Goal: Task Accomplishment & Management: Use online tool/utility

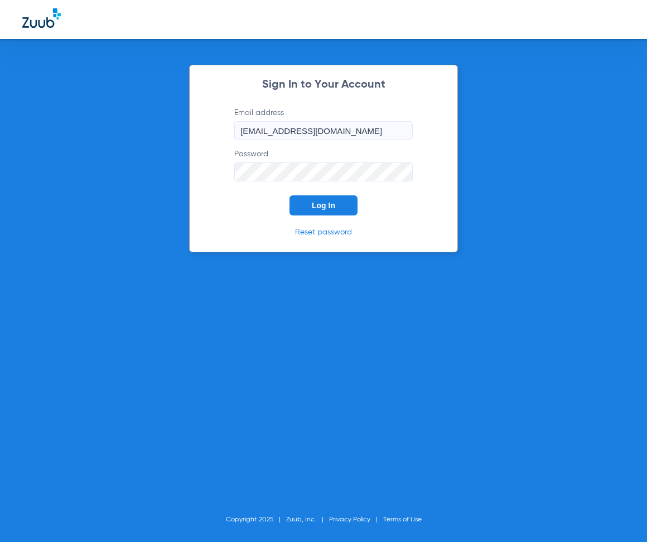
click at [321, 199] on button "Log In" at bounding box center [323, 205] width 68 height 20
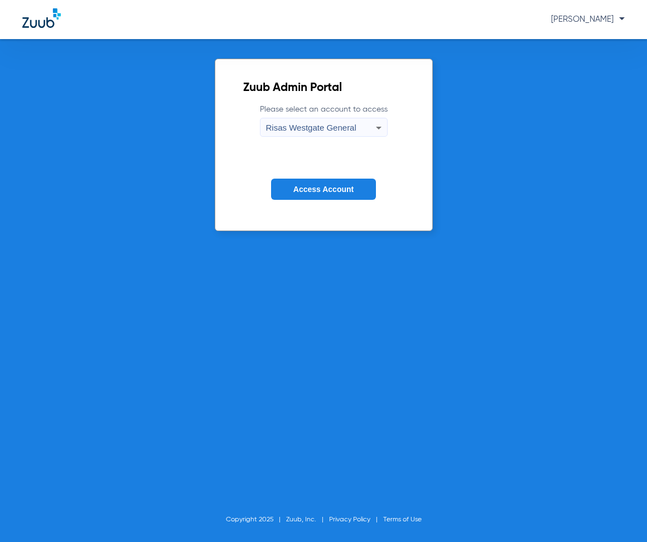
click at [334, 189] on span "Access Account" at bounding box center [323, 189] width 60 height 9
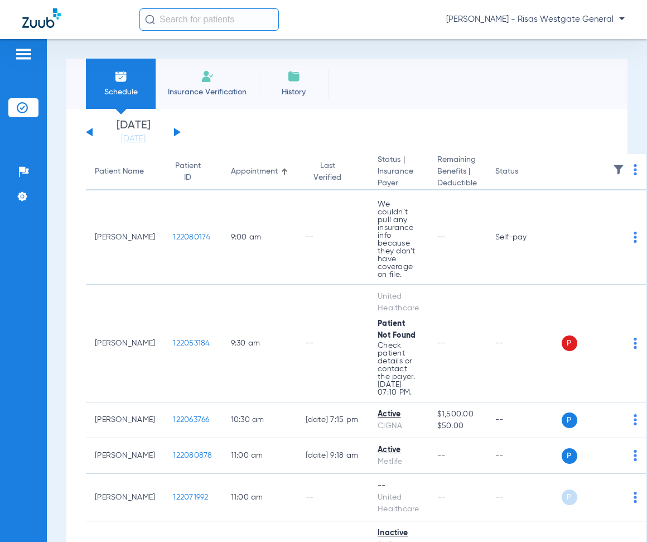
click at [215, 89] on span "Insurance Verification" at bounding box center [207, 91] width 86 height 11
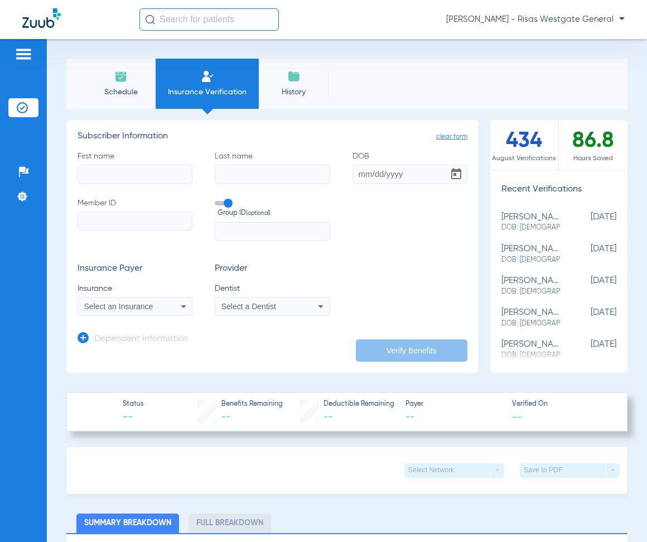
click at [136, 177] on input "First name" at bounding box center [135, 174] width 115 height 19
type input "[PERSON_NAME]"
type input "[DATE]"
type input "903798447"
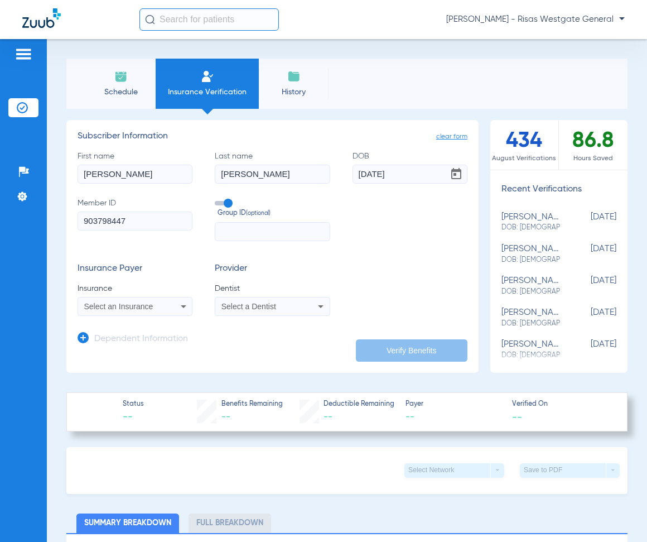
click at [125, 300] on div "Select an Insurance" at bounding box center [135, 306] width 114 height 13
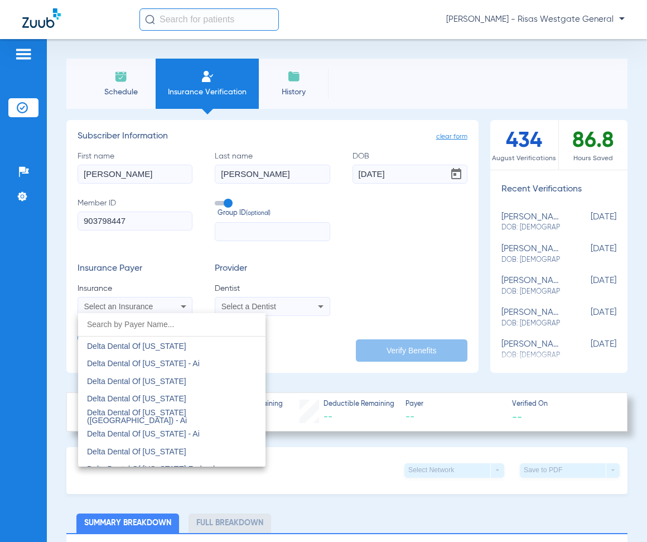
scroll to position [2064, 0]
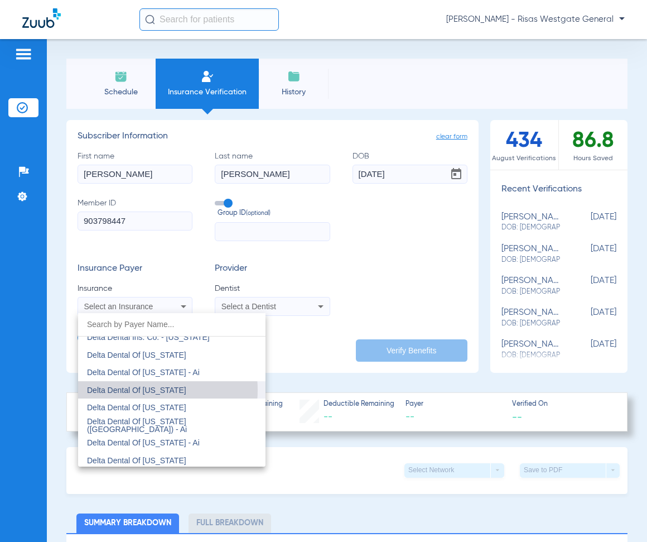
click at [145, 390] on span "Delta Dental Of [US_STATE]" at bounding box center [136, 389] width 99 height 9
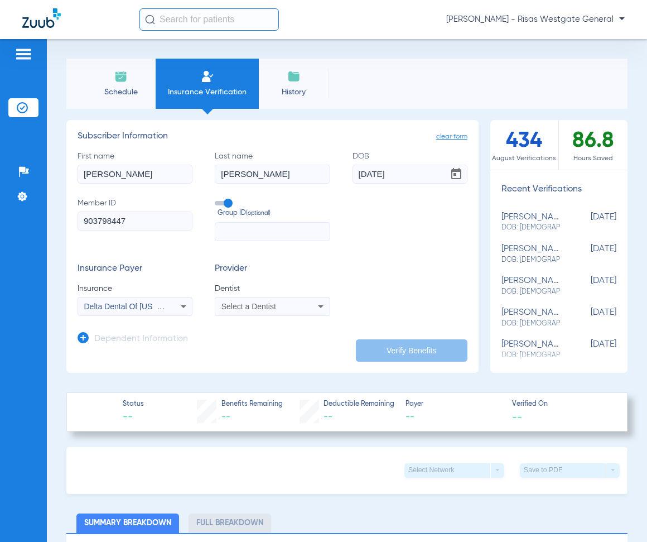
click at [238, 302] on span "Select a Dentist" at bounding box center [248, 306] width 55 height 9
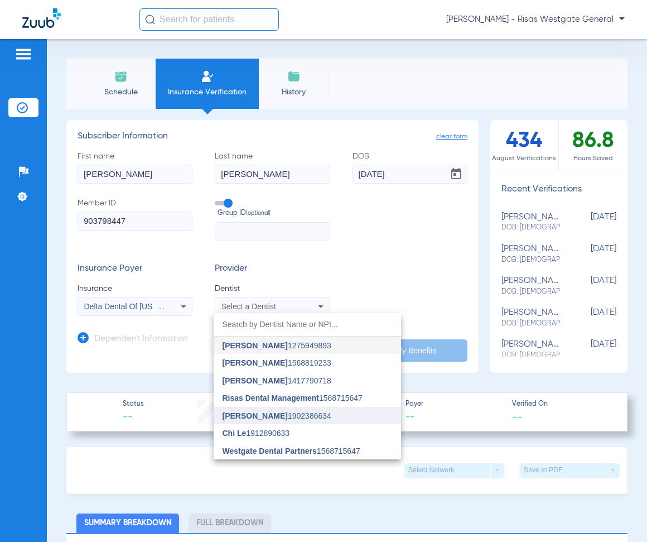
click at [289, 417] on span "[PERSON_NAME] 1902386634" at bounding box center [277, 416] width 109 height 8
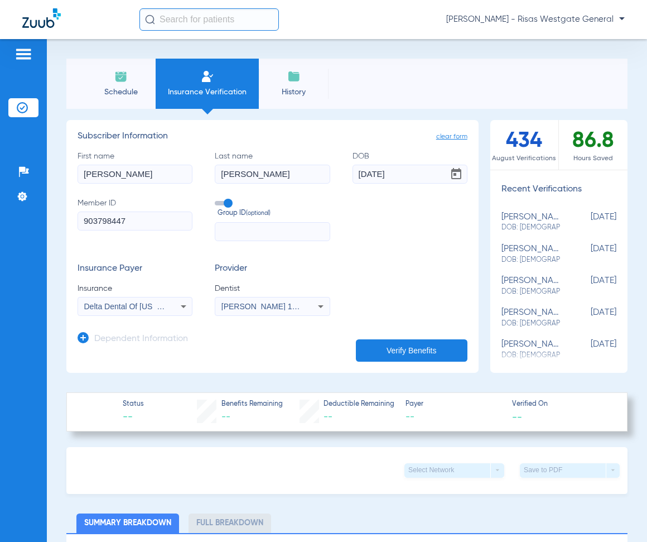
click at [419, 346] on button "Verify Benefits" at bounding box center [412, 350] width 112 height 22
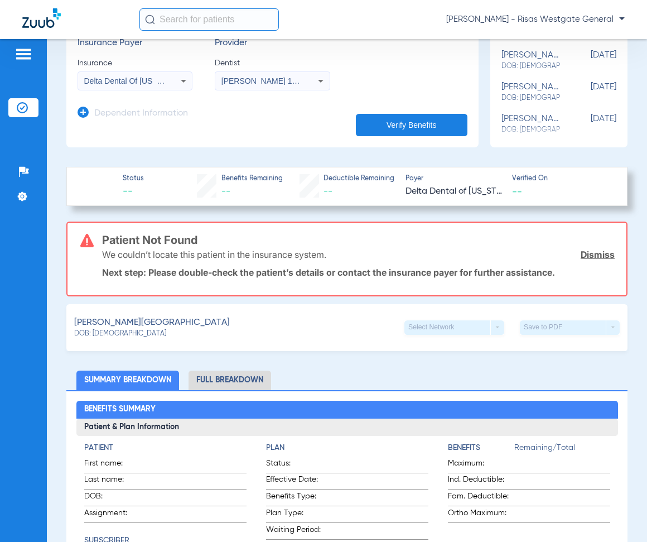
scroll to position [179, 0]
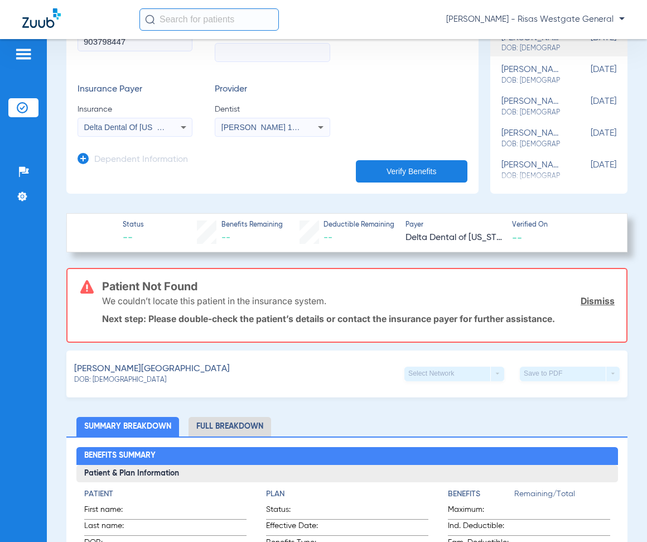
click at [137, 128] on span "Delta Dental Of [US_STATE]" at bounding box center [133, 127] width 99 height 9
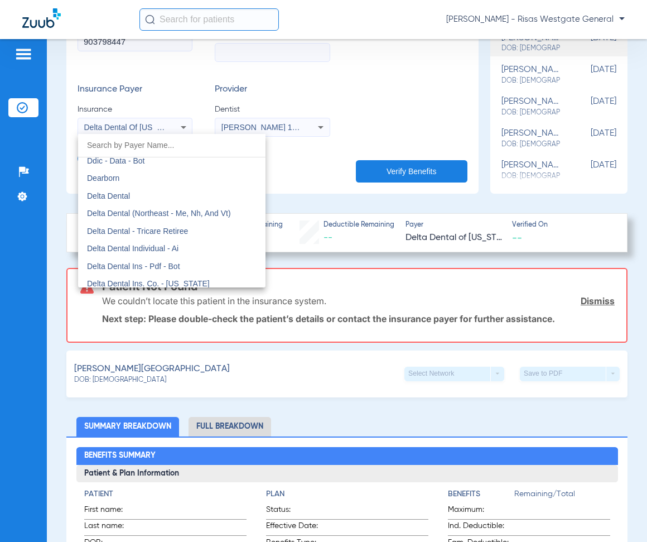
scroll to position [1773, 0]
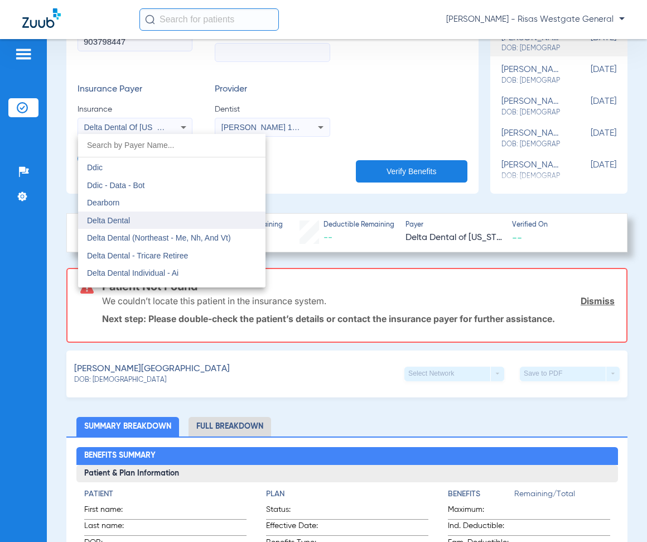
click at [186, 220] on mat-option "Delta Dental" at bounding box center [171, 220] width 187 height 18
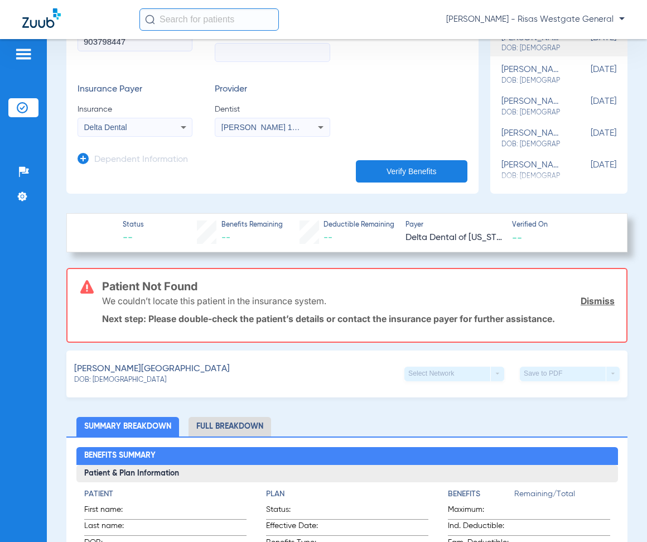
click at [394, 167] on button "Verify Benefits" at bounding box center [412, 171] width 112 height 22
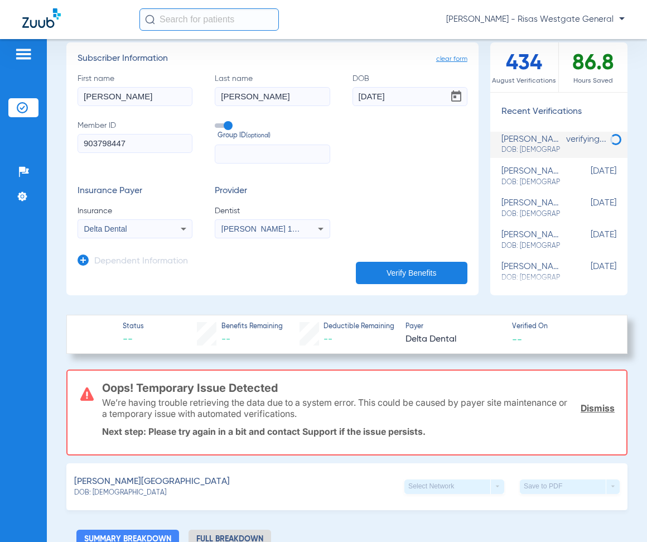
scroll to position [0, 0]
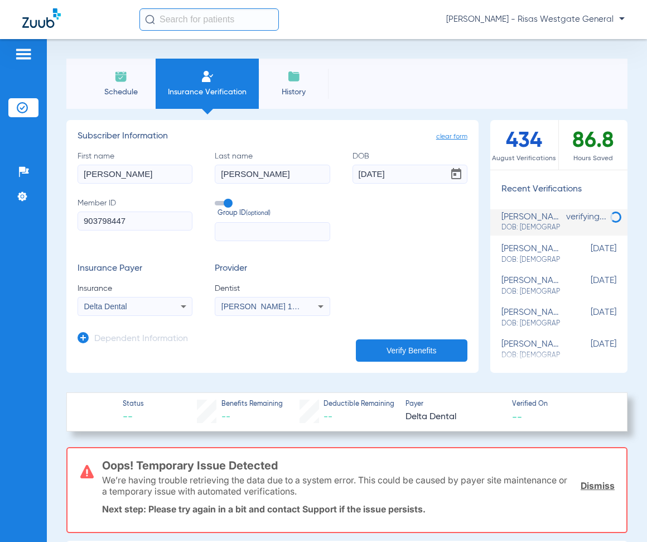
click at [118, 91] on span "Schedule" at bounding box center [120, 91] width 53 height 11
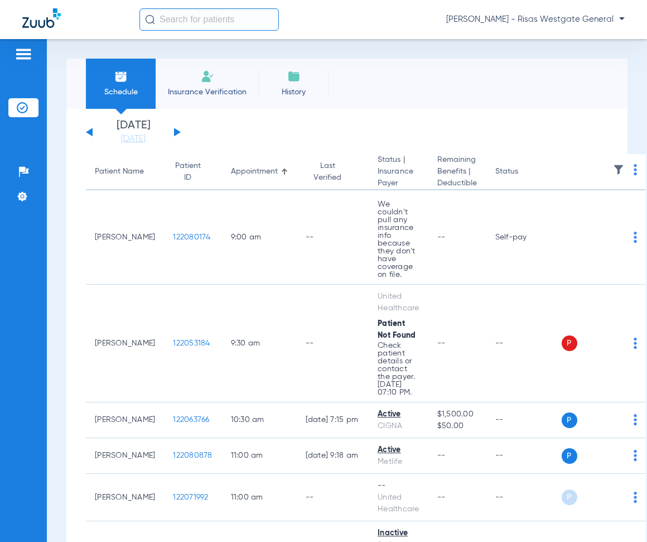
click at [187, 73] on li "Insurance Verification" at bounding box center [207, 84] width 103 height 50
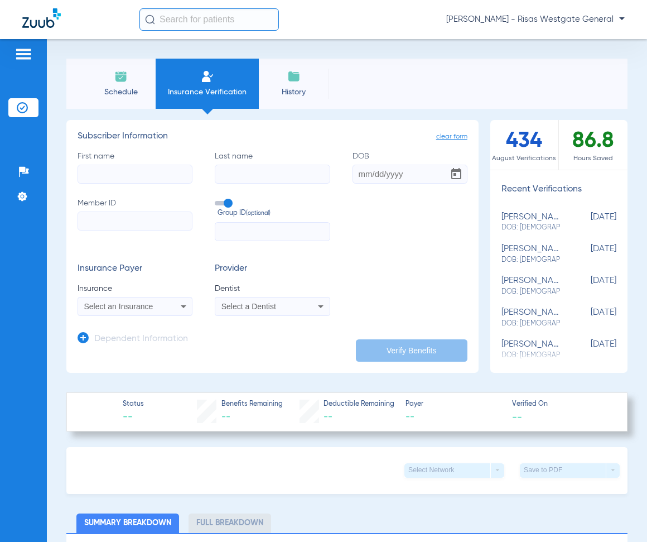
click at [113, 213] on input "Member ID" at bounding box center [135, 220] width 115 height 19
paste input "W293483219"
type input "W293483219"
click at [360, 175] on input "DOB" at bounding box center [410, 174] width 115 height 19
click at [108, 165] on input "First name" at bounding box center [135, 174] width 115 height 19
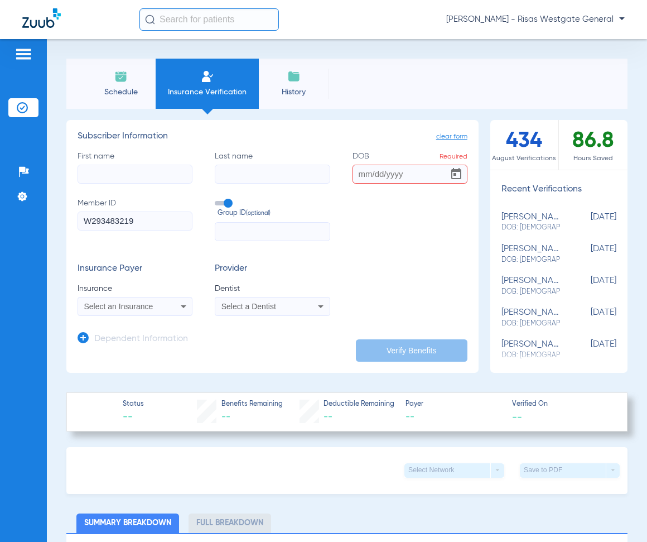
type input "J"
type input "[PERSON_NAME]"
click at [358, 173] on input "DOB Required" at bounding box center [410, 174] width 115 height 19
type input "[DATE]"
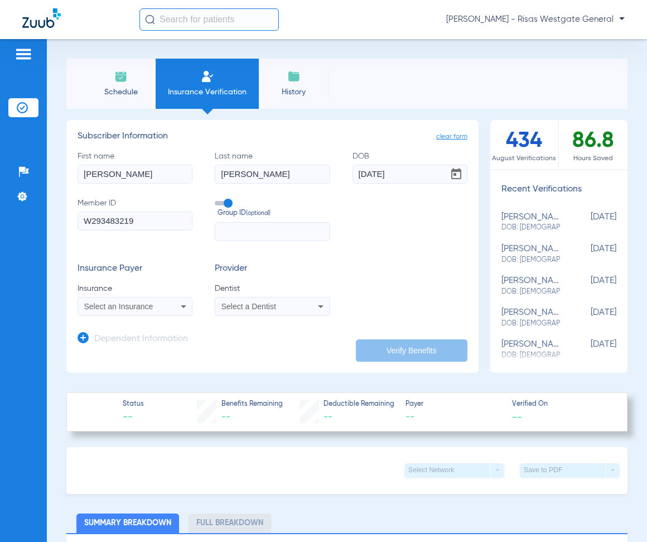
click at [260, 177] on input "[PERSON_NAME]" at bounding box center [272, 174] width 115 height 19
click at [164, 174] on input "[PERSON_NAME]" at bounding box center [135, 174] width 115 height 19
type input "[PERSON_NAME]"
click at [273, 184] on div "First name [PERSON_NAME] Last name [PERSON_NAME] [DEMOGRAPHIC_DATA] Member ID W…" at bounding box center [273, 196] width 390 height 90
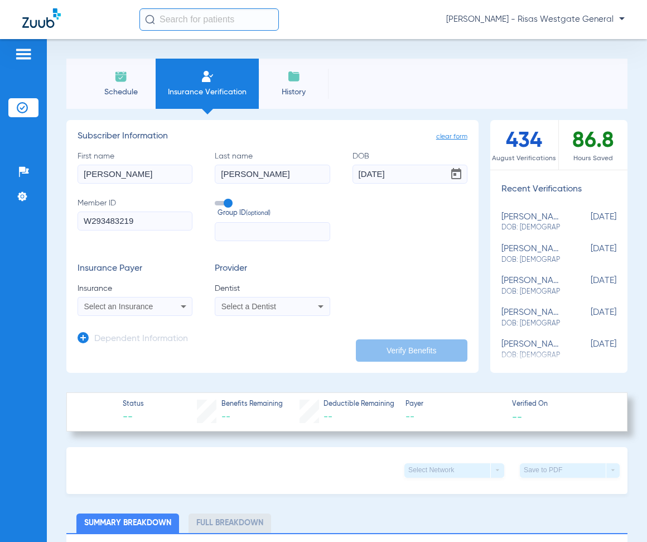
click at [273, 184] on div "First name [PERSON_NAME] Last name [PERSON_NAME] [DEMOGRAPHIC_DATA] Member ID W…" at bounding box center [273, 196] width 390 height 90
click at [273, 180] on input "[PERSON_NAME]" at bounding box center [272, 174] width 115 height 19
drag, startPoint x: 264, startPoint y: 169, endPoint x: 177, endPoint y: 166, distance: 86.5
click at [177, 166] on div "First name [PERSON_NAME] Last name [PERSON_NAME] [DEMOGRAPHIC_DATA] Member ID W…" at bounding box center [273, 196] width 390 height 90
type input "[PERSON_NAME]"
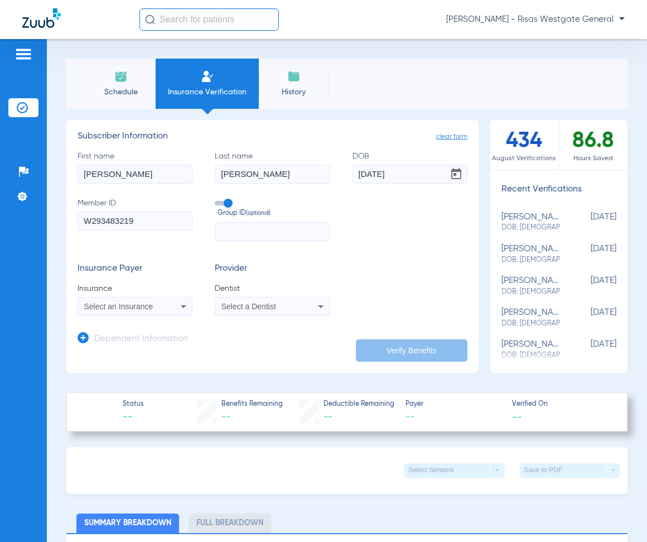
type input "[DATE]"
click at [141, 312] on div "Select an Insurance" at bounding box center [135, 306] width 114 height 13
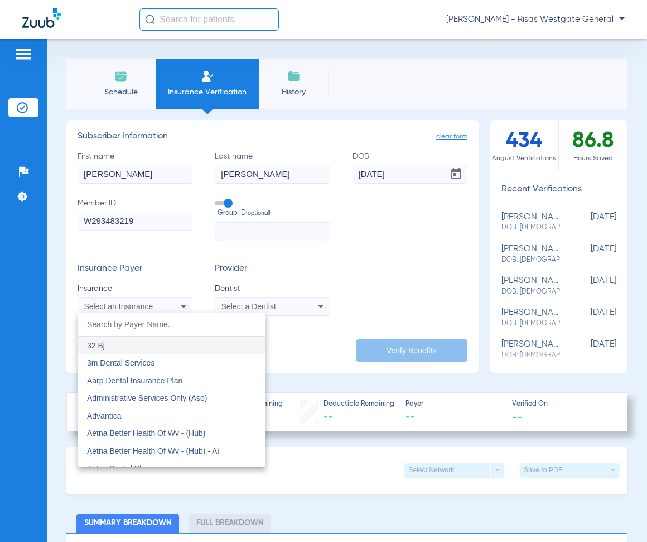
click at [146, 311] on div at bounding box center [323, 271] width 647 height 542
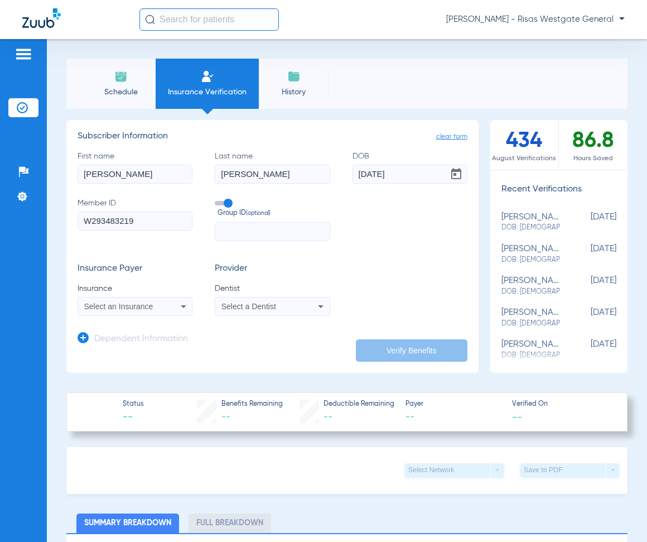
click at [146, 311] on div "Select an Insurance" at bounding box center [135, 306] width 114 height 13
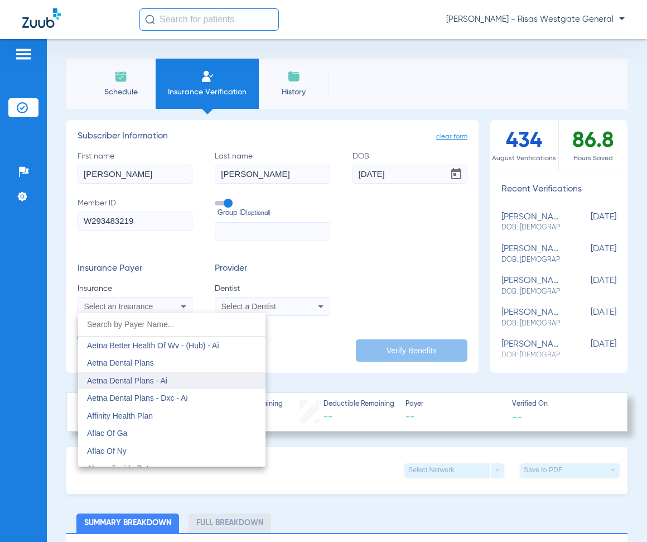
scroll to position [112, 0]
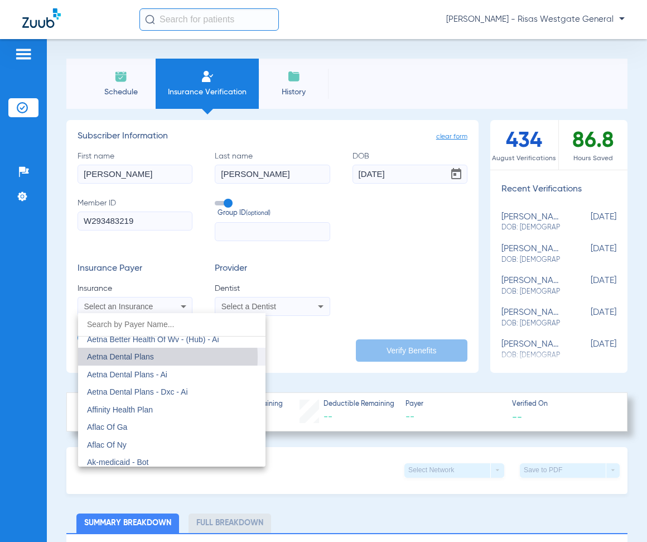
click at [133, 357] on span "Aetna Dental Plans" at bounding box center [120, 356] width 67 height 9
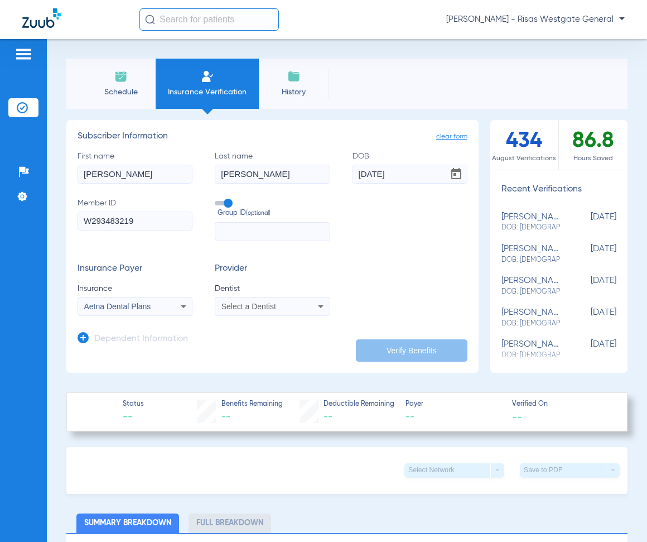
click at [240, 302] on span "Select a Dentist" at bounding box center [248, 306] width 55 height 9
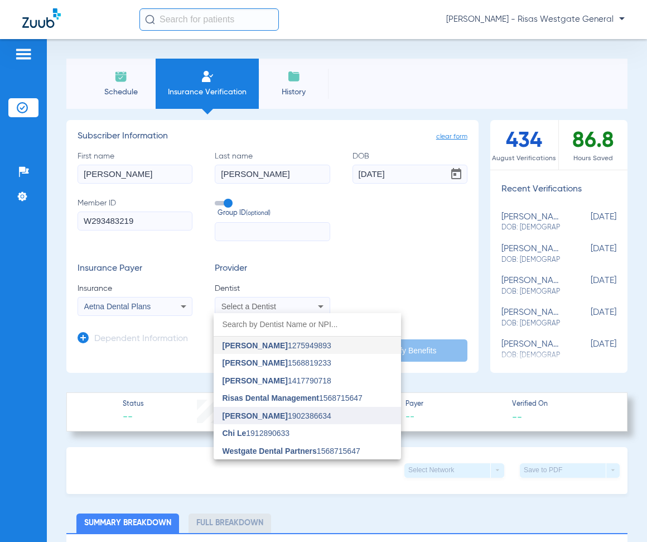
click at [258, 417] on span "[PERSON_NAME]" at bounding box center [255, 415] width 65 height 9
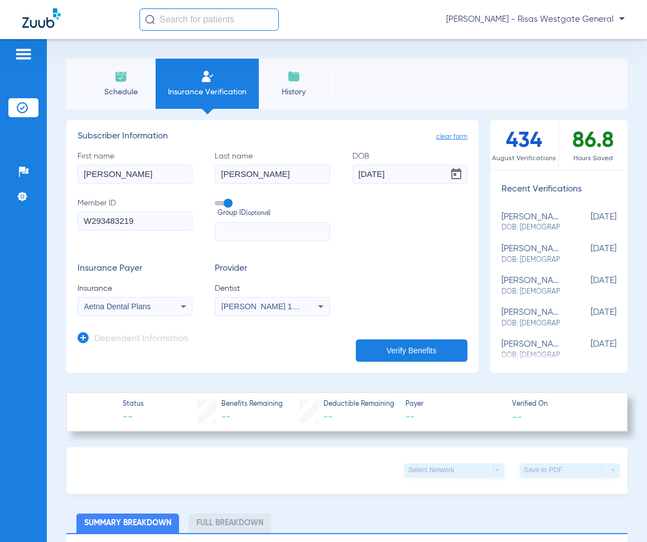
click at [394, 349] on button "Verify Benefits" at bounding box center [412, 350] width 112 height 22
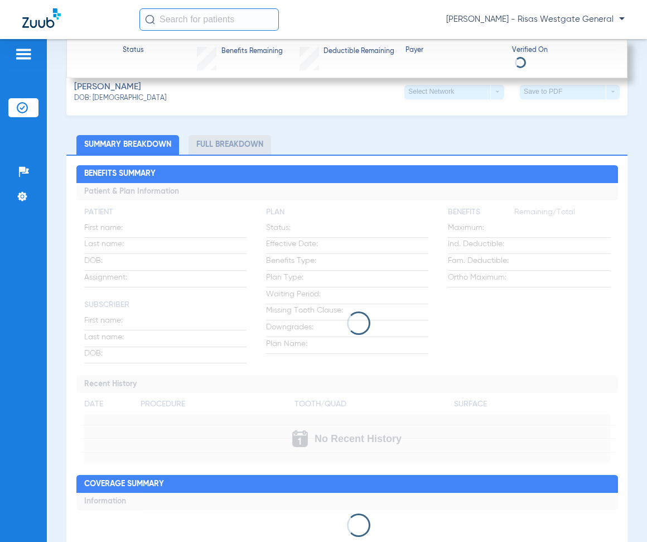
scroll to position [390, 0]
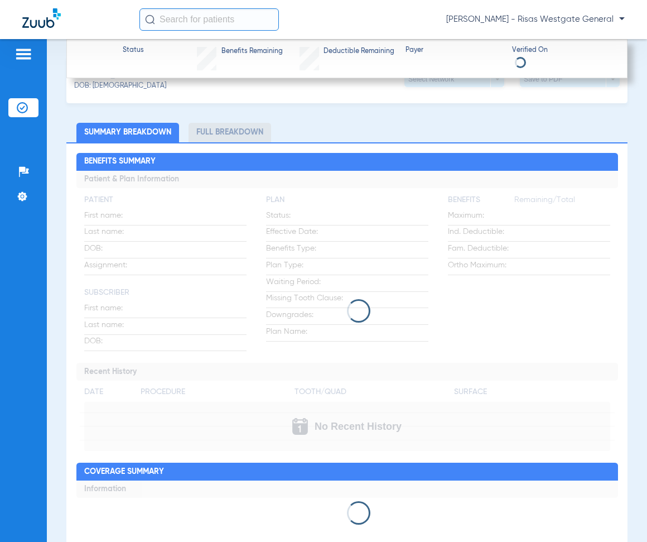
click at [232, 128] on li "Full Breakdown" at bounding box center [230, 133] width 83 height 20
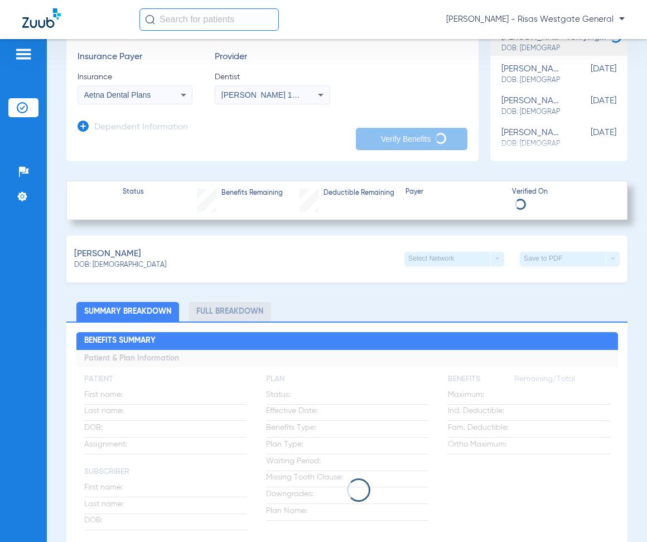
scroll to position [0, 0]
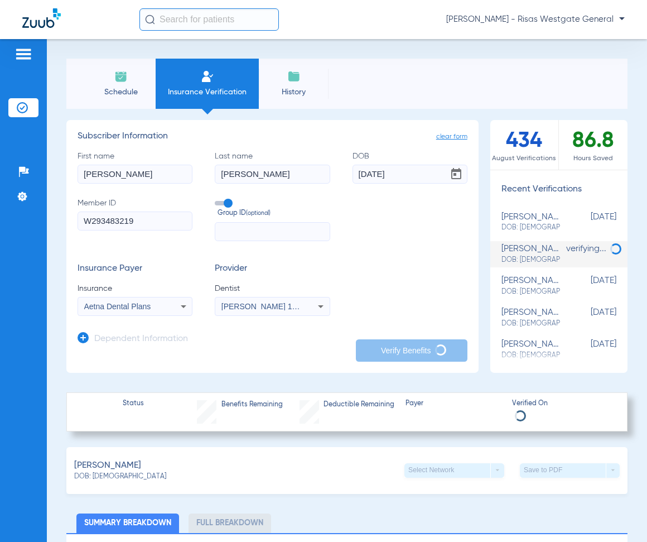
click at [514, 220] on div "[PERSON_NAME] DOB: [DEMOGRAPHIC_DATA]" at bounding box center [530, 222] width 59 height 21
type input "[PERSON_NAME]"
type input "[DATE]"
type input "903798447"
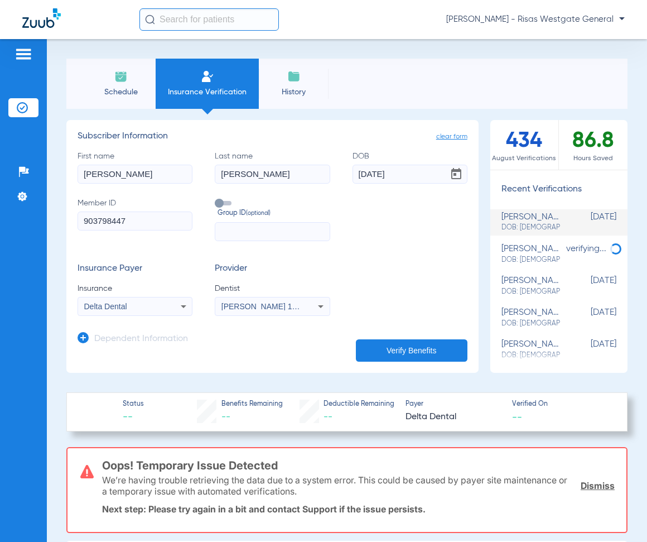
click at [514, 220] on div "[PERSON_NAME] DOB: [DEMOGRAPHIC_DATA]" at bounding box center [530, 222] width 59 height 21
click at [524, 284] on div "[PERSON_NAME] DOB: [DEMOGRAPHIC_DATA]" at bounding box center [530, 286] width 59 height 21
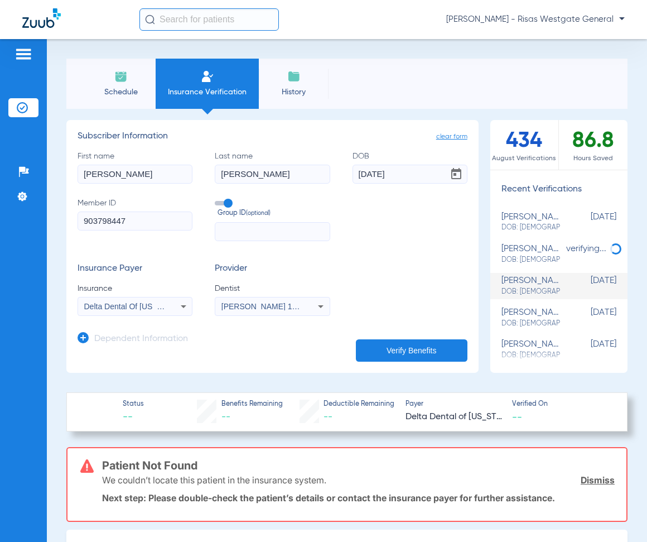
click at [520, 316] on div "[PERSON_NAME]: [DEMOGRAPHIC_DATA]" at bounding box center [530, 317] width 59 height 21
type input "[PERSON_NAME]"
type input "[DATE]"
type input "W270627059"
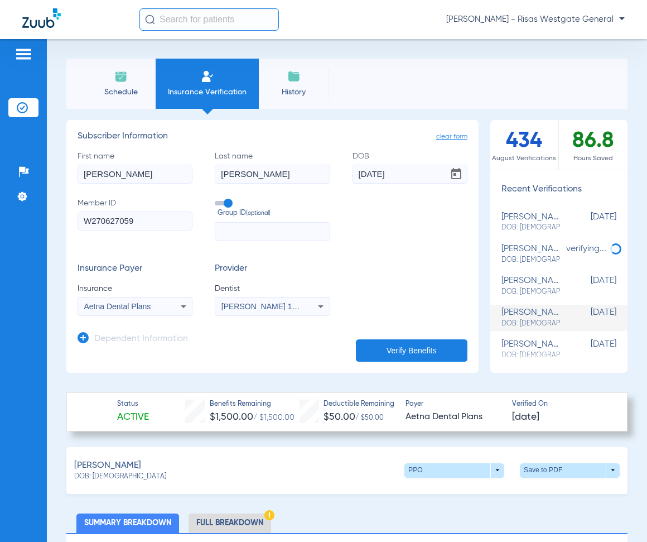
click at [522, 249] on div "[PERSON_NAME] DOB: [DEMOGRAPHIC_DATA]" at bounding box center [530, 254] width 59 height 21
type input "[PERSON_NAME]"
type input "[DATE]"
type input "W293483219"
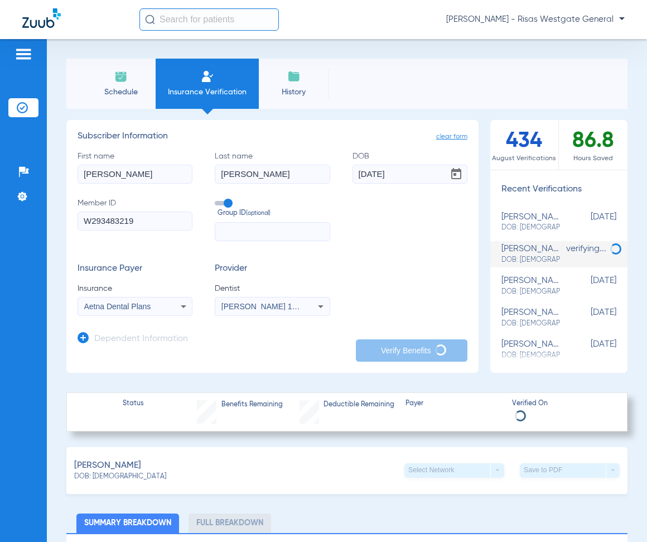
click at [542, 213] on div "[PERSON_NAME] DOB: [DEMOGRAPHIC_DATA]" at bounding box center [530, 222] width 59 height 21
type input "[PERSON_NAME]"
type input "[DATE]"
type input "903798447"
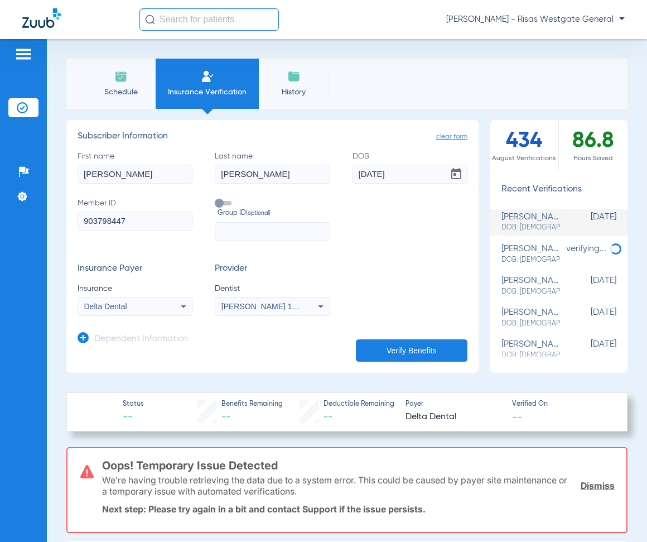
click at [166, 306] on div "Delta Dental" at bounding box center [135, 306] width 114 height 13
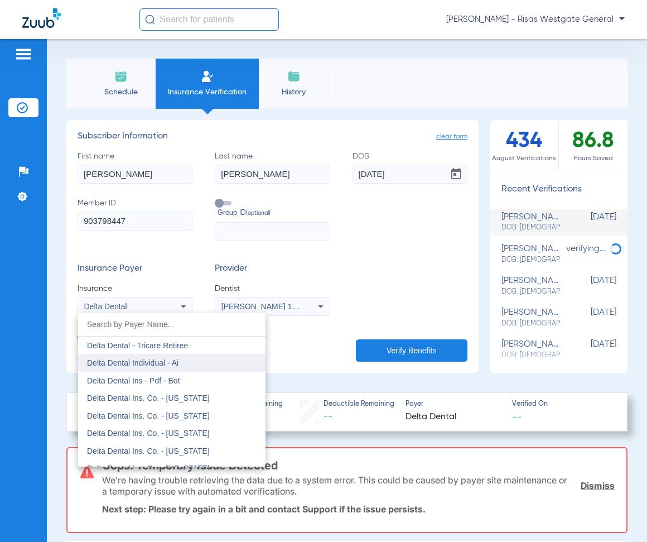
scroll to position [1938, 0]
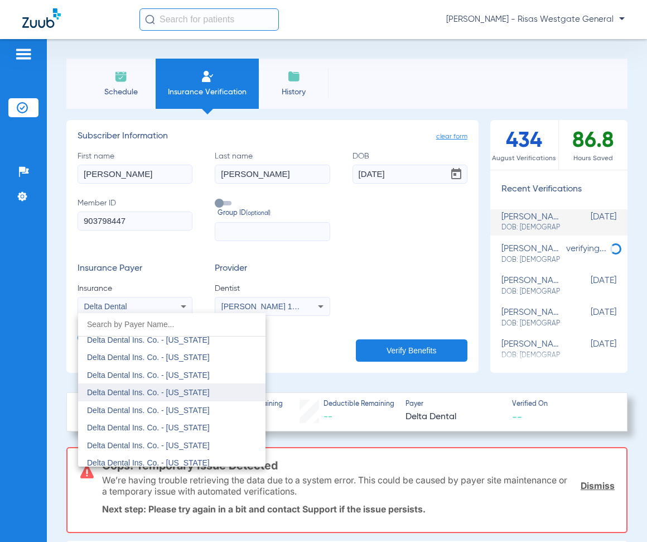
click at [146, 393] on span "Delta Dental Ins. Co. - [US_STATE]" at bounding box center [148, 392] width 123 height 9
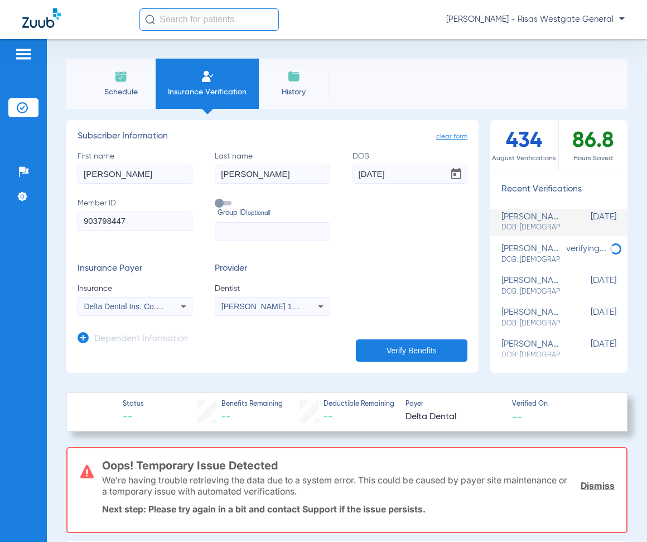
click at [440, 342] on button "Verify Benefits" at bounding box center [412, 350] width 112 height 22
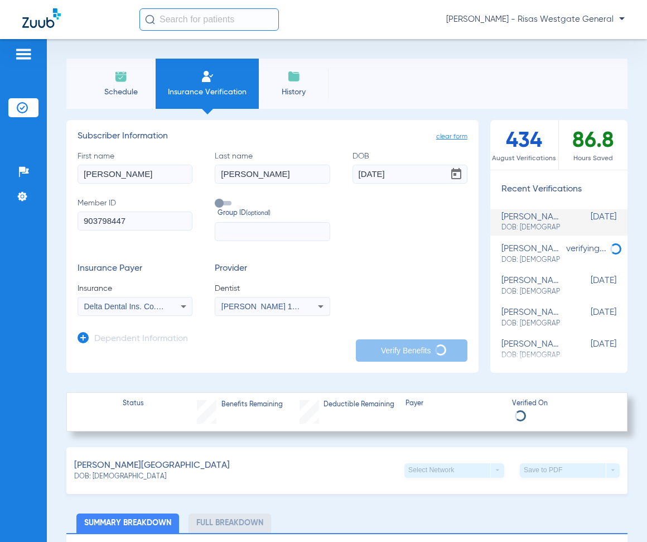
click at [519, 247] on div "[PERSON_NAME] DOB: [DEMOGRAPHIC_DATA]" at bounding box center [530, 254] width 59 height 21
type input "[PERSON_NAME]"
type input "[DATE]"
type input "W293483219"
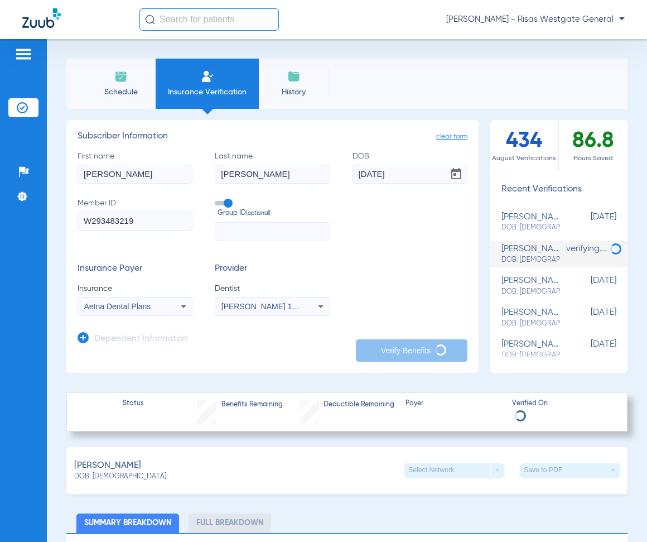
click at [522, 219] on div "[PERSON_NAME] DOB: [DEMOGRAPHIC_DATA]" at bounding box center [530, 222] width 59 height 21
type input "[PERSON_NAME]"
type input "[DATE]"
type input "903798447"
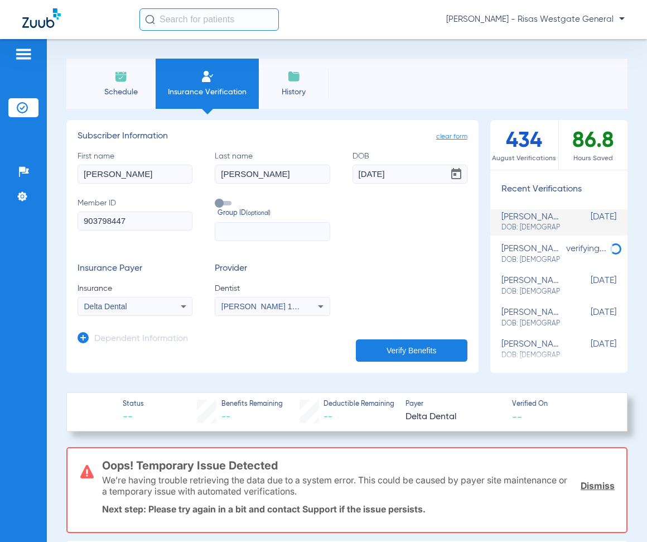
click at [531, 245] on div "[PERSON_NAME] DOB: [DEMOGRAPHIC_DATA]" at bounding box center [530, 254] width 59 height 21
type input "[PERSON_NAME]"
type input "[DATE]"
type input "W293483219"
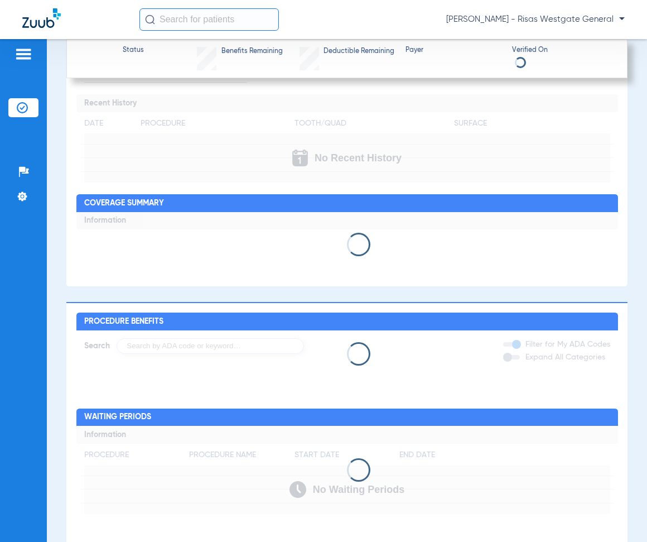
scroll to position [320, 0]
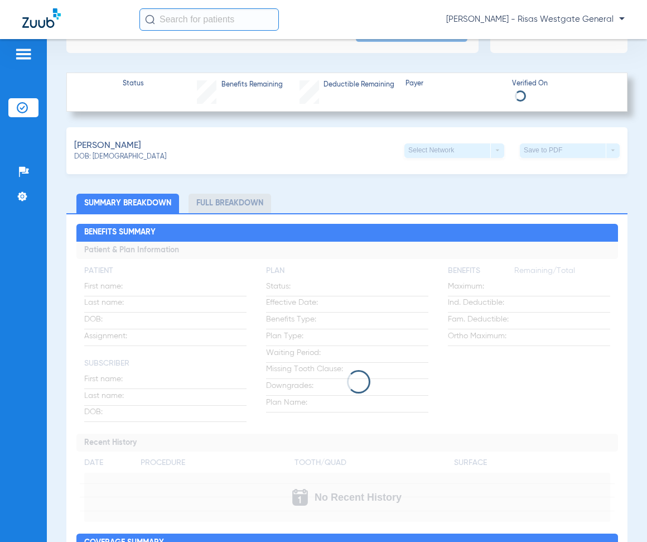
click at [215, 209] on li "Full Breakdown" at bounding box center [230, 204] width 83 height 20
click at [188, 199] on ul "Summary Breakdown Full Breakdown" at bounding box center [346, 204] width 561 height 20
click at [103, 204] on li "Summary Breakdown" at bounding box center [127, 204] width 103 height 20
click at [160, 204] on li "Summary Breakdown" at bounding box center [127, 204] width 103 height 20
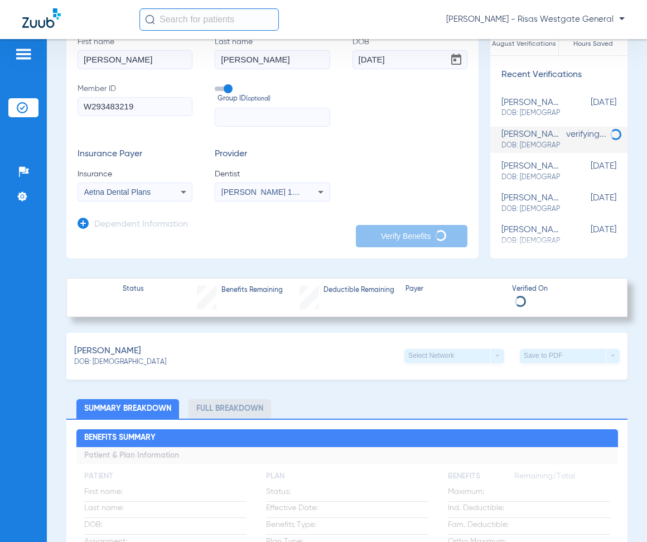
scroll to position [0, 0]
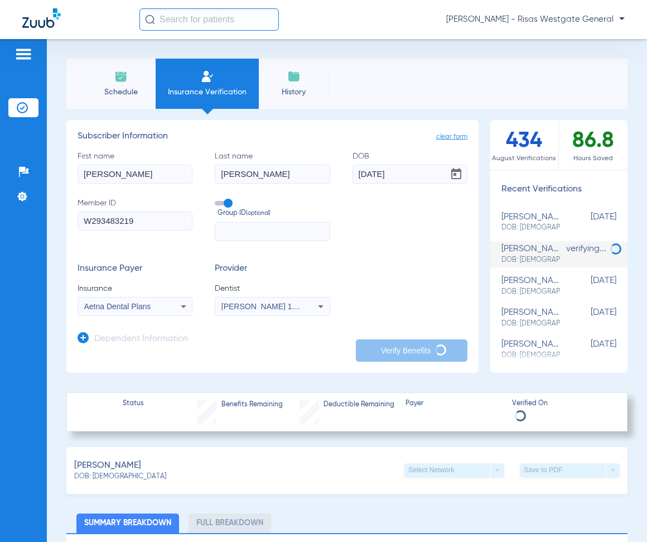
click at [123, 80] on img at bounding box center [120, 76] width 13 height 13
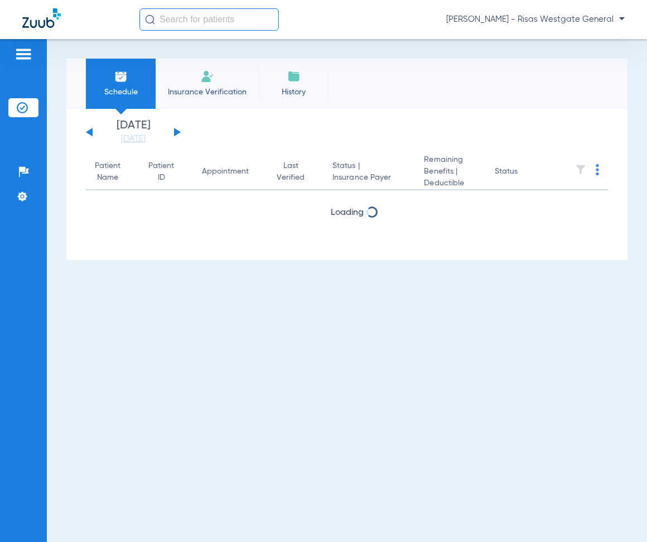
click at [169, 78] on li "Insurance Verification" at bounding box center [207, 84] width 103 height 50
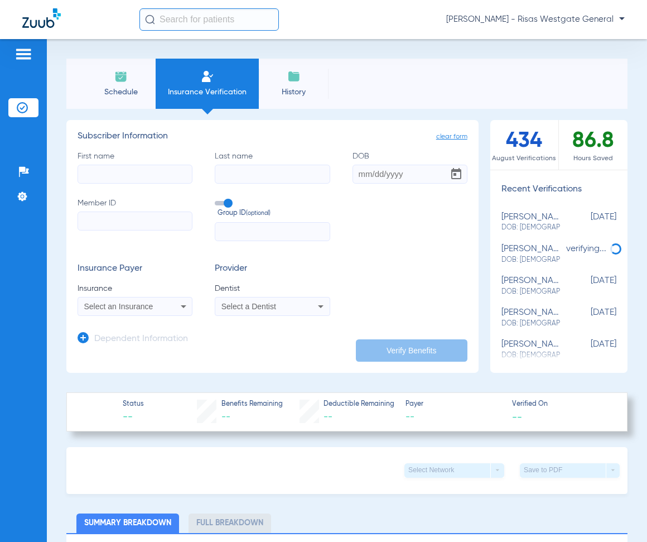
click at [508, 255] on span "DOB: [DEMOGRAPHIC_DATA]" at bounding box center [530, 260] width 59 height 10
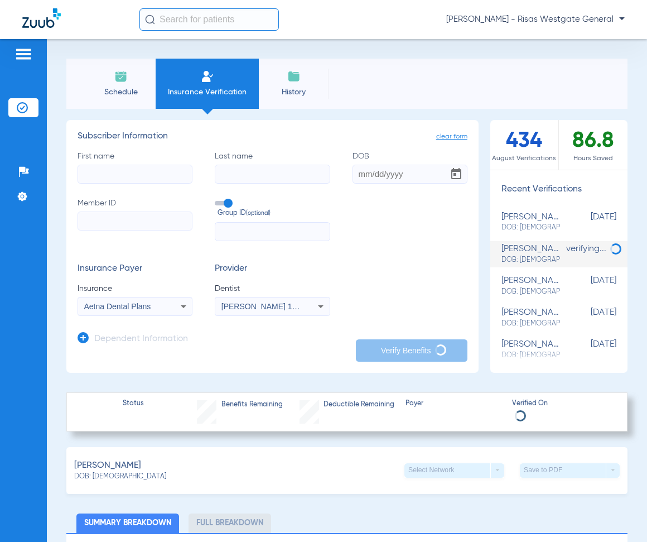
type input "[PERSON_NAME]"
type input "[DATE]"
type input "W293483219"
click at [515, 225] on span "DOB: [DEMOGRAPHIC_DATA]" at bounding box center [530, 228] width 59 height 10
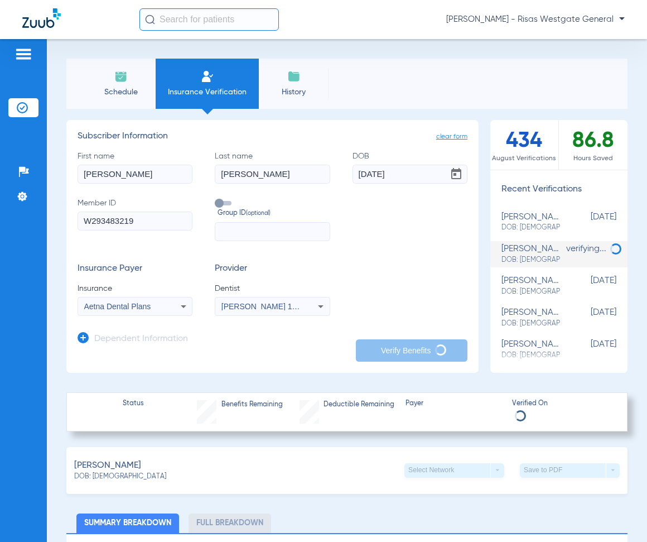
type input "[PERSON_NAME]"
type input "[DATE]"
type input "903798447"
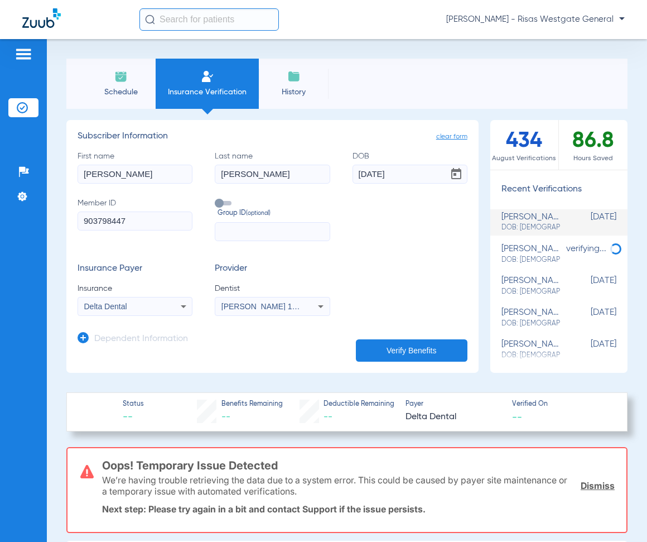
click at [134, 314] on mat-select "Delta Dental" at bounding box center [135, 306] width 115 height 19
click at [232, 201] on label "Group ID (optional)" at bounding box center [272, 208] width 115 height 22
click at [217, 199] on input "Group ID (optional)" at bounding box center [217, 199] width 0 height 0
click at [234, 233] on input "text" at bounding box center [272, 231] width 115 height 19
type input "1001"
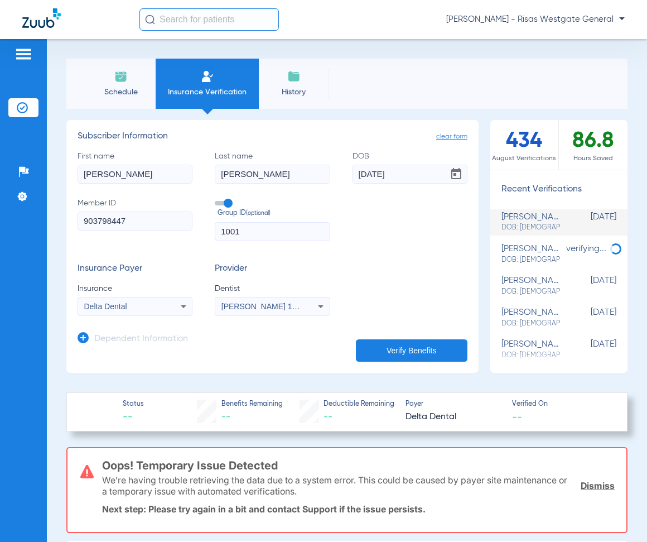
click at [399, 346] on button "Verify Benefits" at bounding box center [412, 350] width 112 height 22
click at [505, 276] on div "[PERSON_NAME] DOB: [DEMOGRAPHIC_DATA]" at bounding box center [530, 286] width 59 height 21
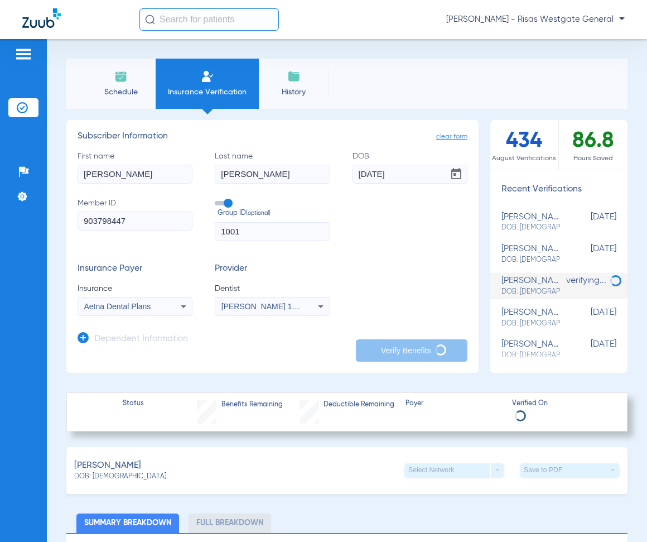
type input "[PERSON_NAME]"
type input "[DATE]"
type input "W293483219"
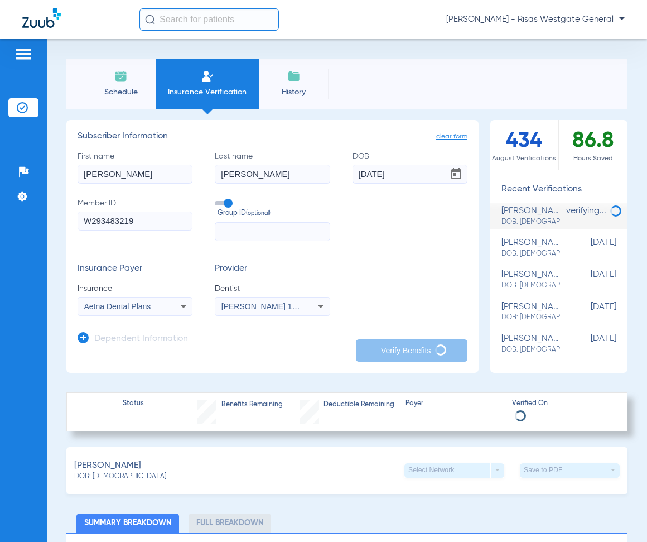
scroll to position [56, 0]
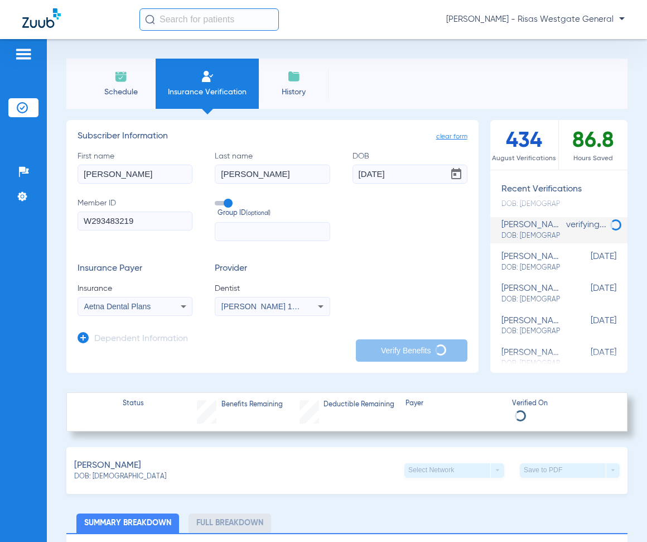
click at [514, 270] on span "DOB: [DEMOGRAPHIC_DATA]" at bounding box center [530, 268] width 59 height 10
type input "[PERSON_NAME]"
type input "[DATE]"
type input "903798447"
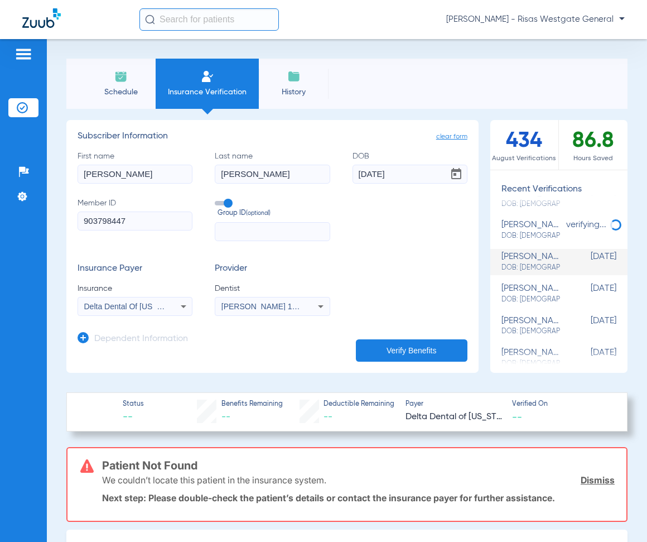
scroll to position [0, 0]
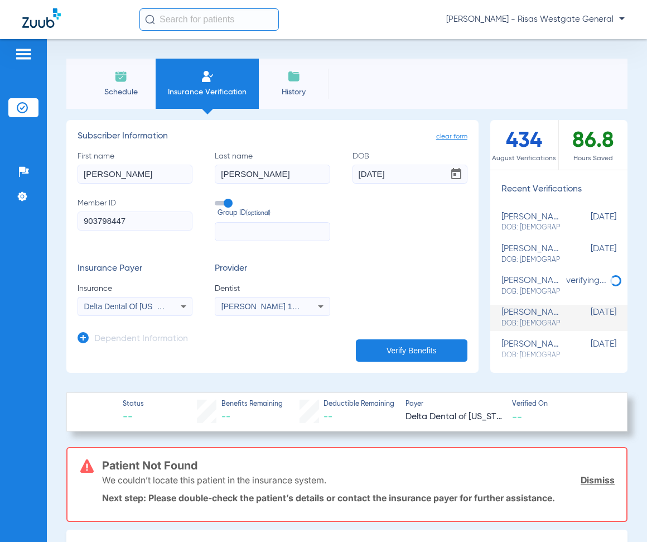
click at [509, 241] on li "[PERSON_NAME] DOB: [DEMOGRAPHIC_DATA] [DEMOGRAPHIC_DATA]" at bounding box center [558, 254] width 137 height 26
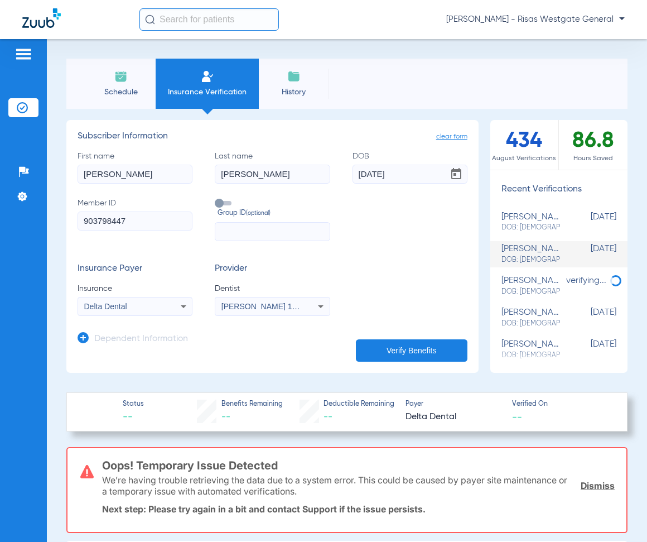
click at [339, 133] on h3 "Subscriber Information" at bounding box center [273, 136] width 390 height 11
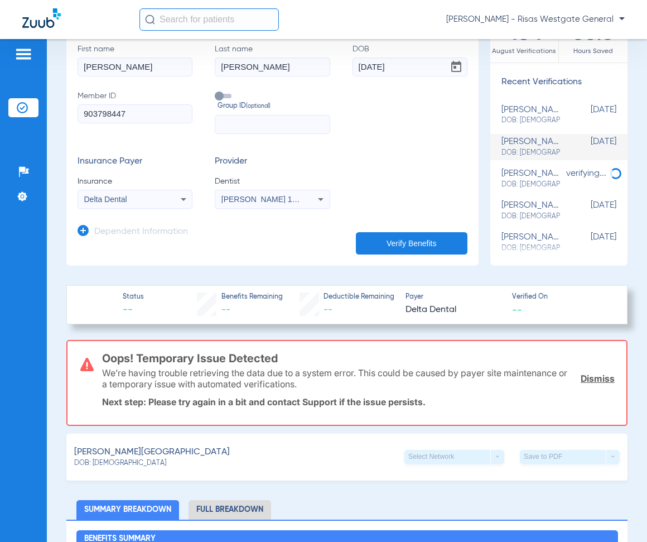
scroll to position [112, 0]
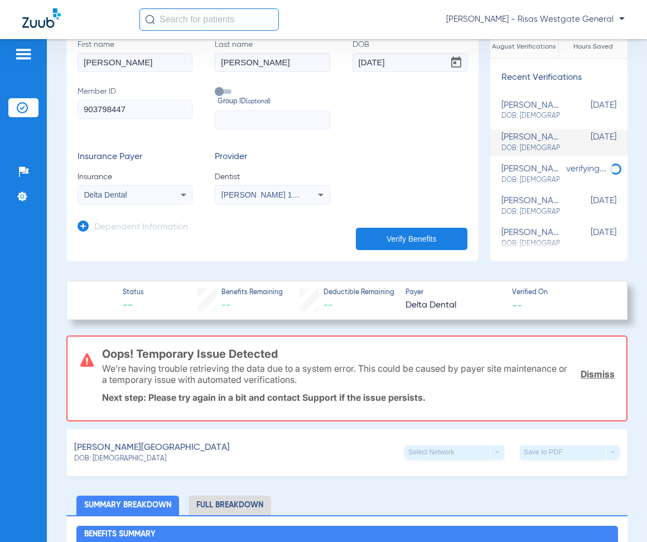
click at [520, 115] on span "DOB: [DEMOGRAPHIC_DATA]" at bounding box center [530, 116] width 59 height 10
type input "1001"
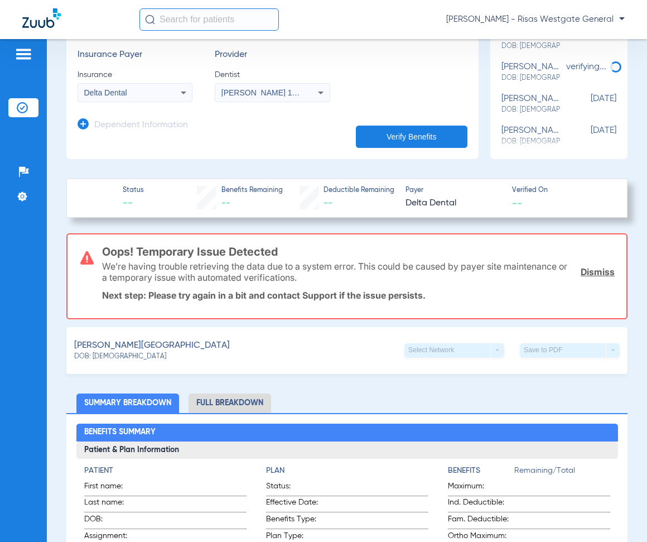
scroll to position [335, 0]
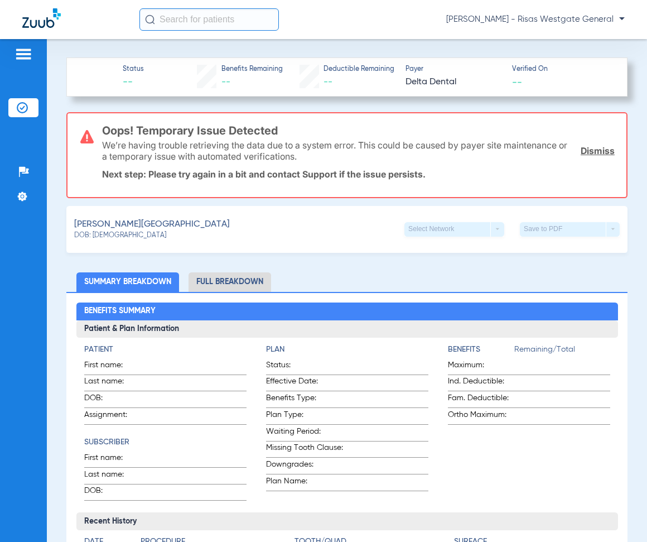
click at [215, 281] on li "Full Breakdown" at bounding box center [230, 282] width 83 height 20
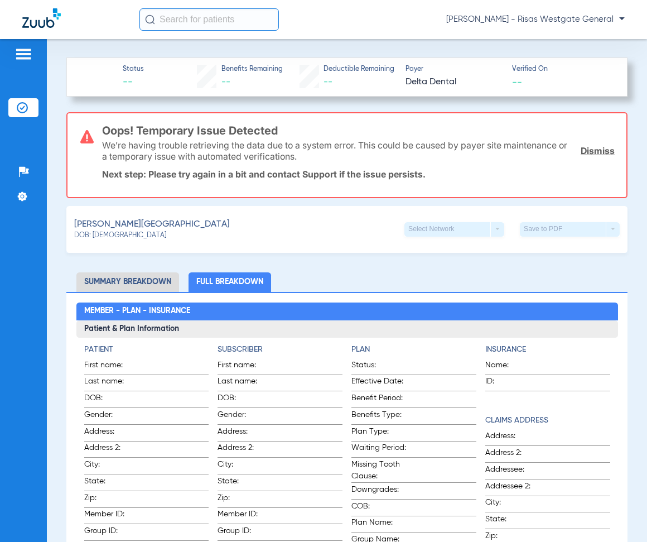
click at [128, 283] on li "Summary Breakdown" at bounding box center [127, 282] width 103 height 20
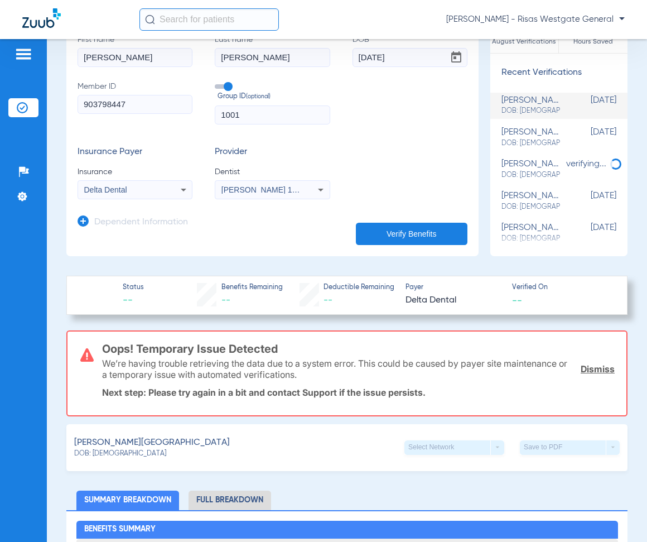
scroll to position [0, 0]
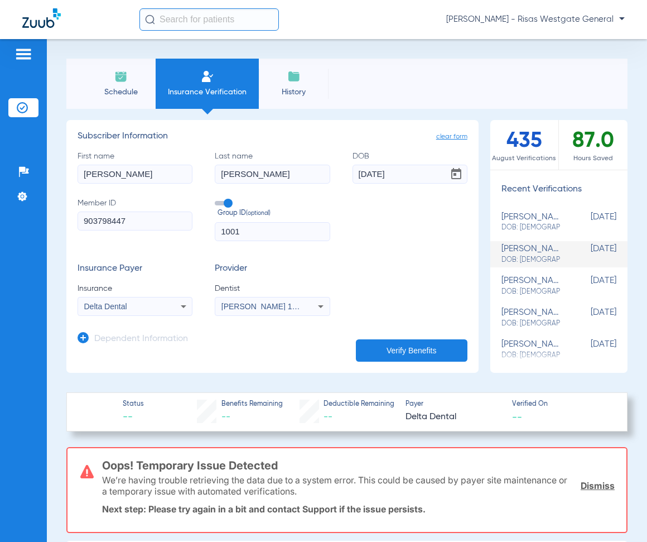
click at [511, 217] on div "[PERSON_NAME] DOB: [DEMOGRAPHIC_DATA]" at bounding box center [530, 222] width 59 height 21
type input "[PERSON_NAME]"
type input "[DATE]"
type input "W293483219"
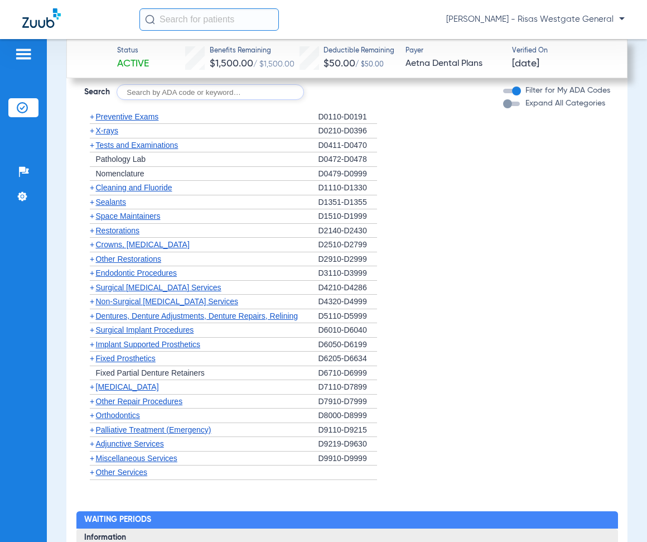
scroll to position [1116, 0]
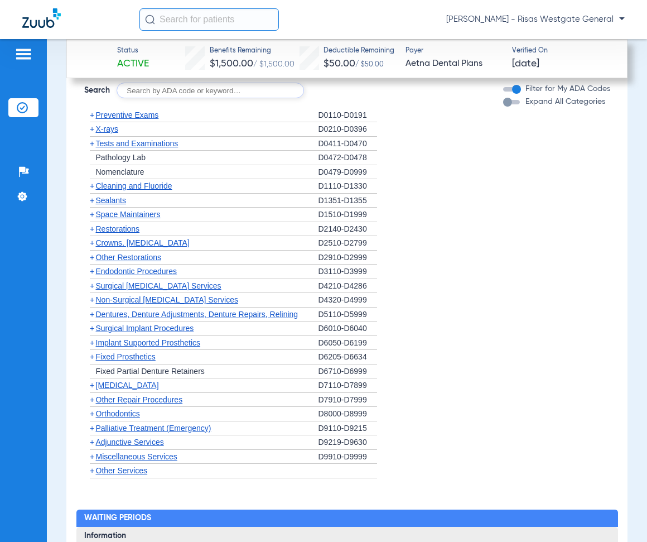
click at [112, 466] on span "Other Services" at bounding box center [122, 470] width 52 height 9
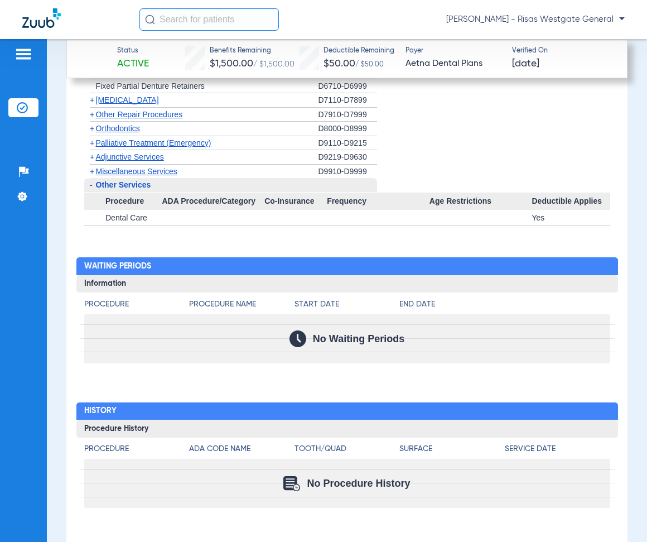
scroll to position [1473, 0]
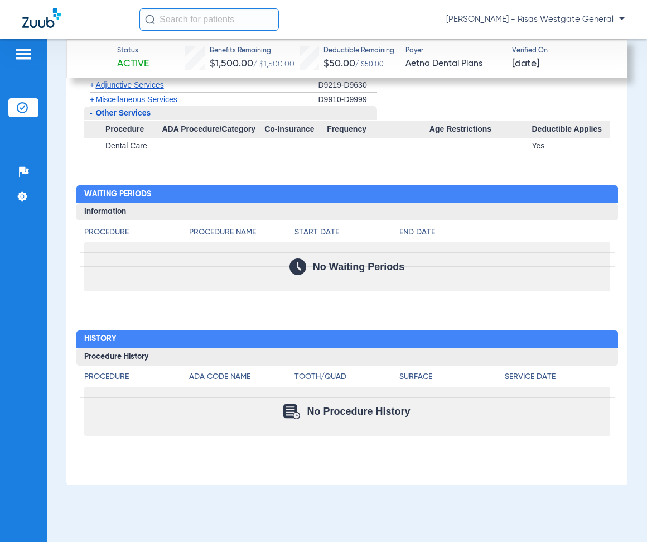
click at [123, 99] on span "Miscellaneous Services" at bounding box center [136, 99] width 81 height 9
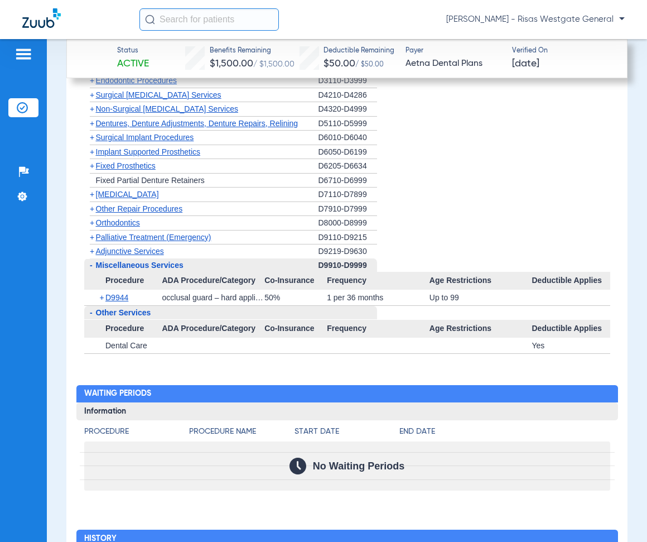
scroll to position [1305, 0]
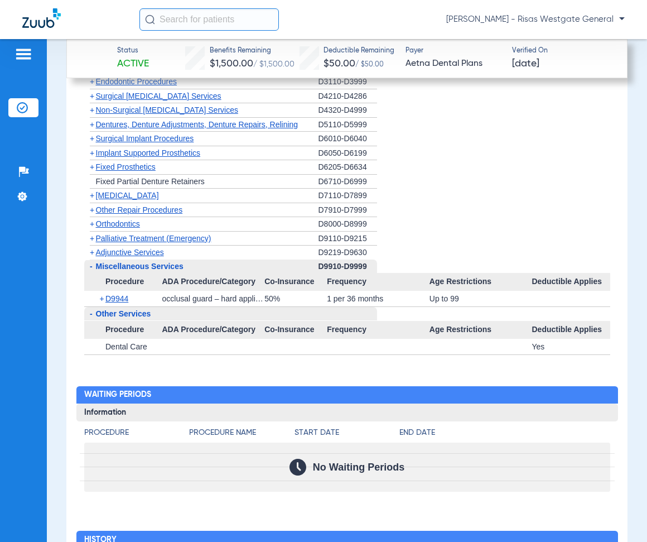
click at [119, 220] on span "Orthodontics" at bounding box center [118, 223] width 44 height 9
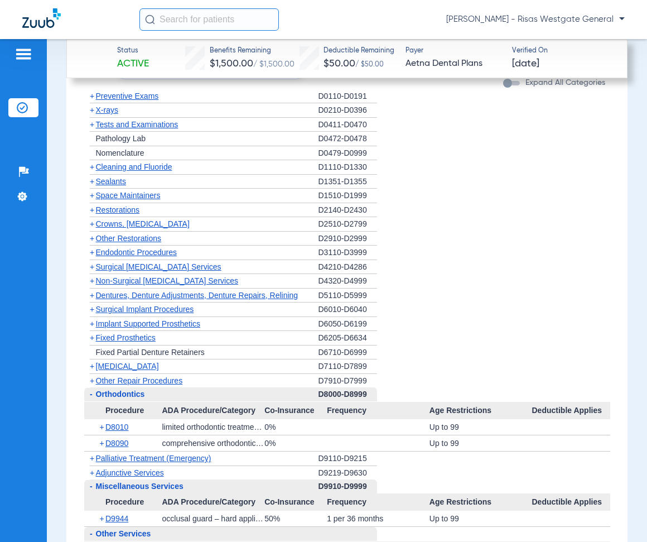
scroll to position [1082, 0]
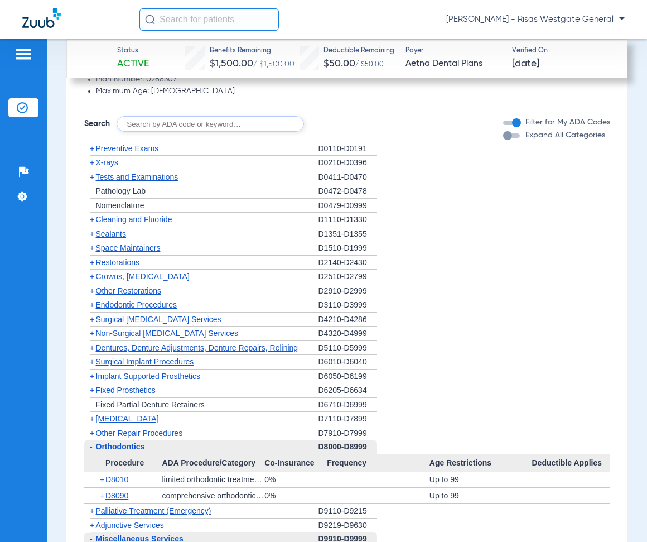
click at [503, 137] on div "button" at bounding box center [507, 135] width 9 height 9
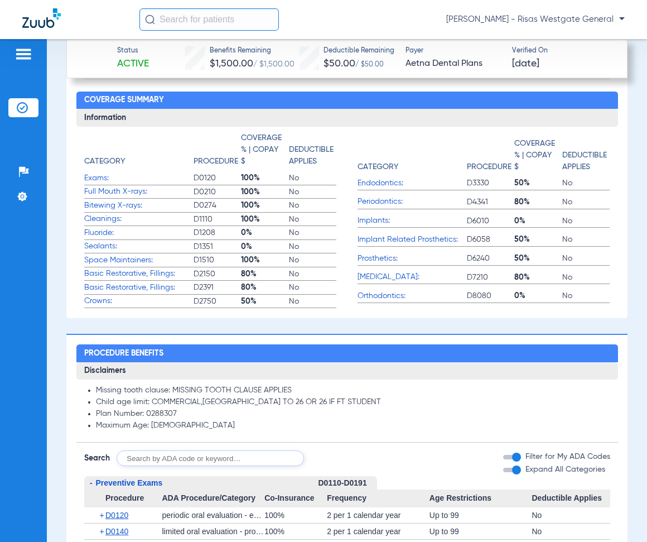
scroll to position [747, 0]
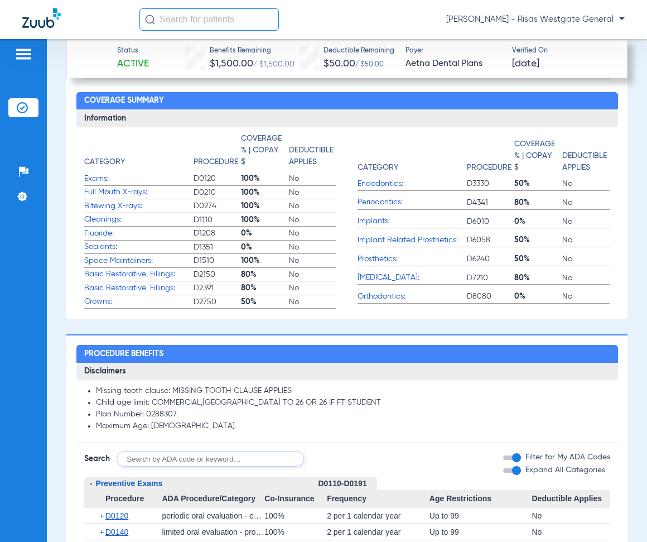
click at [391, 181] on span "Endodontics:" at bounding box center [412, 184] width 109 height 12
click at [486, 178] on span "D3330" at bounding box center [491, 183] width 48 height 11
click at [514, 185] on span "50%" at bounding box center [538, 183] width 48 height 11
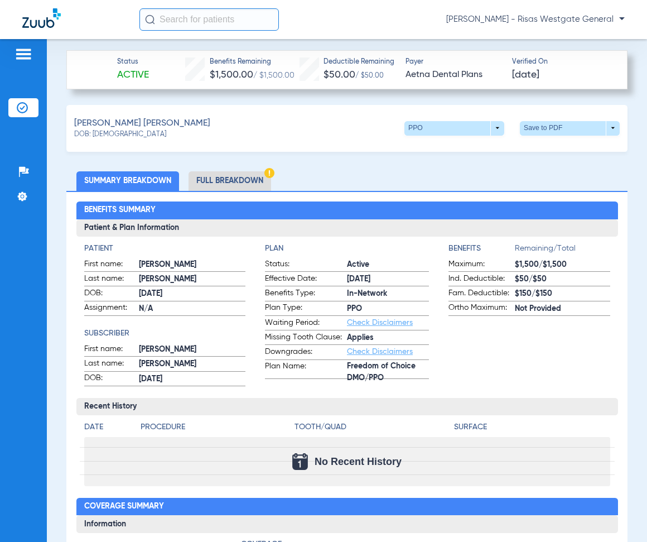
scroll to position [327, 0]
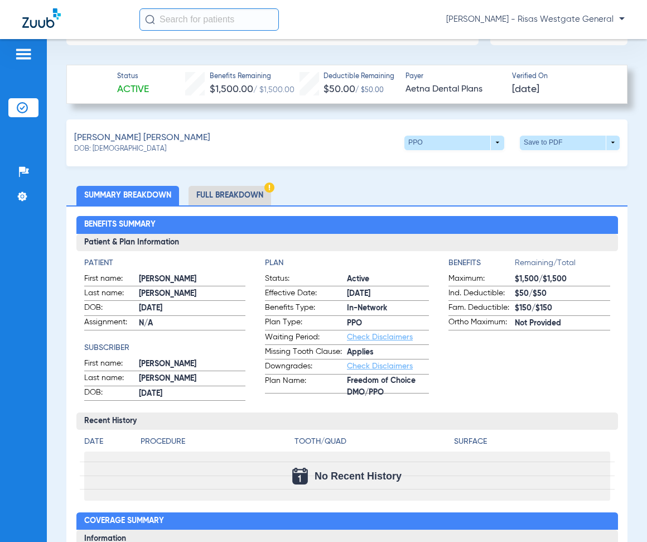
click at [350, 381] on span "Freedom of Choice DMO/PPO" at bounding box center [388, 387] width 82 height 12
drag, startPoint x: 350, startPoint y: 376, endPoint x: 375, endPoint y: 392, distance: 29.3
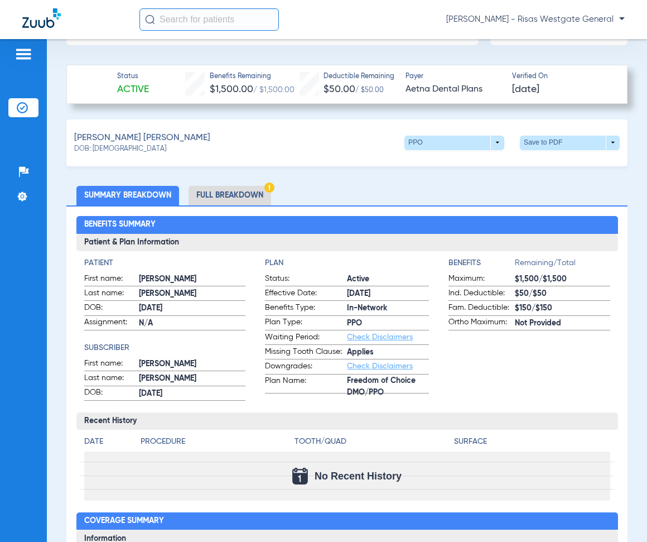
click at [375, 392] on span "Freedom of Choice DMO/PPO" at bounding box center [388, 387] width 82 height 12
click at [374, 383] on span "Freedom of Choice DMO/PPO" at bounding box center [388, 387] width 82 height 12
click at [229, 192] on li "Full Breakdown" at bounding box center [230, 196] width 83 height 20
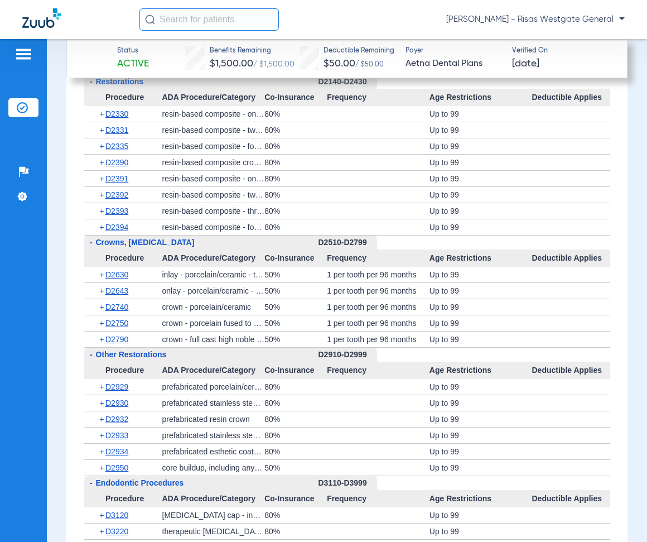
scroll to position [2051, 0]
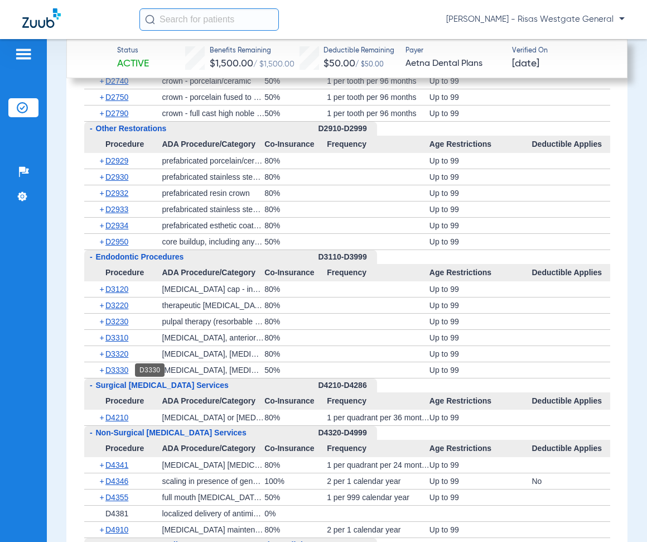
click at [111, 366] on span "D3330" at bounding box center [116, 369] width 23 height 9
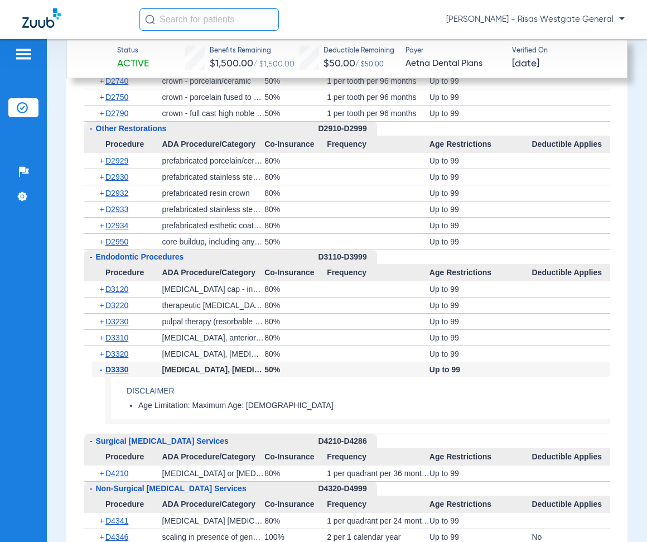
click at [111, 366] on span "D3330" at bounding box center [116, 369] width 23 height 9
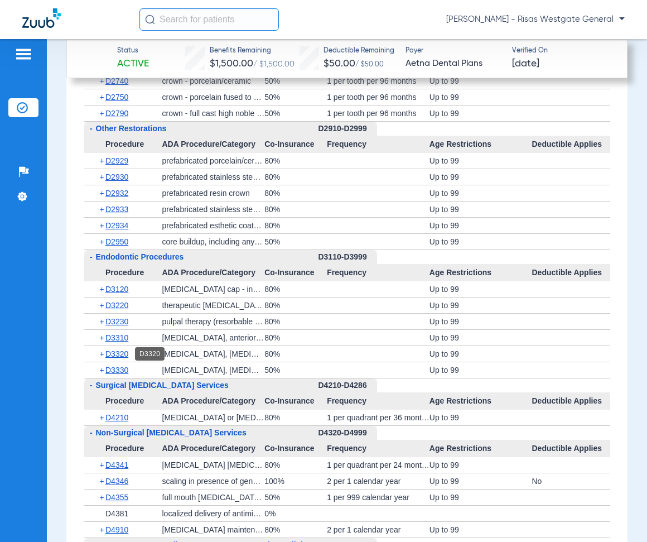
click at [113, 353] on span "D3320" at bounding box center [116, 353] width 23 height 9
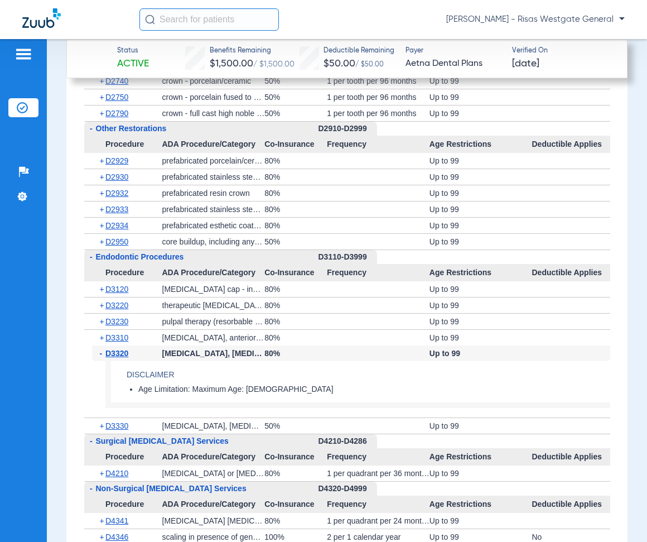
click at [113, 353] on span "D3320" at bounding box center [116, 353] width 23 height 9
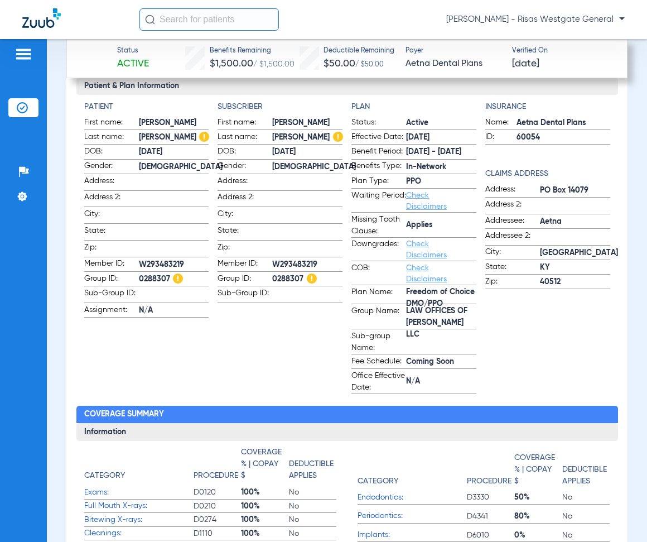
scroll to position [426, 0]
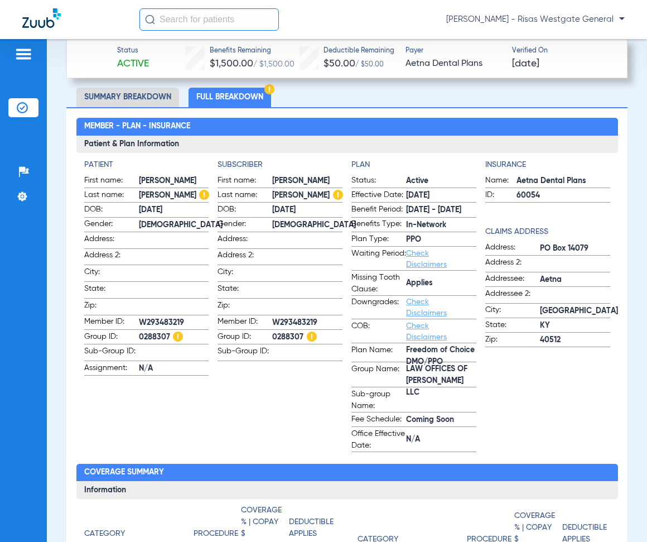
click at [415, 312] on link "Check Disclaimers" at bounding box center [426, 307] width 41 height 19
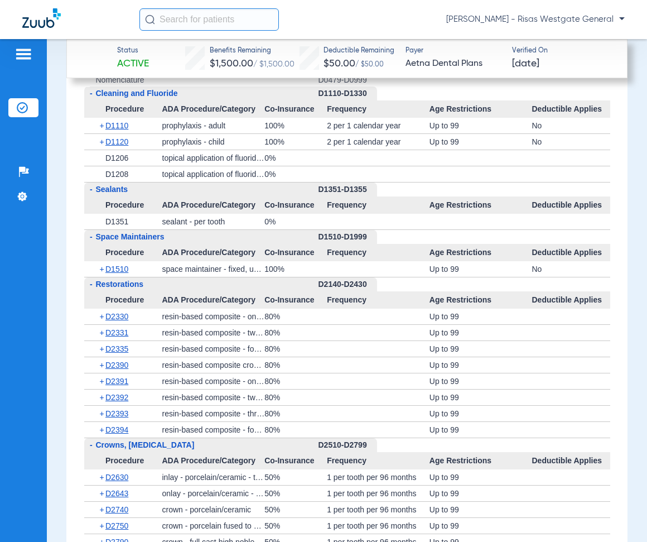
scroll to position [1654, 0]
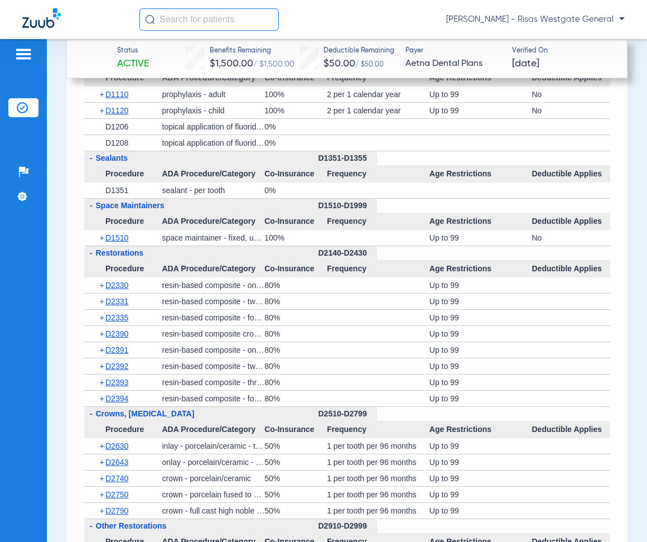
click at [103, 352] on span "+" at bounding box center [103, 350] width 6 height 16
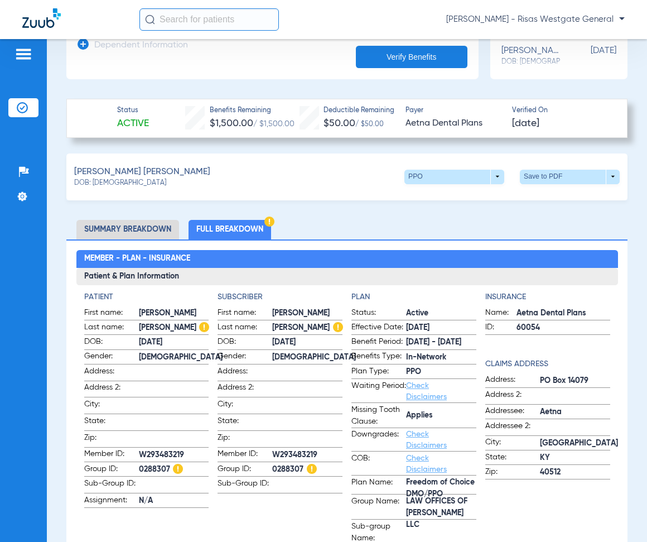
scroll to position [223, 0]
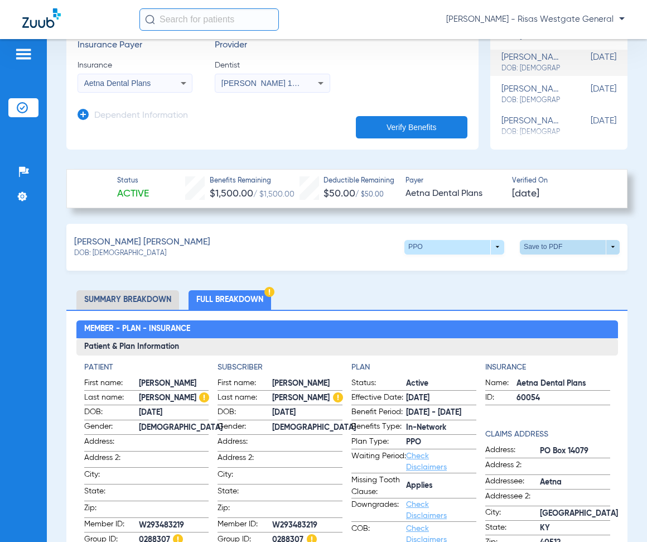
click at [547, 240] on span at bounding box center [570, 247] width 100 height 15
click at [491, 267] on span "Save to PDF" at bounding box center [478, 268] width 44 height 8
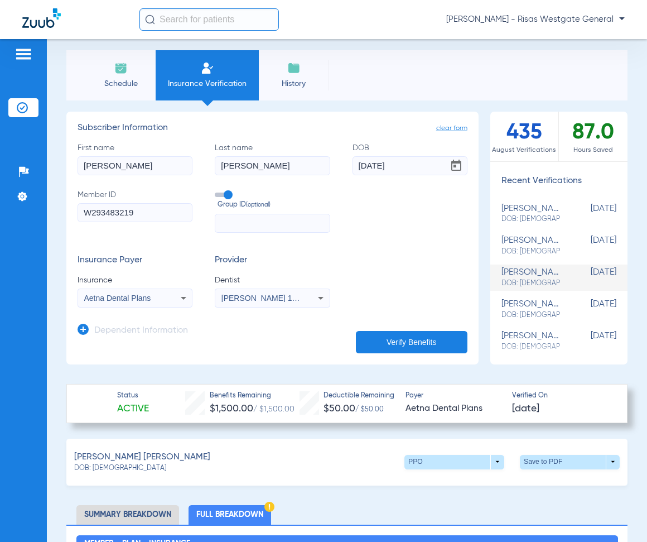
scroll to position [0, 0]
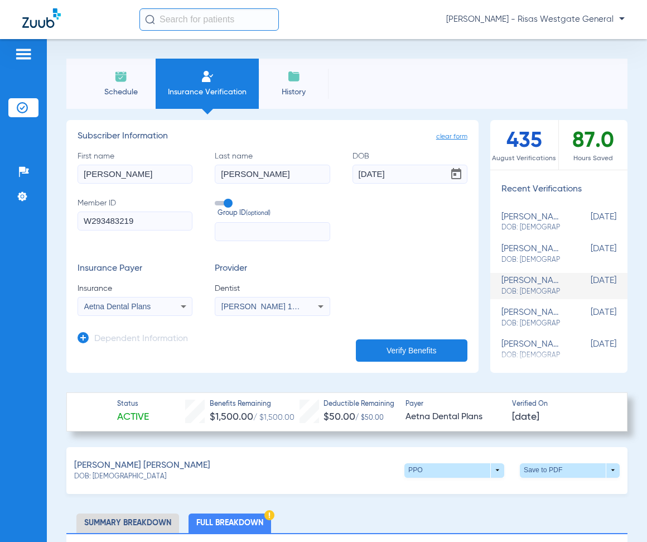
click at [452, 136] on span "clear form" at bounding box center [451, 136] width 31 height 11
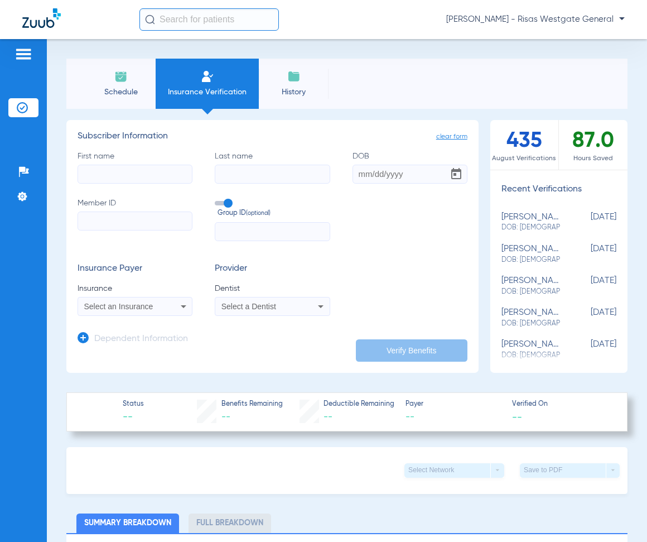
click at [167, 309] on div "Select an Insurance" at bounding box center [135, 306] width 114 height 13
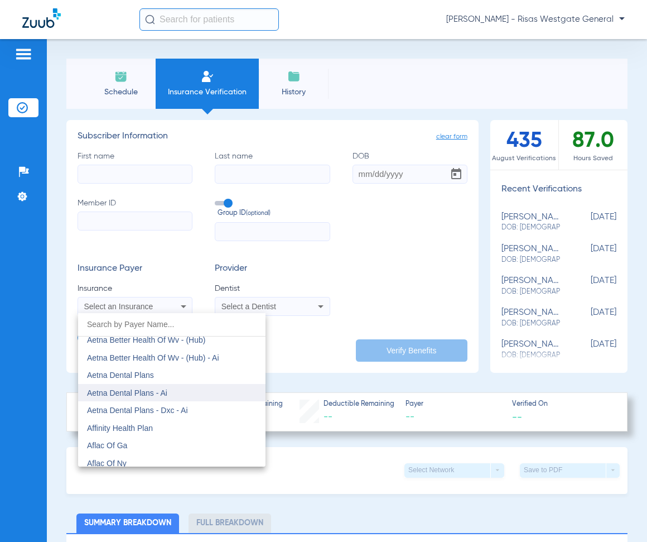
scroll to position [112, 0]
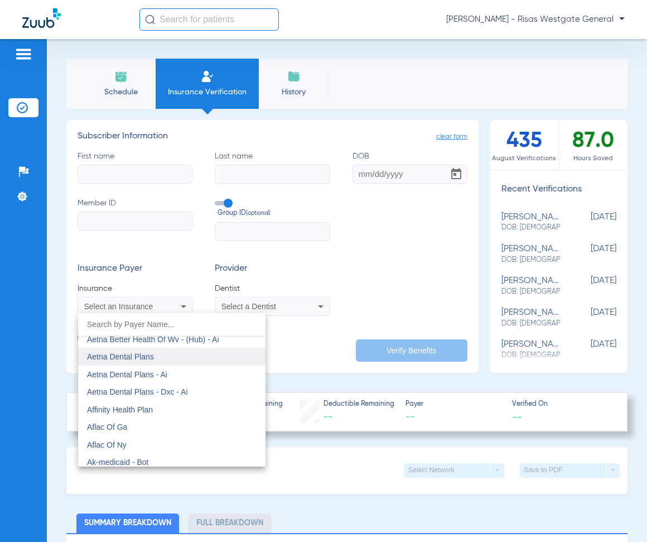
drag, startPoint x: 117, startPoint y: 358, endPoint x: 112, endPoint y: 298, distance: 60.4
click at [117, 358] on span "Aetna Dental Plans" at bounding box center [120, 356] width 67 height 9
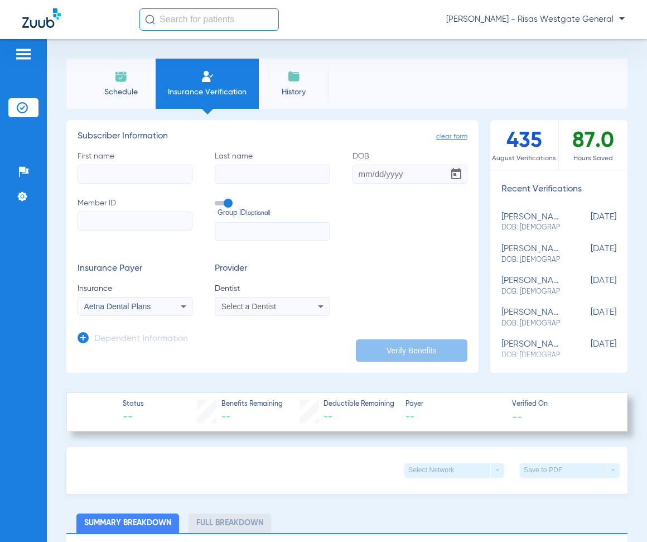
click at [105, 224] on input "Member ID" at bounding box center [135, 220] width 115 height 19
click at [122, 167] on input "First name" at bounding box center [135, 174] width 115 height 19
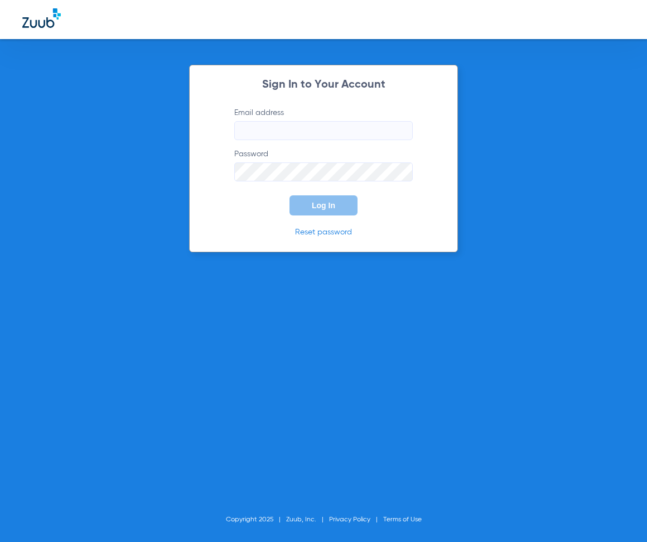
type input "[EMAIL_ADDRESS][DOMAIN_NAME]"
click at [309, 194] on form "Email address [EMAIL_ADDRESS][DOMAIN_NAME] Password Log In" at bounding box center [324, 161] width 212 height 108
click at [315, 202] on span "Log In" at bounding box center [323, 205] width 23 height 9
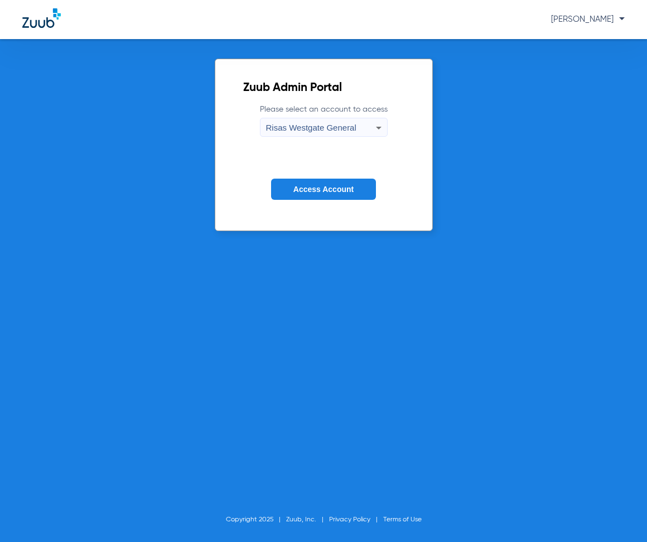
click at [335, 125] on span "Risas Westgate General" at bounding box center [311, 127] width 90 height 9
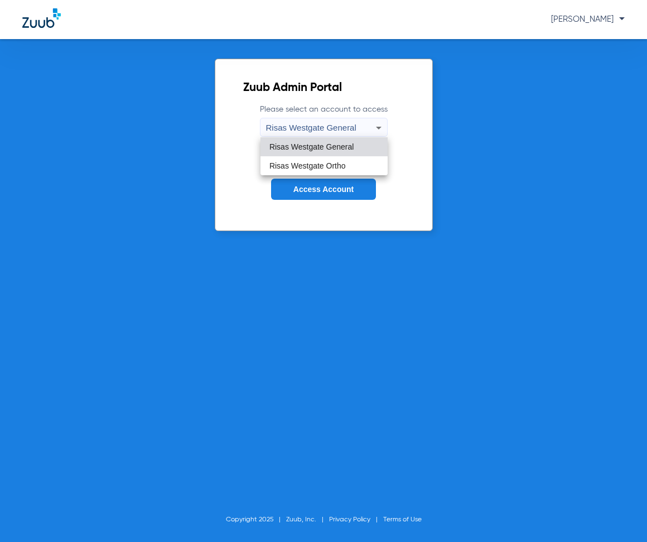
click at [335, 125] on div at bounding box center [323, 271] width 647 height 542
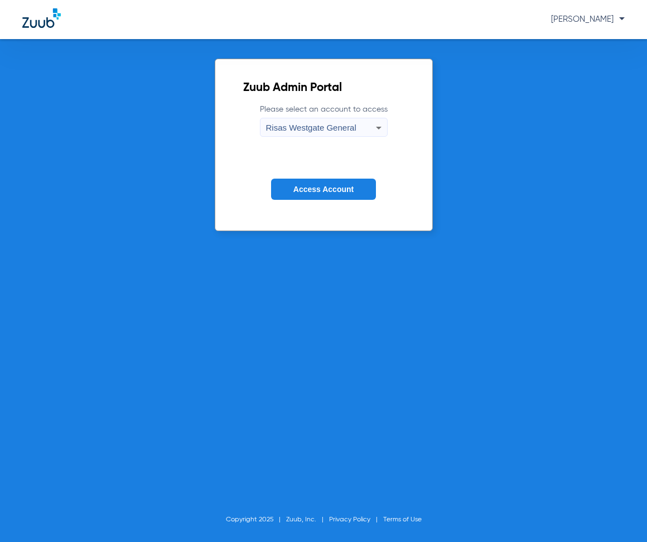
click at [333, 186] on span "Access Account" at bounding box center [323, 189] width 60 height 9
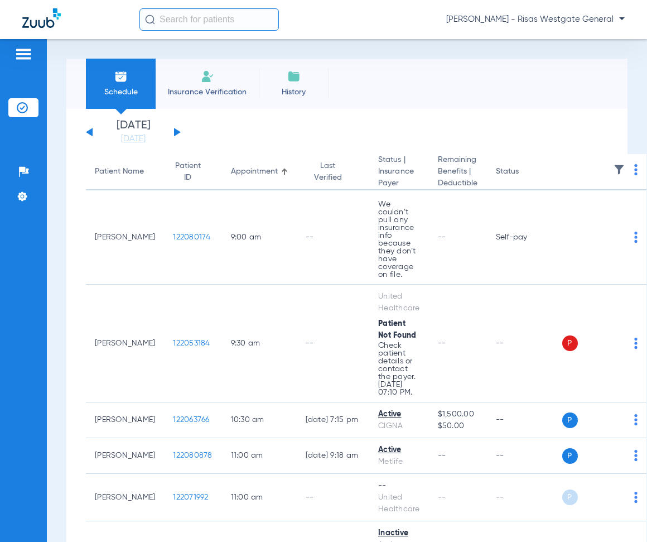
click at [205, 78] on img at bounding box center [207, 76] width 13 height 13
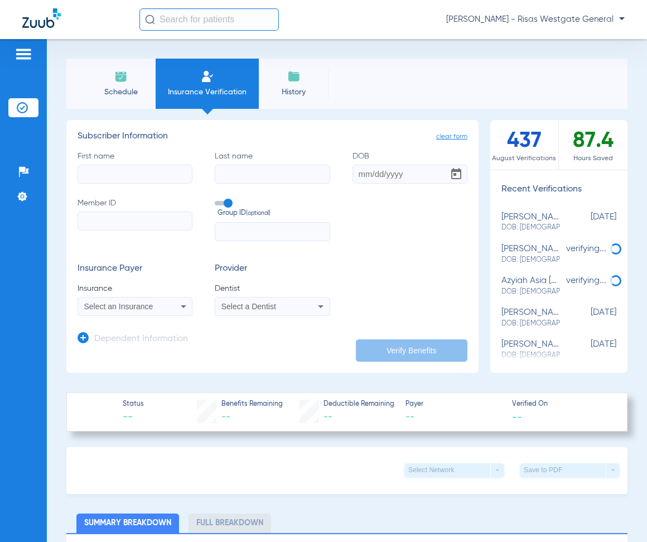
click at [99, 177] on input "First name" at bounding box center [135, 174] width 115 height 19
type input "[PERSON_NAME]"
type input "[DATE]"
click at [141, 220] on input "Member ID" at bounding box center [135, 220] width 115 height 19
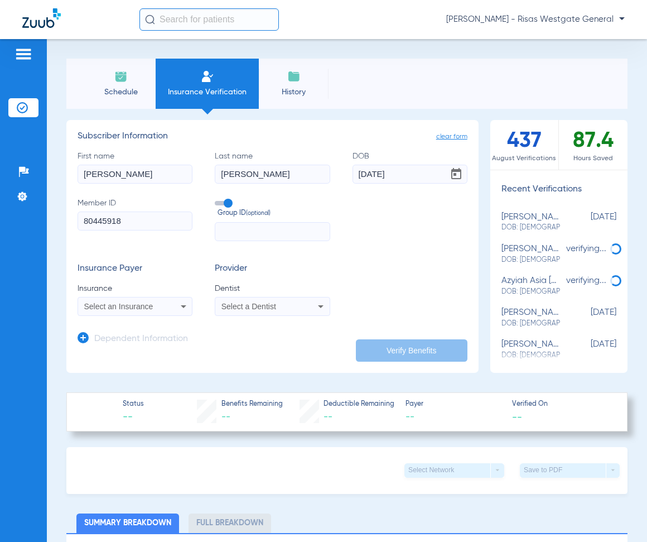
type input "80445918"
click at [242, 303] on span "Select a Dentist" at bounding box center [248, 306] width 55 height 9
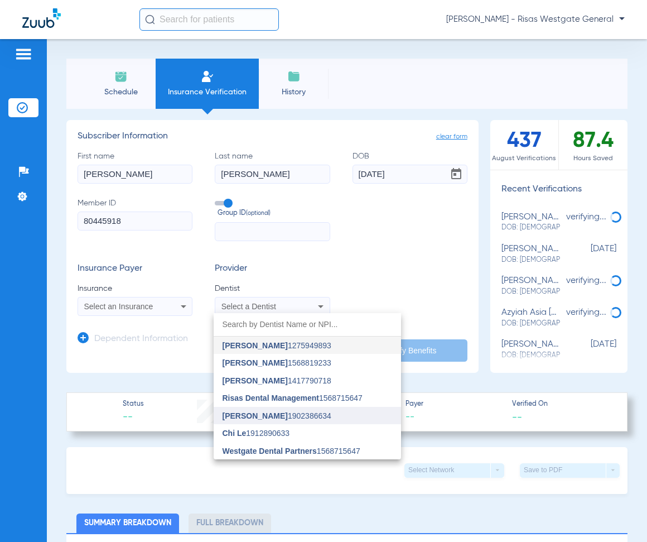
click at [257, 418] on span "[PERSON_NAME]" at bounding box center [255, 415] width 65 height 9
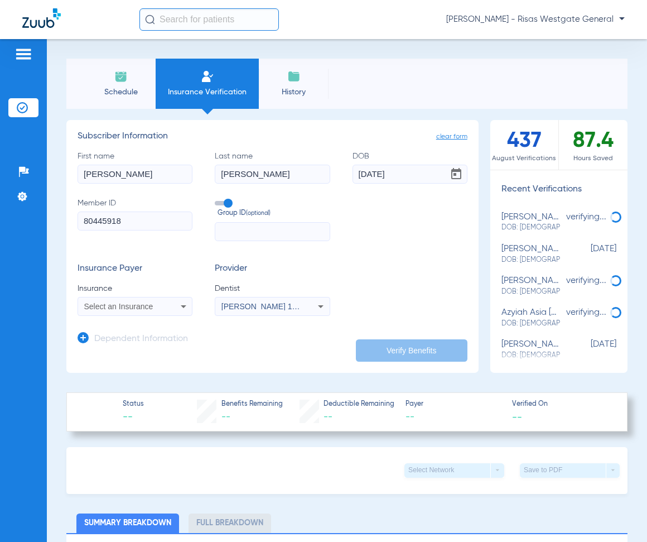
click at [155, 306] on div "Select an Insurance" at bounding box center [125, 306] width 82 height 8
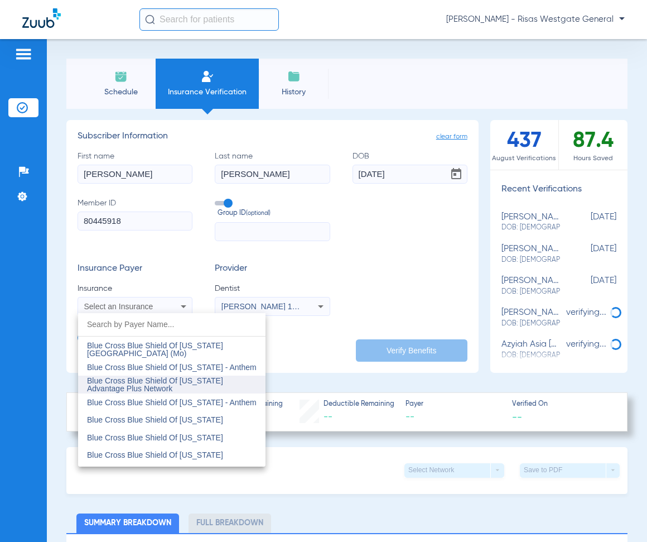
scroll to position [1060, 0]
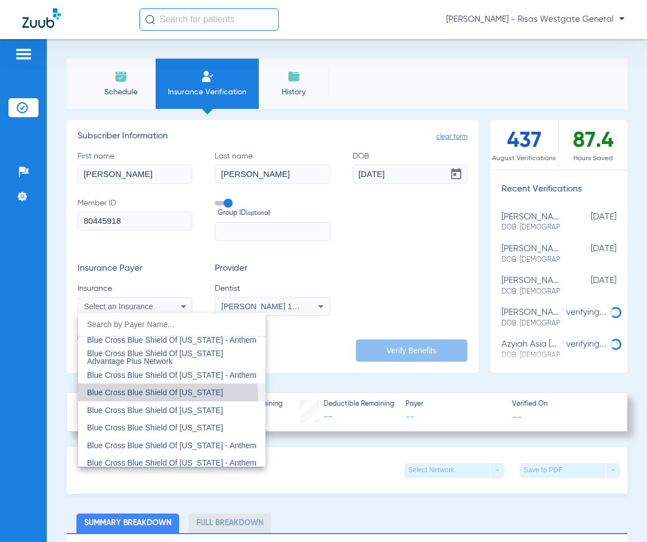
click at [158, 398] on mat-option "Blue Cross Blue Shield Of [US_STATE]" at bounding box center [171, 392] width 187 height 18
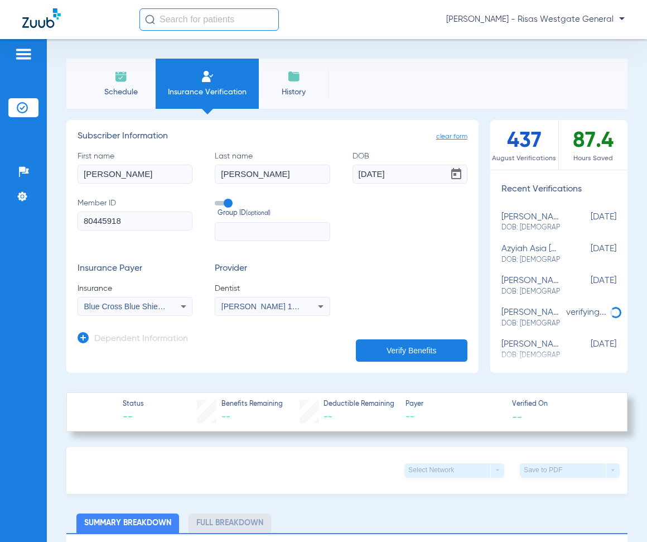
click at [247, 231] on input "text" at bounding box center [272, 231] width 115 height 19
paste input "107319052"
type input "107319052"
click at [137, 220] on input "80445918" at bounding box center [135, 220] width 115 height 19
click at [408, 346] on button "Verify Benefits" at bounding box center [412, 350] width 112 height 22
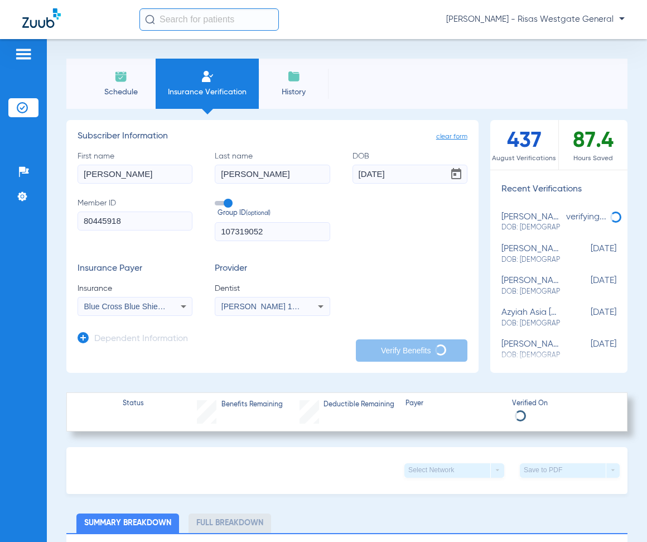
click at [85, 337] on icon at bounding box center [83, 337] width 11 height 11
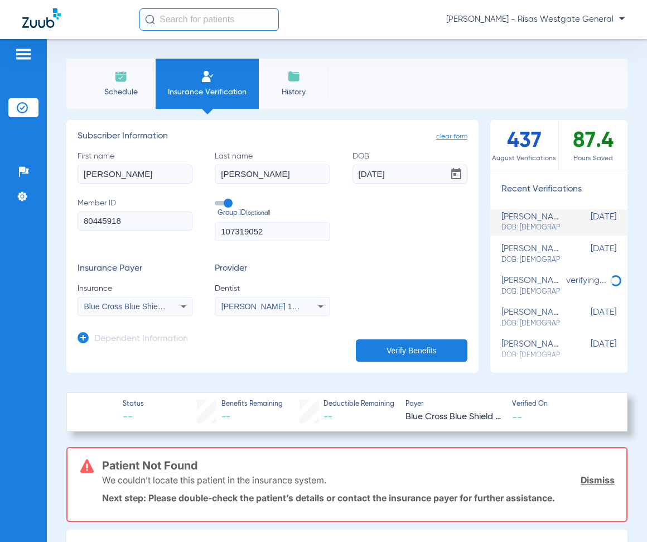
click at [121, 340] on h3 "Dependent Information" at bounding box center [141, 339] width 94 height 11
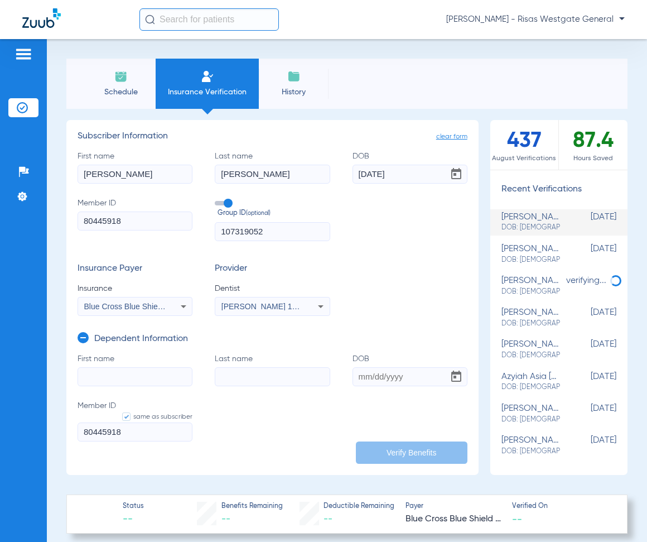
click at [116, 369] on input "First name" at bounding box center [135, 376] width 115 height 19
click at [139, 374] on input "First name" at bounding box center [135, 376] width 115 height 19
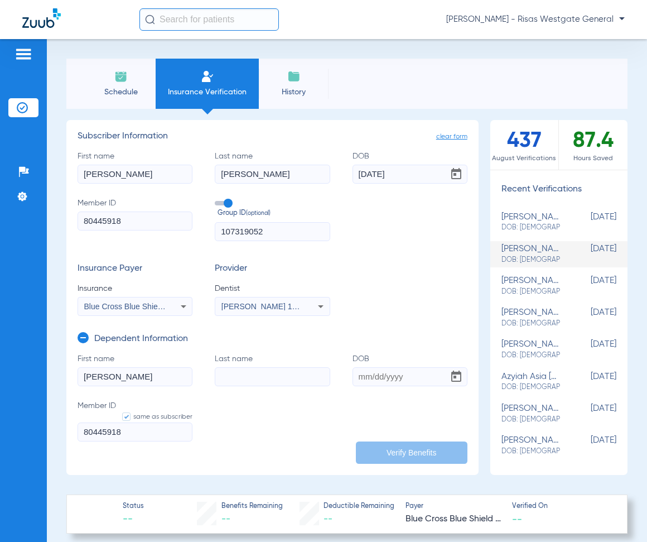
type input "[PERSON_NAME]"
click at [362, 380] on input "DOB" at bounding box center [410, 376] width 115 height 19
type input "[DATE]"
click at [408, 455] on button "Verify Benefits" at bounding box center [412, 452] width 112 height 22
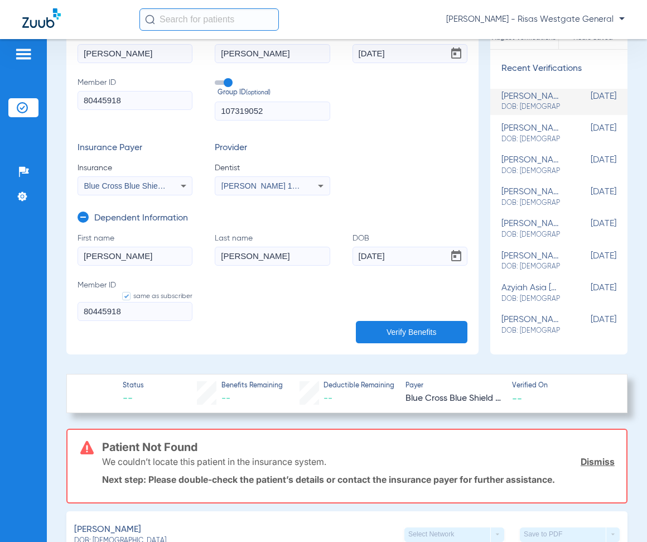
scroll to position [112, 0]
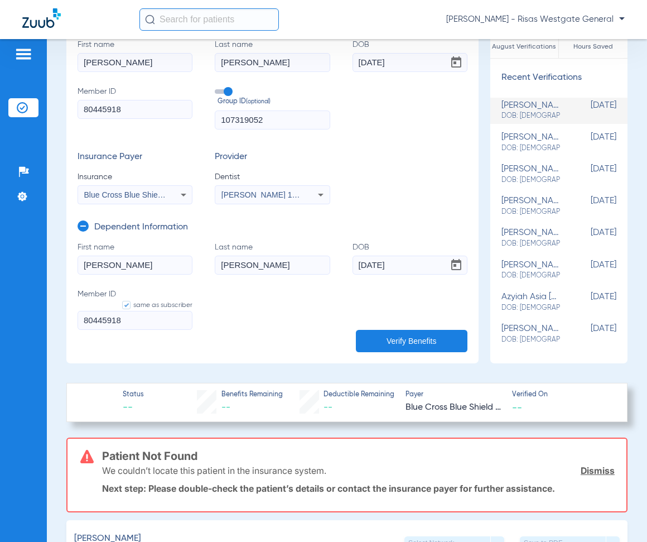
click at [163, 197] on span "Blue Cross Blue Shield Of [US_STATE]" at bounding box center [152, 194] width 136 height 9
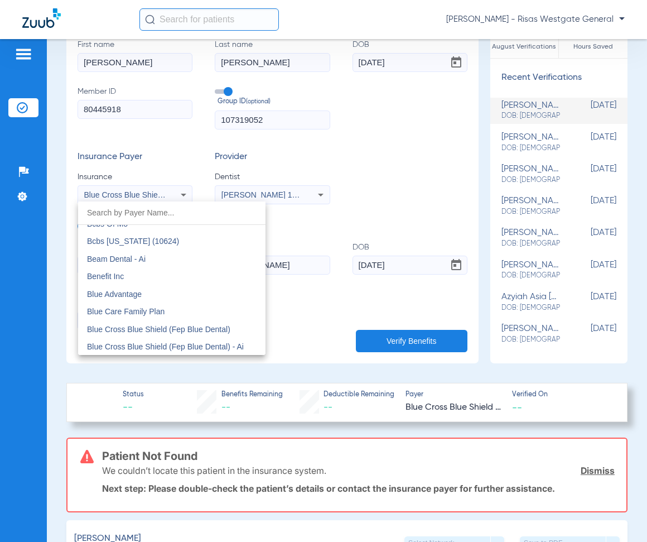
scroll to position [660, 0]
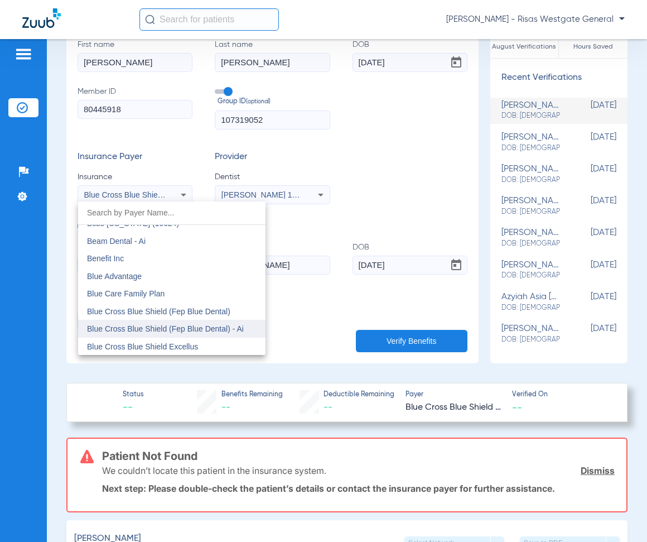
click at [169, 329] on span "Blue Cross Blue Shield (Fep Blue Dental) - Ai" at bounding box center [165, 328] width 157 height 9
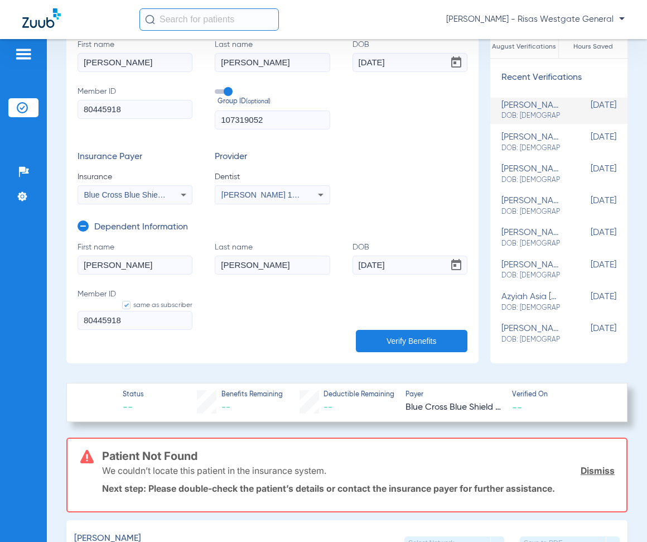
click at [418, 337] on button "Verify Benefits" at bounding box center [412, 341] width 112 height 22
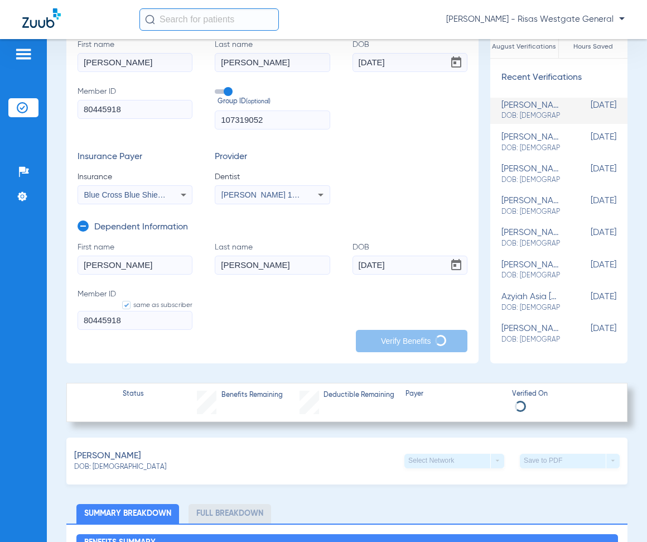
click at [96, 321] on input "80445918" at bounding box center [135, 320] width 115 height 19
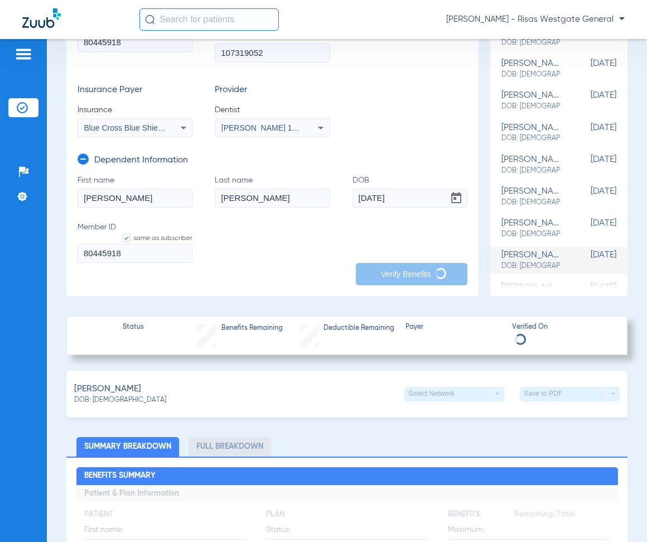
scroll to position [143, 0]
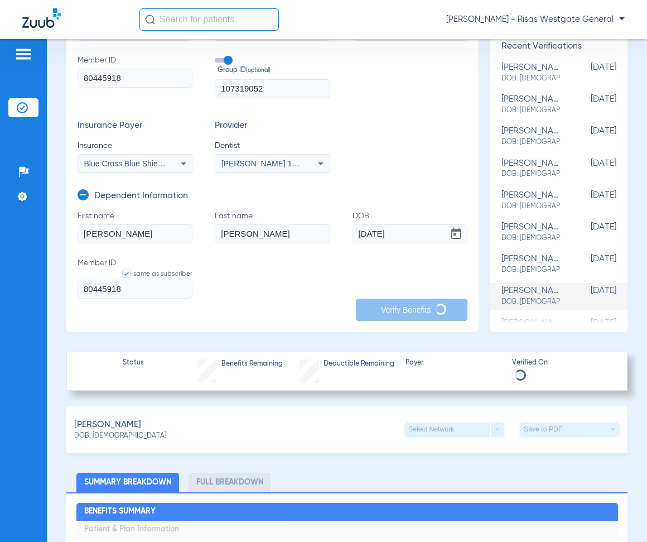
click at [166, 163] on div "Blue Cross Blue Shield (Fep Blue Dental) - Ai" at bounding box center [135, 163] width 114 height 13
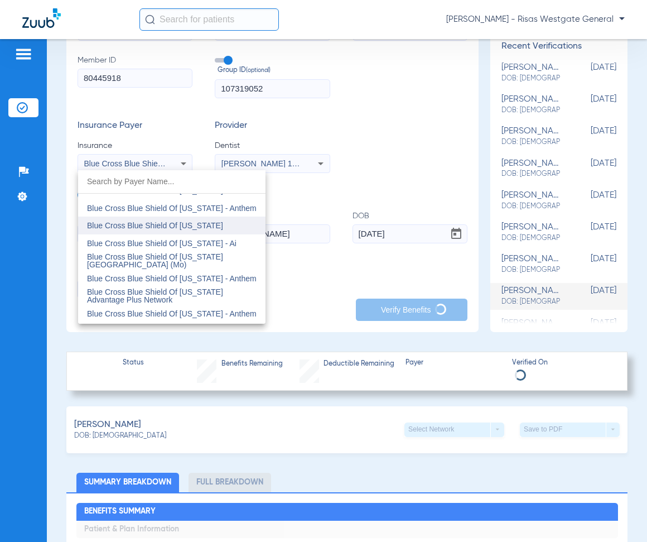
scroll to position [923, 0]
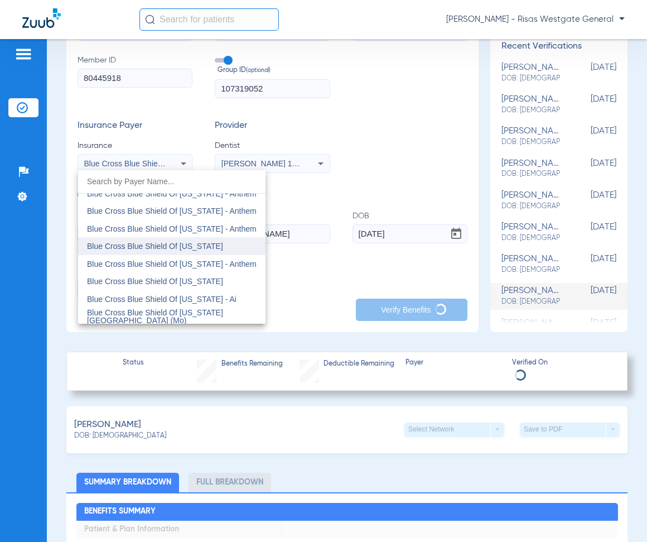
click at [203, 244] on mat-option "Blue Cross Blue Shield Of [US_STATE]" at bounding box center [171, 246] width 187 height 18
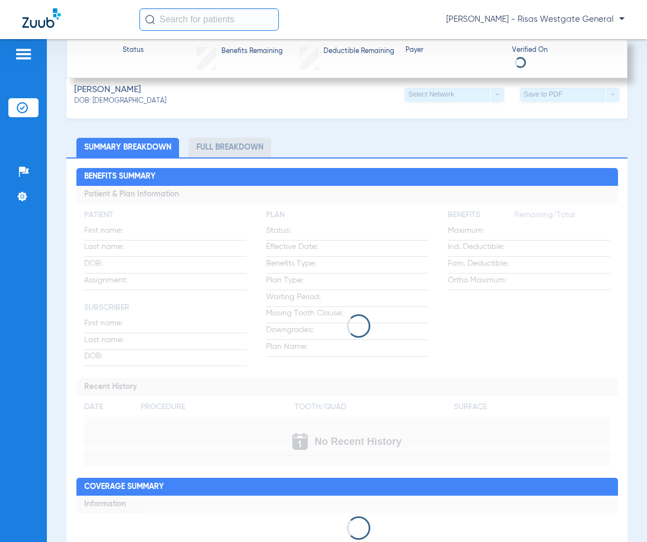
scroll to position [87, 0]
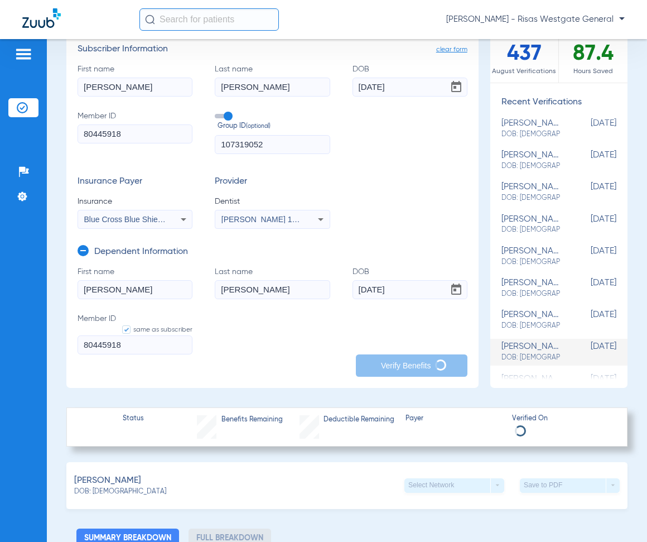
click at [538, 220] on div "[PERSON_NAME] DOB: [DEMOGRAPHIC_DATA]" at bounding box center [530, 224] width 59 height 21
type input "[PERSON_NAME]"
type input "[DATE]"
type input "A63230049"
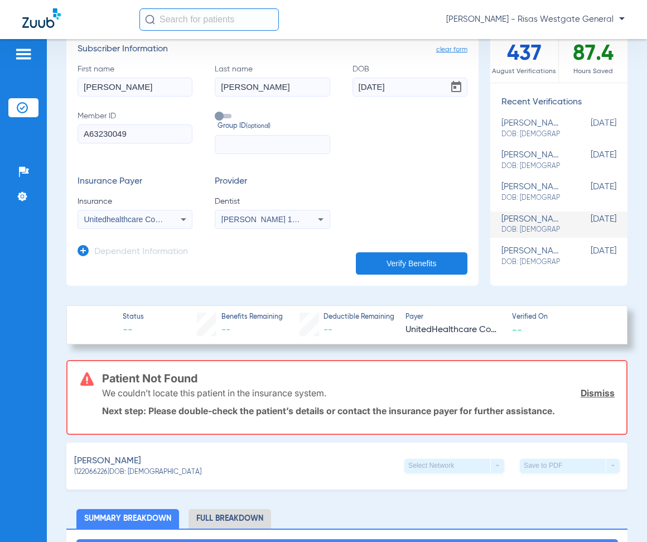
click at [532, 244] on li "[PERSON_NAME] DOB: [DEMOGRAPHIC_DATA] [DEMOGRAPHIC_DATA]" at bounding box center [558, 256] width 137 height 26
type input "[PERSON_NAME]"
type input "[DATE]"
type input "128124527"
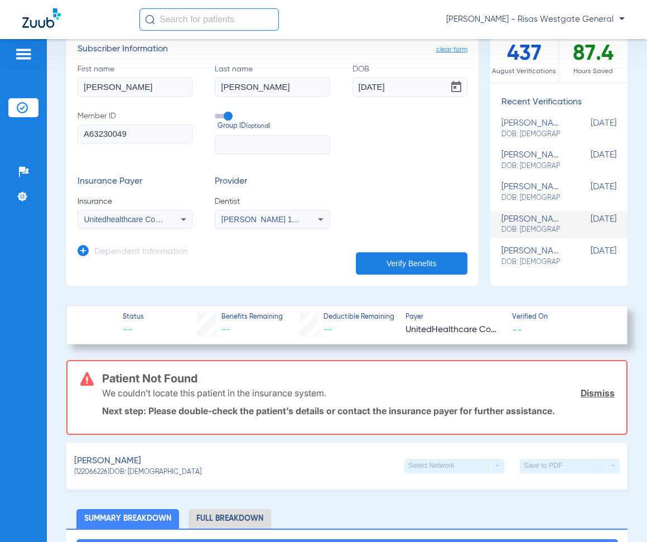
type input "AZMCARE"
click at [518, 128] on div "[PERSON_NAME] DOB: [DEMOGRAPHIC_DATA]" at bounding box center [530, 128] width 59 height 21
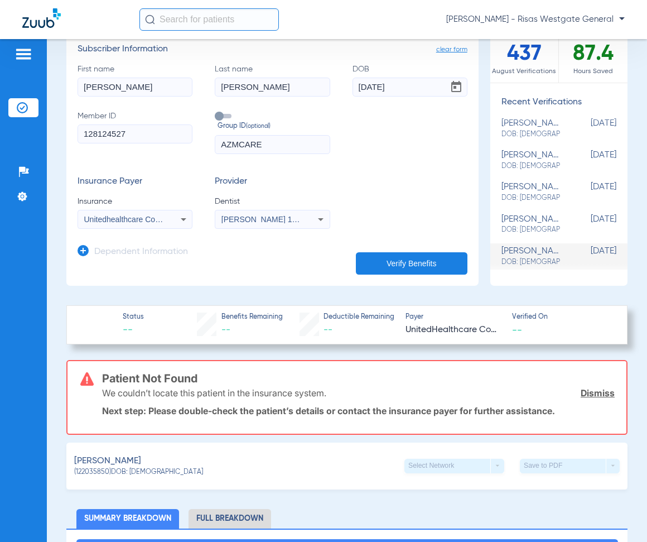
type input "[PERSON_NAME]"
type input "[DATE]"
type input "A63230049"
click at [514, 159] on div "[PERSON_NAME] DOB: [DEMOGRAPHIC_DATA]" at bounding box center [530, 160] width 59 height 21
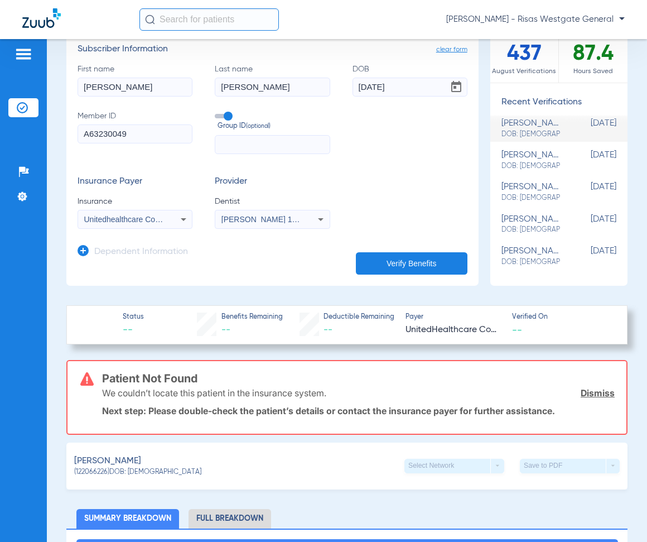
type input "[DEMOGRAPHIC_DATA]"
type input "[PERSON_NAME]"
type input "[DATE]"
type input "925209490"
type input "G00409091"
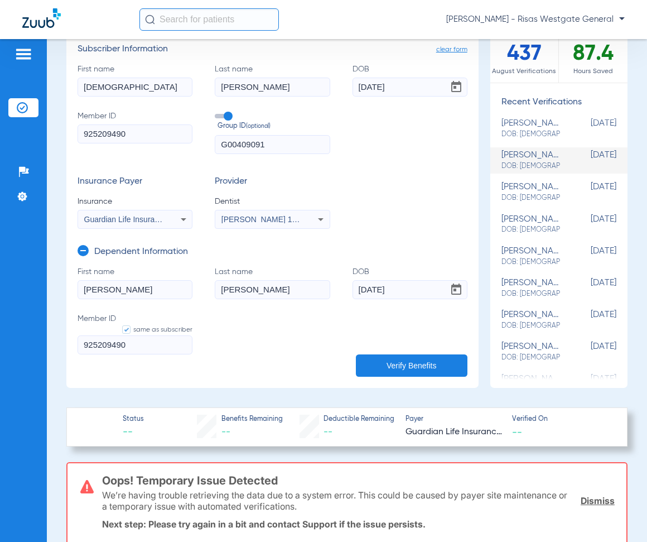
click at [504, 310] on div "[PERSON_NAME]: [DEMOGRAPHIC_DATA]" at bounding box center [530, 320] width 59 height 21
type input "[PERSON_NAME]"
type input "[DATE]"
type input "80445918"
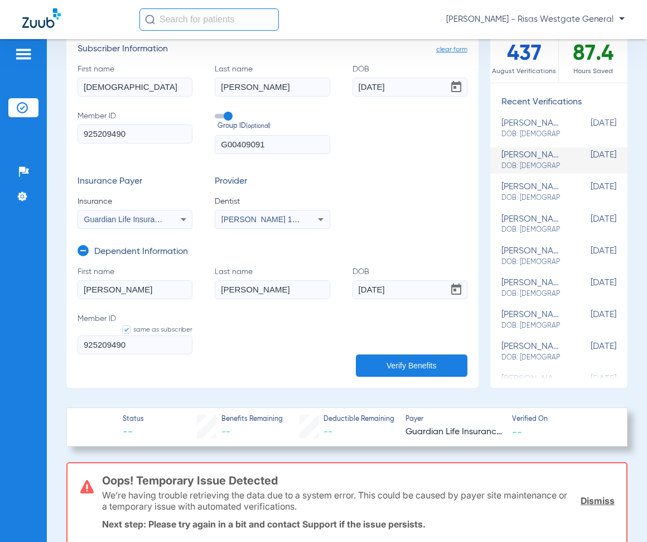
type input "[PERSON_NAME]"
type input "[DATE]"
type input "80445918"
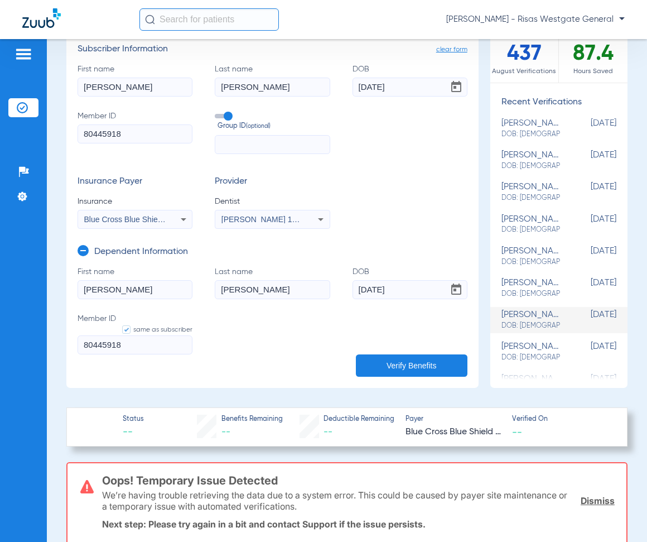
click at [524, 352] on div "[PERSON_NAME]: [DEMOGRAPHIC_DATA]" at bounding box center [530, 351] width 59 height 21
type input "107319052"
type input "[PERSON_NAME]"
type input "[DATE]"
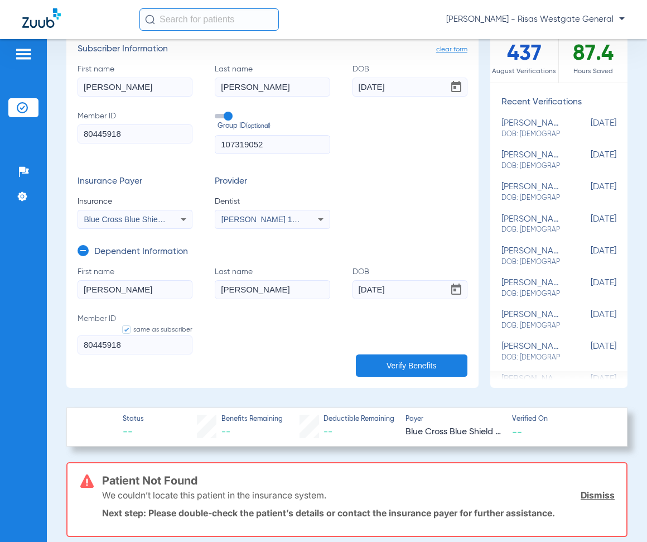
scroll to position [103, 0]
click at [148, 211] on mat-select "Blue Cross Blue Shield Of [US_STATE]" at bounding box center [135, 219] width 115 height 19
click at [148, 218] on span "Blue Cross Blue Shield Of [US_STATE]" at bounding box center [152, 219] width 136 height 9
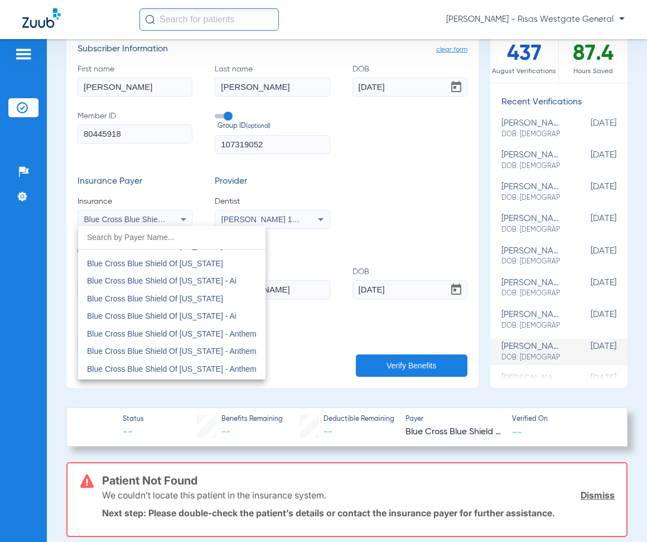
scroll to position [828, 0]
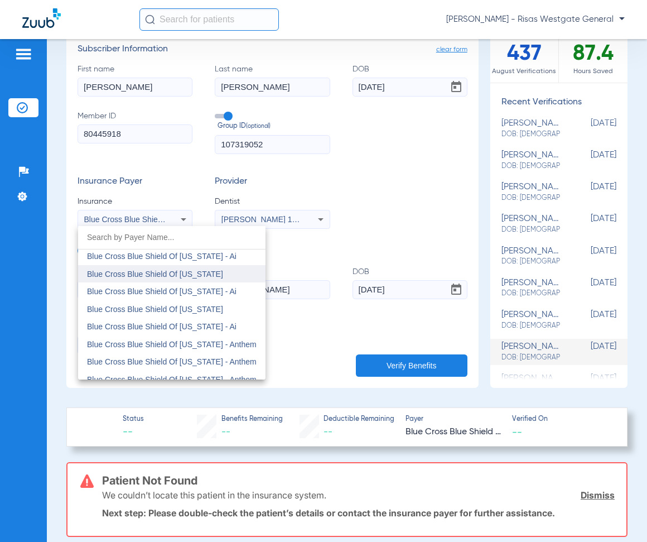
click at [200, 277] on span "Blue Cross Blue Shield Of [US_STATE]" at bounding box center [155, 273] width 136 height 9
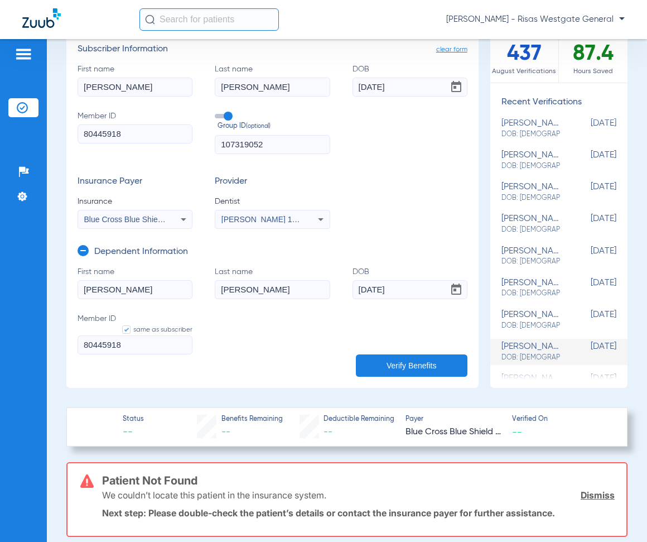
click at [397, 355] on button "Verify Benefits" at bounding box center [412, 365] width 112 height 22
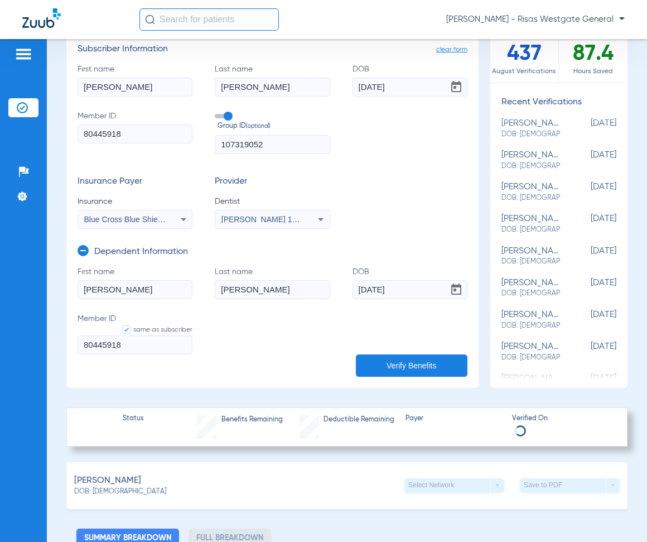
scroll to position [230, 0]
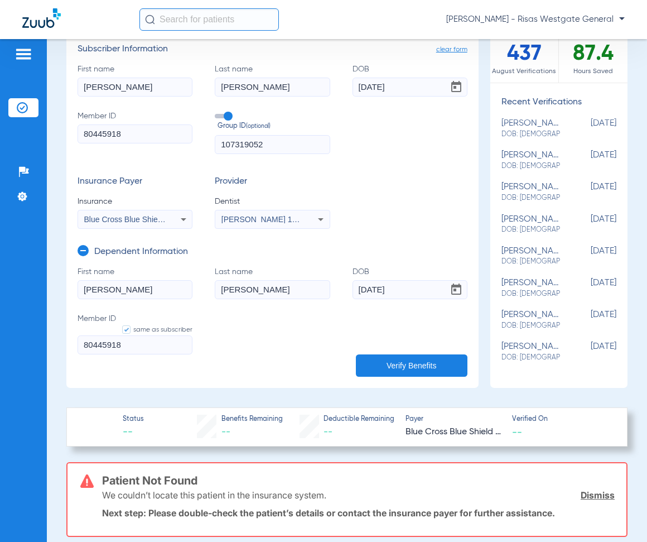
click at [158, 222] on span "Blue Cross Blue Shield Of [US_STATE]" at bounding box center [152, 219] width 136 height 9
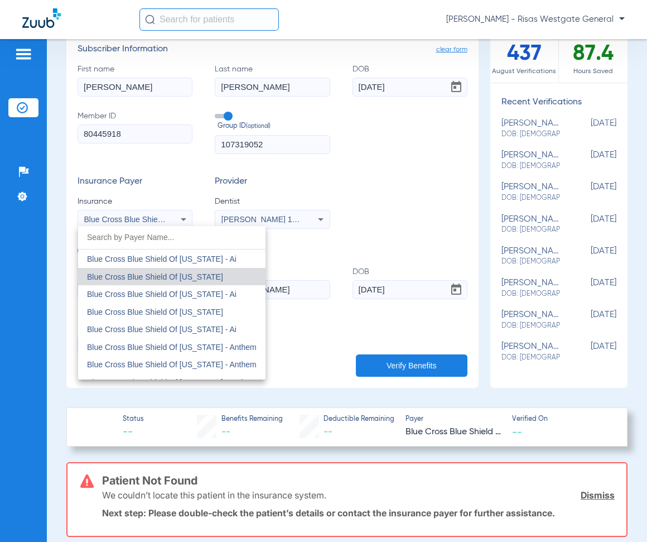
scroll to position [843, 0]
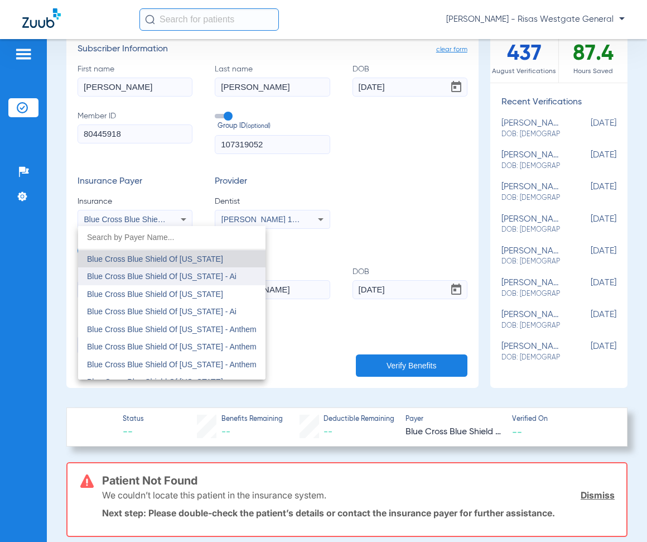
click at [167, 283] on mat-option "Blue Cross Blue Shield Of [US_STATE] - Ai" at bounding box center [171, 276] width 187 height 18
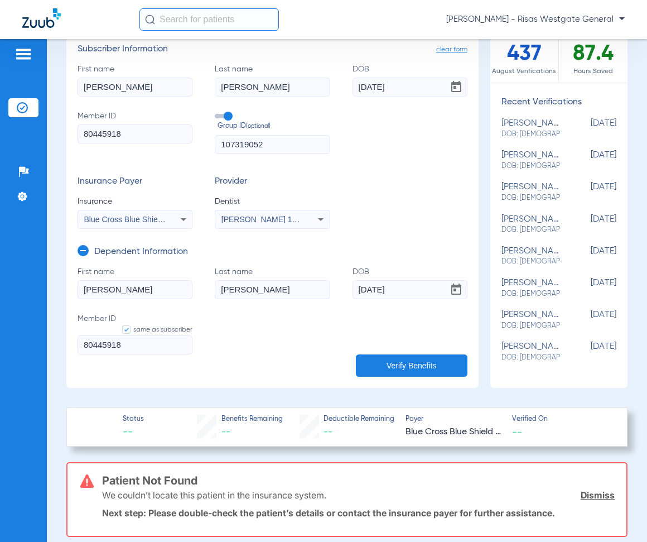
click at [411, 364] on button "Verify Benefits" at bounding box center [412, 365] width 112 height 22
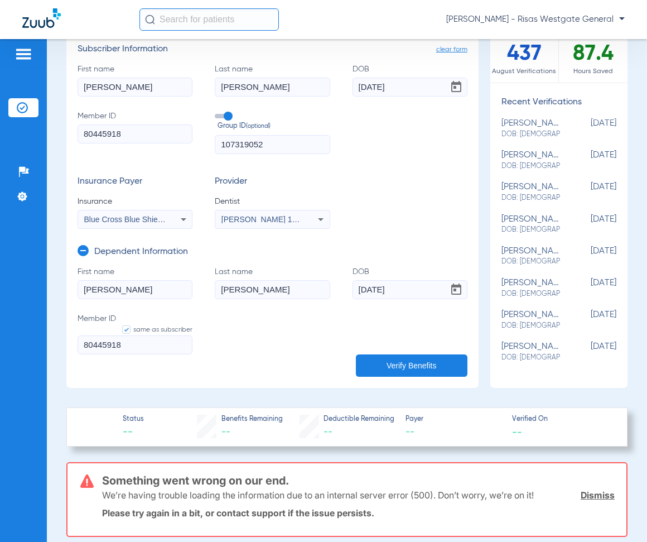
click at [141, 226] on mat-select "Blue Cross Blue Shield Of [US_STATE] - Ai" at bounding box center [135, 219] width 115 height 19
click at [141, 217] on span "Blue Cross Blue Shield Of [US_STATE] - Ai" at bounding box center [158, 219] width 149 height 9
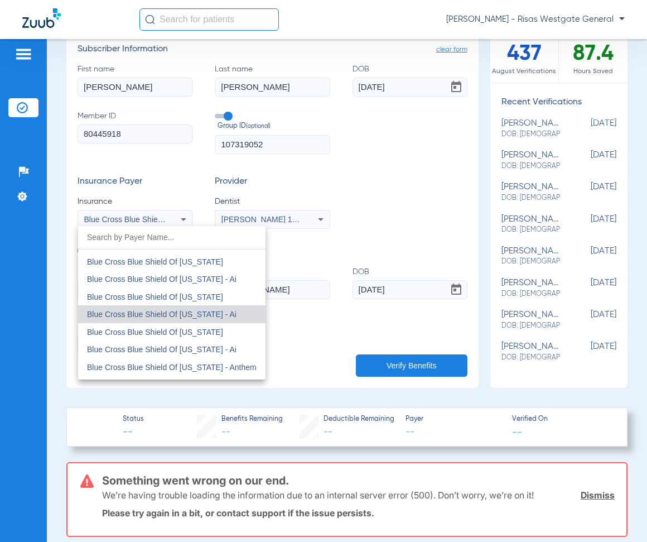
scroll to position [861, 0]
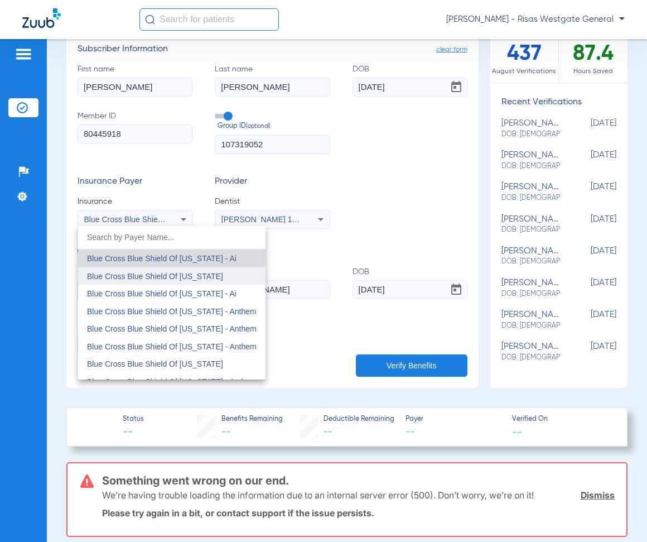
click at [166, 283] on mat-option "Blue Cross Blue Shield Of [US_STATE]" at bounding box center [171, 276] width 187 height 18
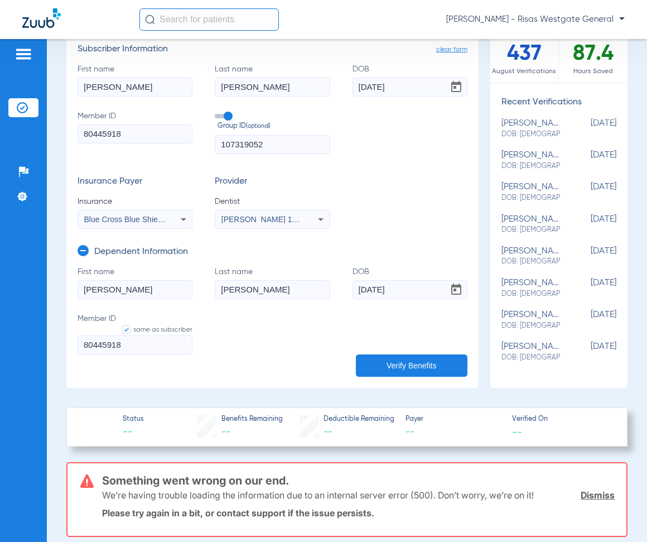
click at [410, 361] on button "Verify Benefits" at bounding box center [412, 365] width 112 height 22
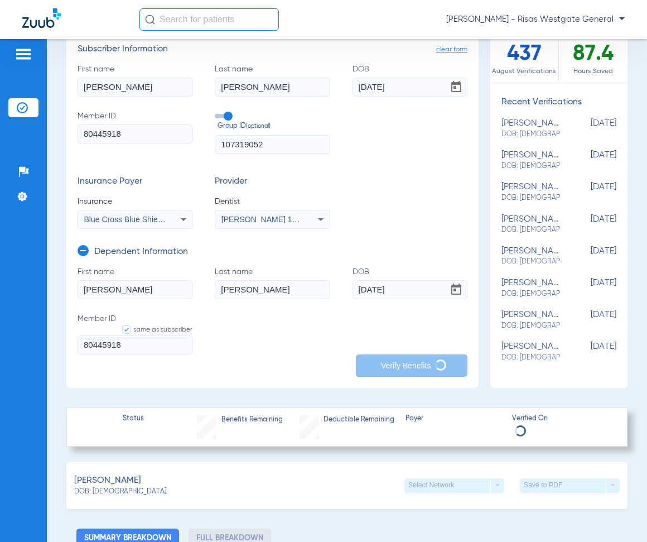
click at [144, 213] on div "Blue Cross Blue Shield Of [US_STATE]" at bounding box center [135, 219] width 114 height 13
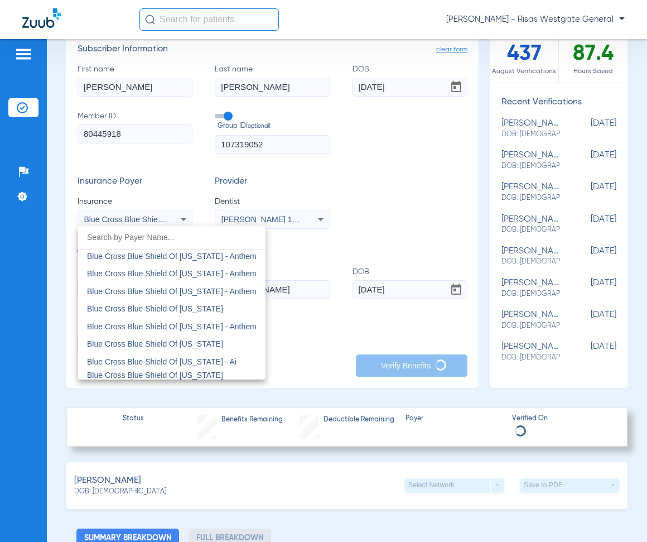
scroll to position [934, 0]
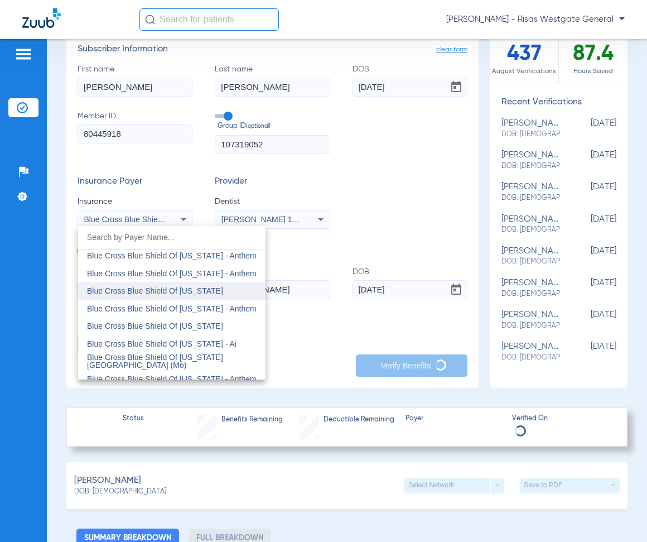
click at [163, 289] on span "Blue Cross Blue Shield Of [US_STATE]" at bounding box center [155, 290] width 136 height 9
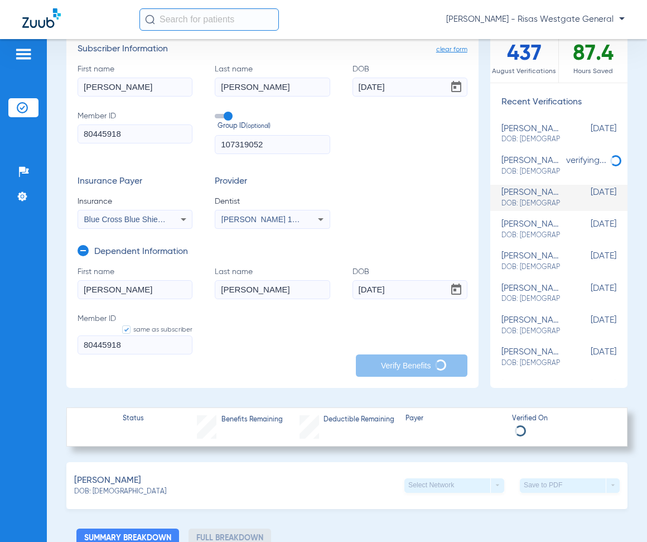
scroll to position [0, 0]
click at [521, 217] on ul "[PERSON_NAME] DOB: [DEMOGRAPHIC_DATA] [DEMOGRAPHIC_DATA] [PERSON_NAME] DOB: [DE…" at bounding box center [558, 243] width 137 height 271
click at [521, 230] on div "[PERSON_NAME]: [DEMOGRAPHIC_DATA]" at bounding box center [530, 230] width 59 height 21
type input "[PERSON_NAME]"
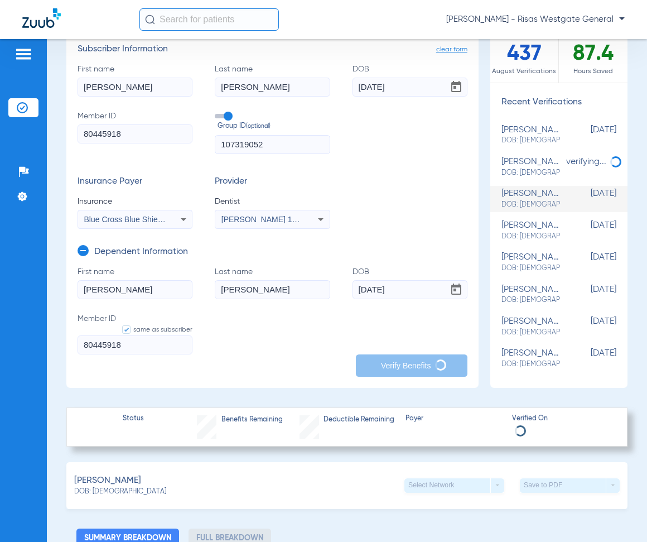
type input "[DATE]"
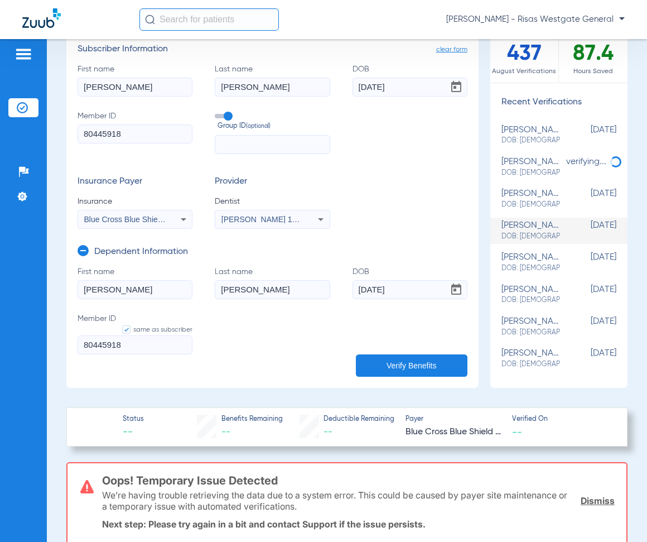
click at [523, 203] on span "DOB: [DEMOGRAPHIC_DATA]" at bounding box center [530, 205] width 59 height 10
type input "107319052"
type input "[PERSON_NAME]"
type input "[DATE]"
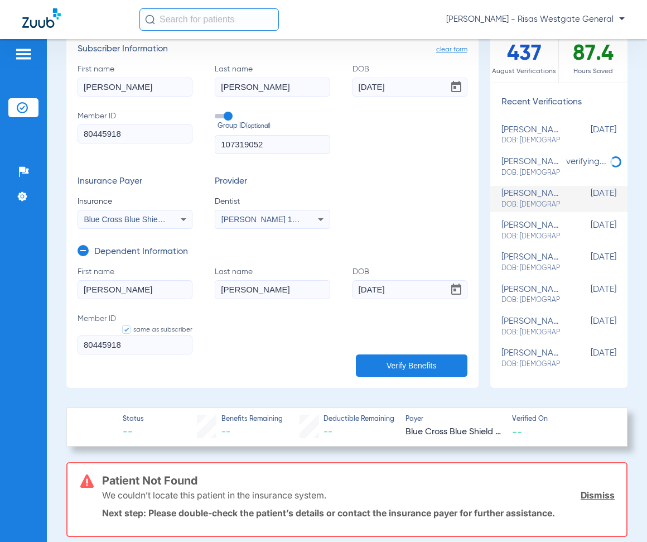
click at [123, 215] on span "Blue Cross Blue Shield Of [US_STATE]" at bounding box center [152, 219] width 136 height 9
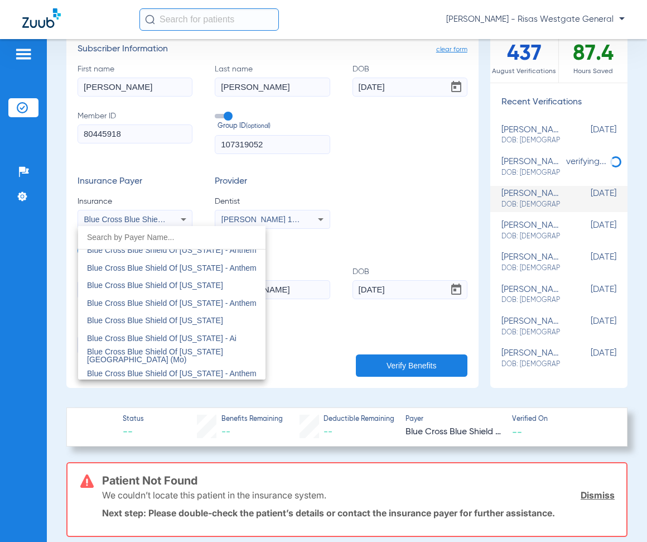
scroll to position [954, 0]
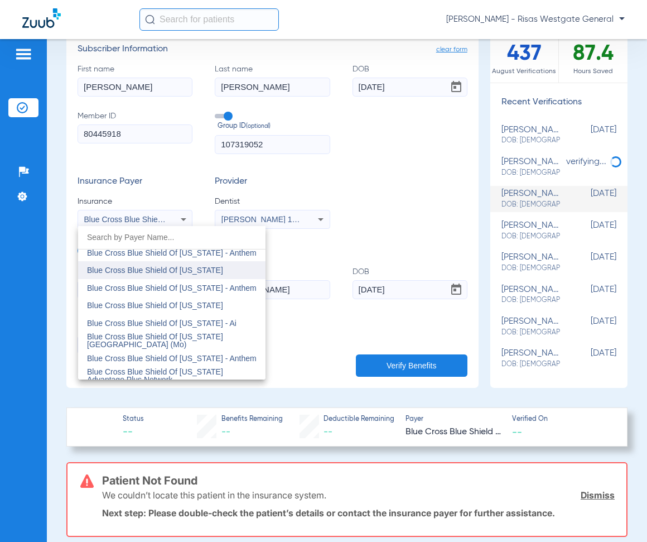
click at [211, 274] on mat-option "Blue Cross Blue Shield Of [US_STATE]" at bounding box center [171, 270] width 187 height 18
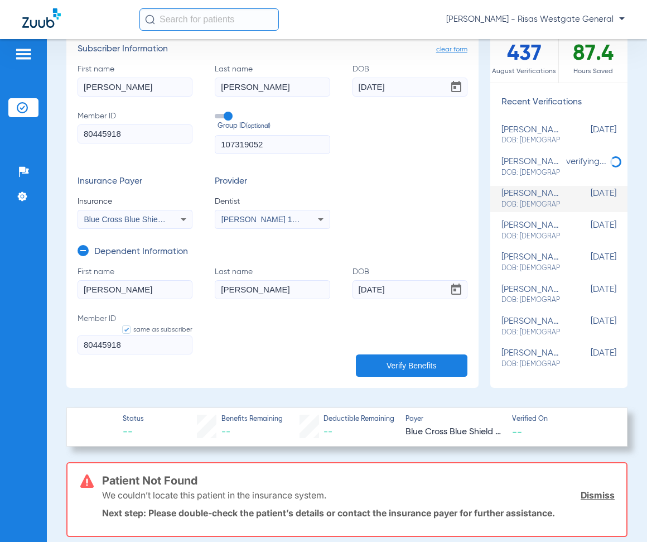
click at [421, 363] on button "Verify Benefits" at bounding box center [412, 365] width 112 height 22
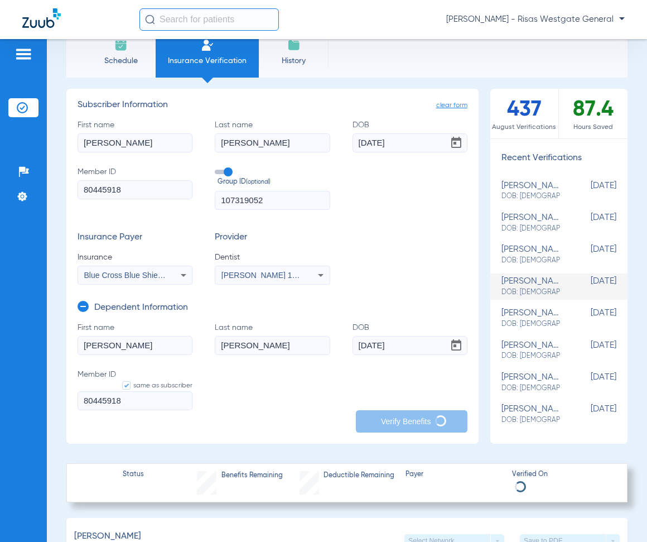
scroll to position [0, 0]
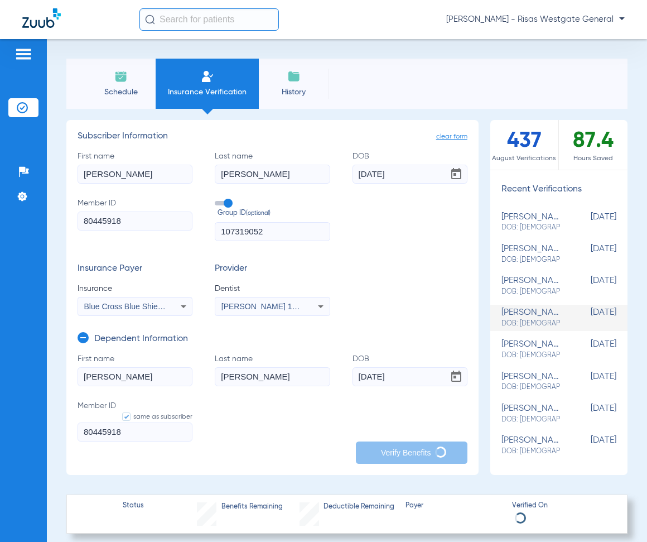
click at [528, 254] on div "[PERSON_NAME]: [DEMOGRAPHIC_DATA]" at bounding box center [530, 254] width 59 height 21
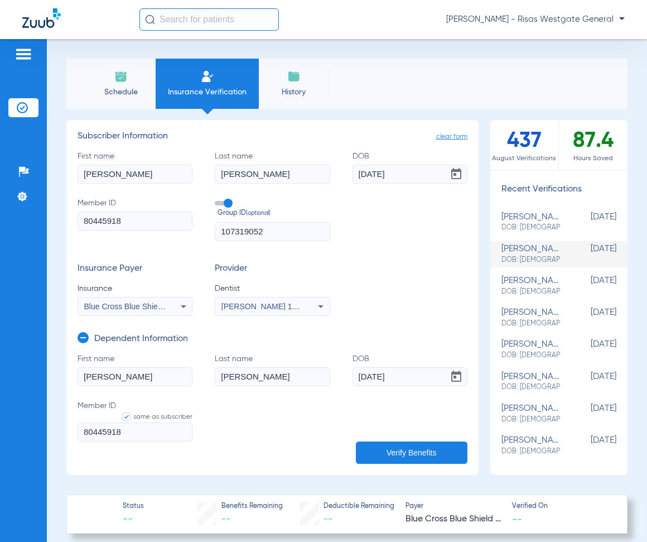
drag, startPoint x: 528, startPoint y: 254, endPoint x: 296, endPoint y: 253, distance: 232.6
click at [528, 253] on div "[PERSON_NAME]: [DEMOGRAPHIC_DATA]" at bounding box center [530, 254] width 59 height 21
click at [389, 172] on input "[DATE]" at bounding box center [410, 174] width 115 height 19
click at [406, 445] on button "Verify Benefits" at bounding box center [412, 452] width 112 height 22
click at [131, 307] on span "Blue Cross Blue Shield (Fep Blue Dental) - Ai" at bounding box center [162, 306] width 157 height 9
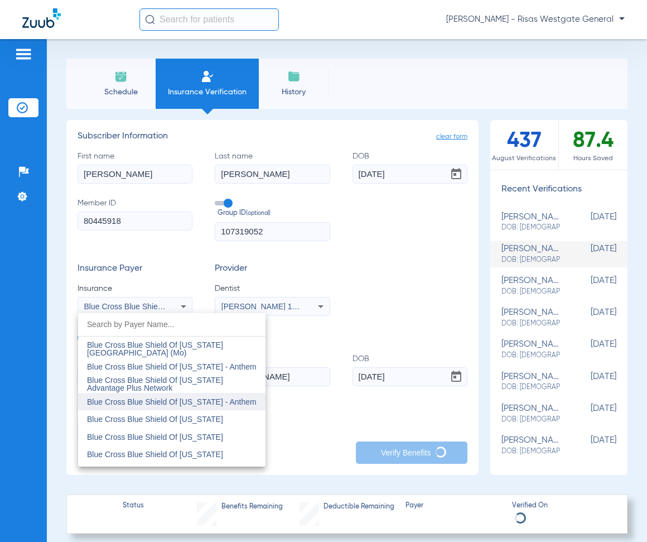
scroll to position [1034, 0]
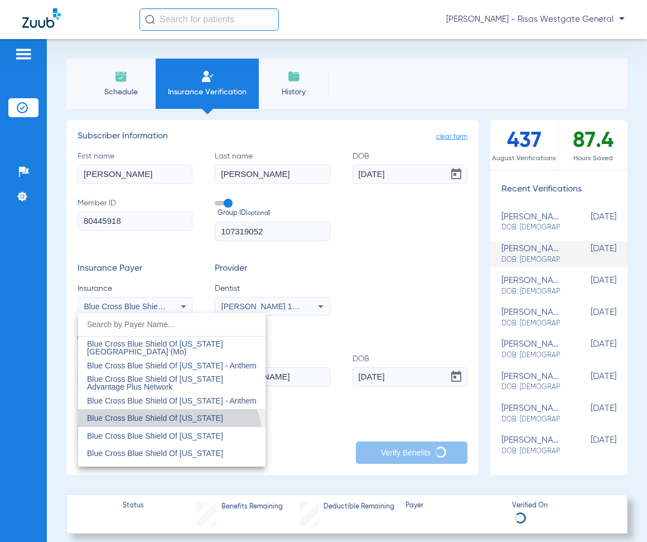
click at [162, 418] on span "Blue Cross Blue Shield Of [US_STATE]" at bounding box center [155, 417] width 136 height 9
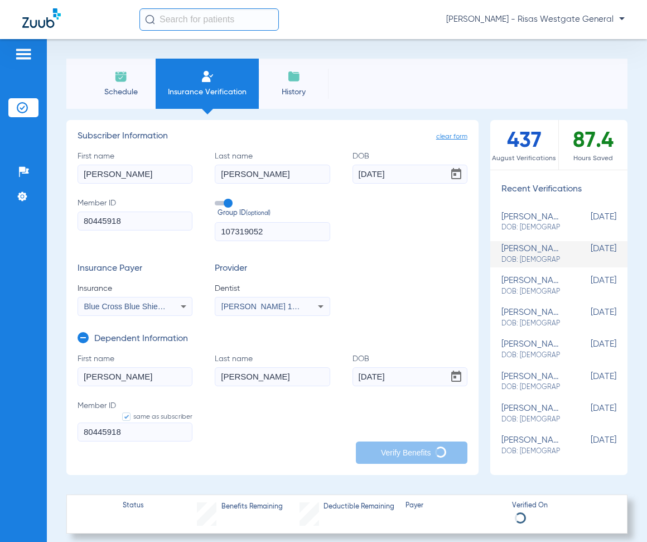
click at [518, 324] on span "DOB: [DEMOGRAPHIC_DATA]" at bounding box center [530, 323] width 59 height 10
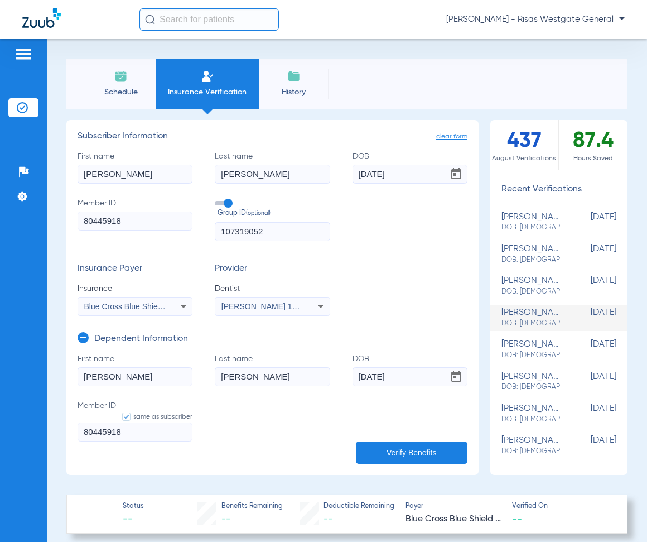
click at [391, 176] on input "[DATE]" at bounding box center [410, 174] width 115 height 19
click at [140, 311] on div "Blue Cross Blue Shield Of [US_STATE]" at bounding box center [135, 306] width 114 height 13
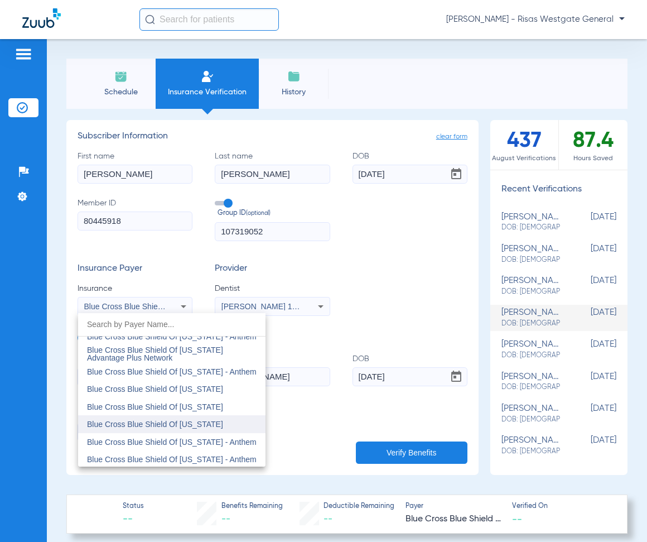
scroll to position [1066, 0]
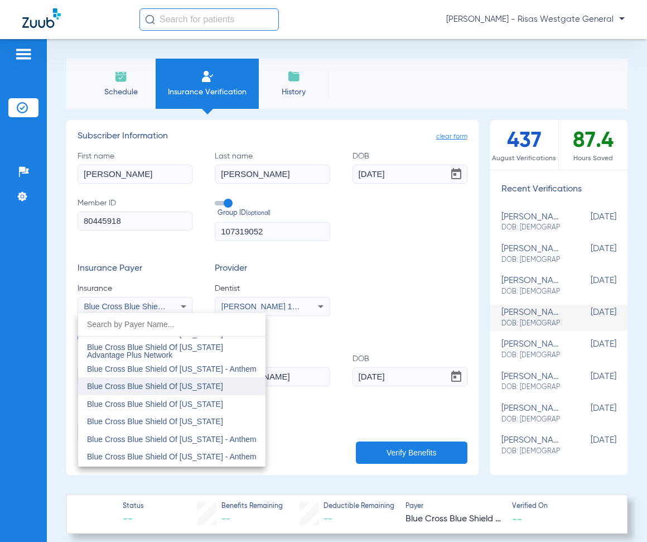
click at [157, 385] on span "Blue Cross Blue Shield Of [US_STATE]" at bounding box center [155, 386] width 136 height 9
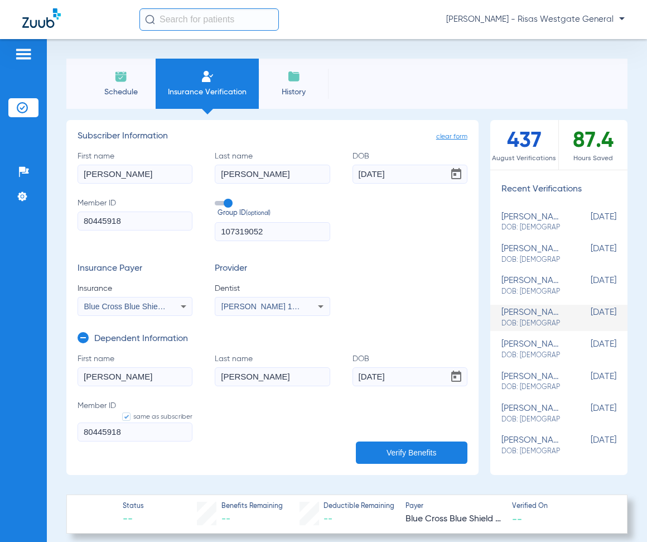
click at [422, 456] on button "Verify Benefits" at bounding box center [412, 452] width 112 height 22
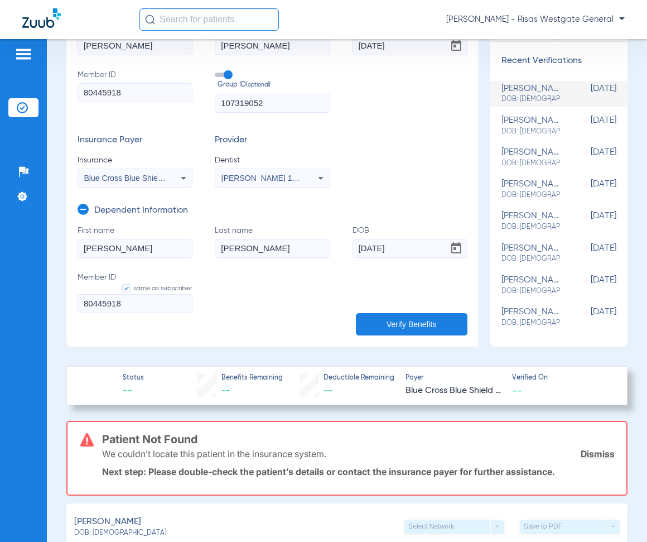
scroll to position [56, 0]
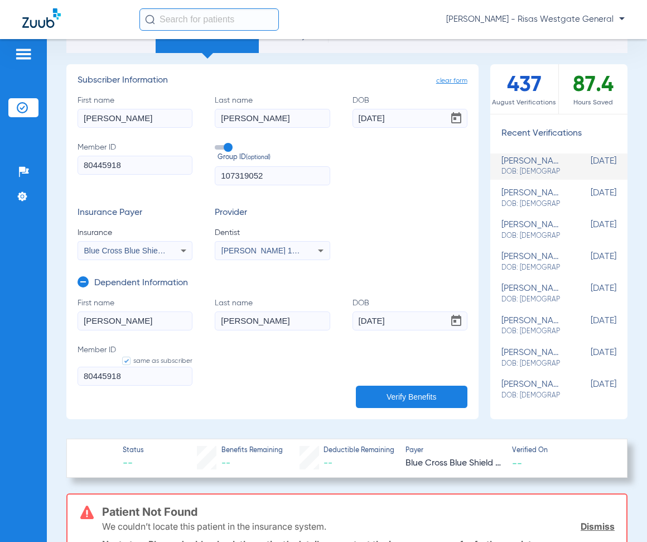
click at [391, 117] on input "[DATE]" at bounding box center [410, 118] width 115 height 19
type input "[DATE]"
click at [415, 392] on button "Verify Benefits" at bounding box center [412, 396] width 112 height 22
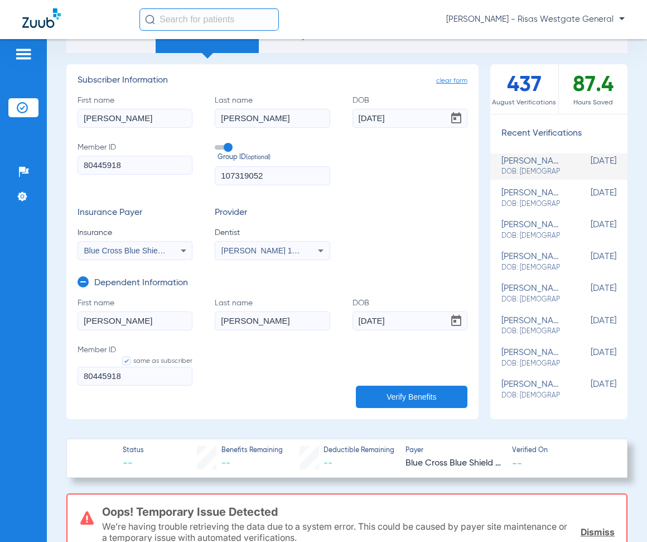
drag, startPoint x: 361, startPoint y: 317, endPoint x: 340, endPoint y: 317, distance: 20.6
click at [340, 317] on form "First name [PERSON_NAME] Last name [PERSON_NAME] [DEMOGRAPHIC_DATA] Member ID s…" at bounding box center [273, 348] width 390 height 102
type input "[DATE]"
click at [401, 404] on button "Verify Benefits" at bounding box center [412, 396] width 112 height 22
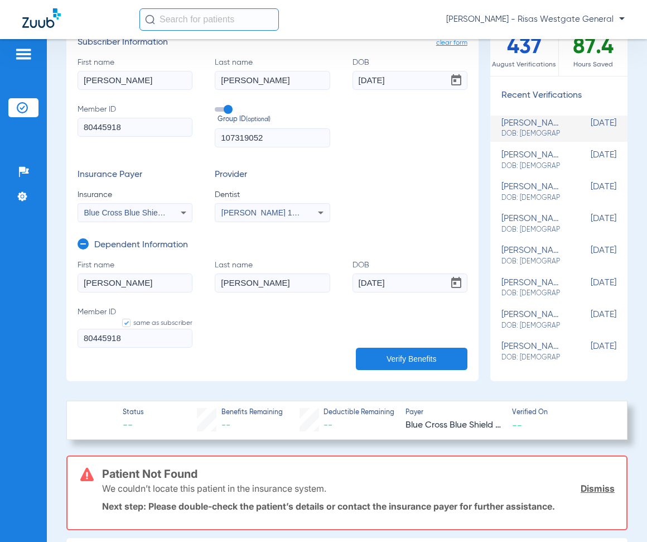
scroll to position [112, 0]
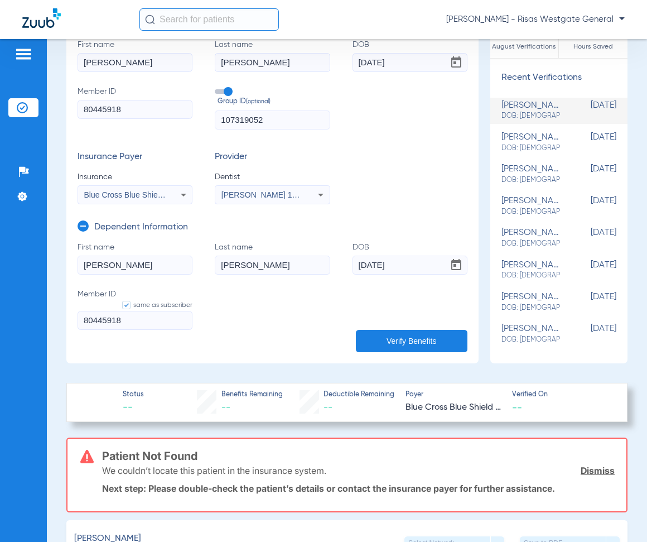
click at [390, 62] on input "[DATE]" at bounding box center [410, 62] width 115 height 19
click at [387, 332] on button "Verify Benefits" at bounding box center [412, 341] width 112 height 22
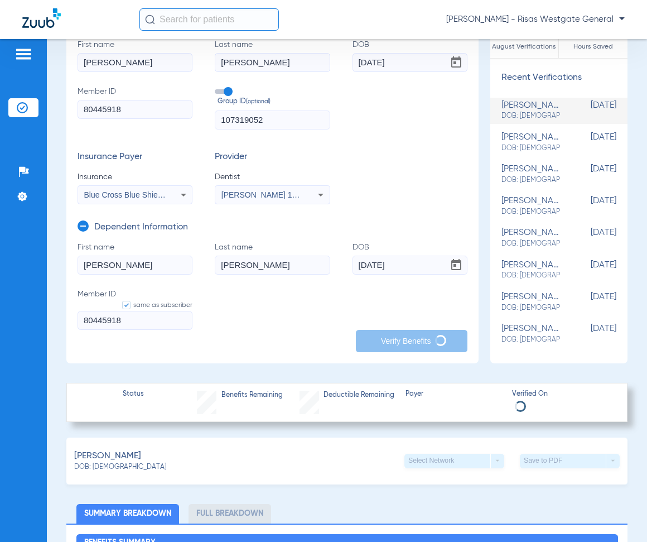
click at [149, 197] on span "Blue Cross Blue Shield Of [US_STATE]" at bounding box center [152, 194] width 136 height 9
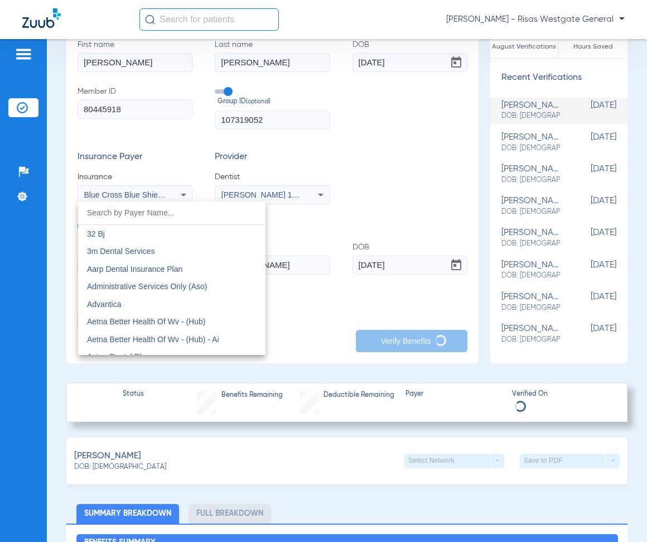
scroll to position [995, 0]
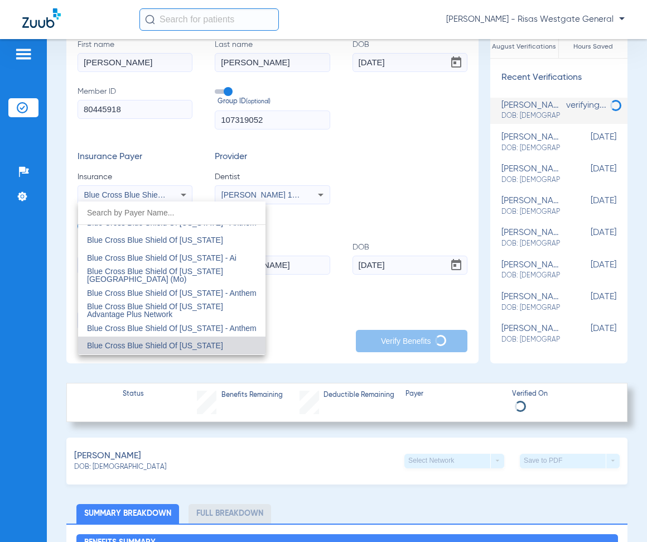
click at [161, 202] on input "dropdown search" at bounding box center [171, 212] width 187 height 23
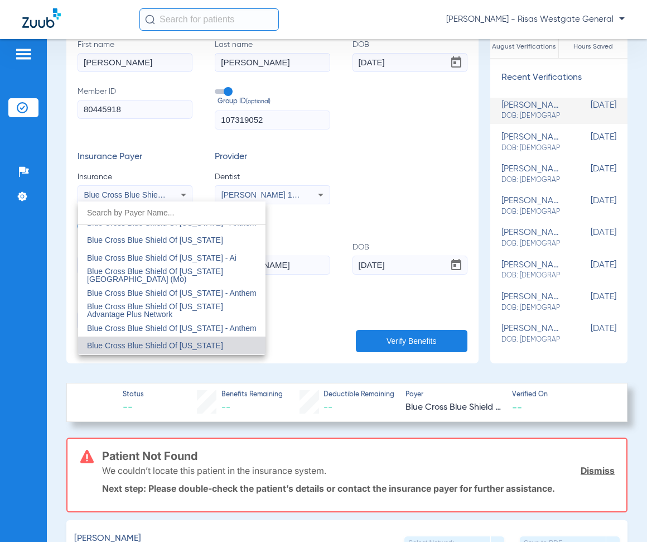
click at [387, 163] on div at bounding box center [323, 271] width 647 height 542
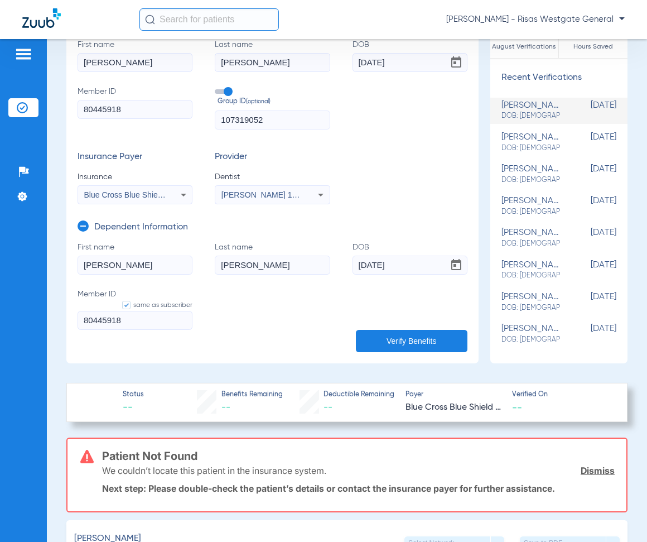
click at [392, 60] on input "[DATE]" at bounding box center [410, 62] width 115 height 19
click at [404, 338] on button "Verify Benefits" at bounding box center [412, 341] width 112 height 22
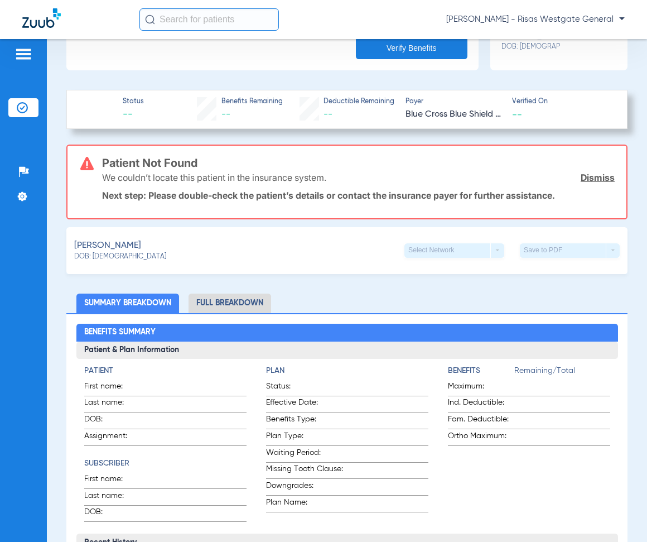
scroll to position [223, 0]
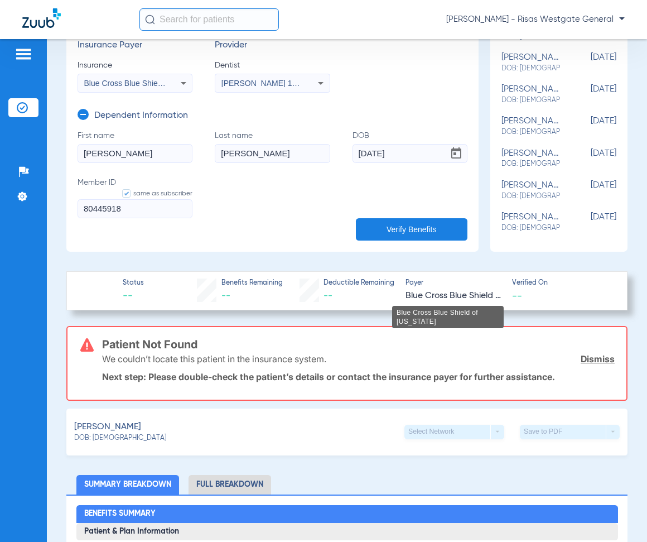
click at [440, 291] on span "Blue Cross Blue Shield of [US_STATE]" at bounding box center [453, 296] width 97 height 14
click at [440, 289] on span "Blue Cross Blue Shield of [US_STATE]" at bounding box center [453, 296] width 97 height 14
click at [418, 231] on button "Verify Benefits" at bounding box center [412, 229] width 112 height 22
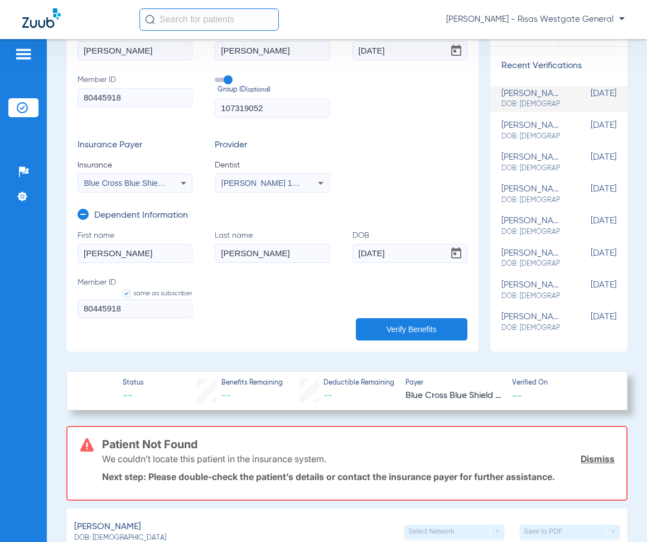
scroll to position [112, 0]
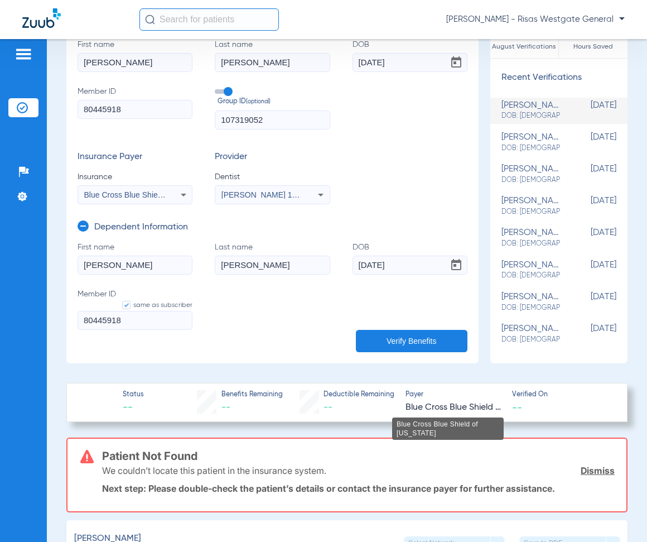
click at [435, 417] on div "Blue Cross Blue Shield of [US_STATE]" at bounding box center [448, 428] width 112 height 22
drag, startPoint x: 436, startPoint y: 413, endPoint x: 436, endPoint y: 405, distance: 7.8
click at [436, 412] on body "[PERSON_NAME] Westgate General Patients Insurance Verification Setup Help Cente…" at bounding box center [323, 271] width 647 height 542
click at [436, 405] on span "Blue Cross Blue Shield of [US_STATE]" at bounding box center [453, 407] width 97 height 14
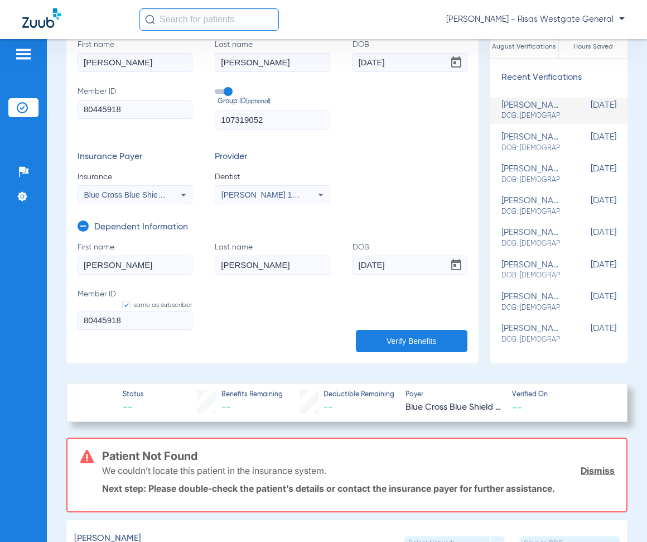
click at [435, 400] on span "Blue Cross Blue Shield of [US_STATE]" at bounding box center [453, 407] width 97 height 14
click at [391, 61] on input "[DATE]" at bounding box center [410, 62] width 115 height 19
click at [431, 340] on button "Verify Benefits" at bounding box center [412, 341] width 112 height 22
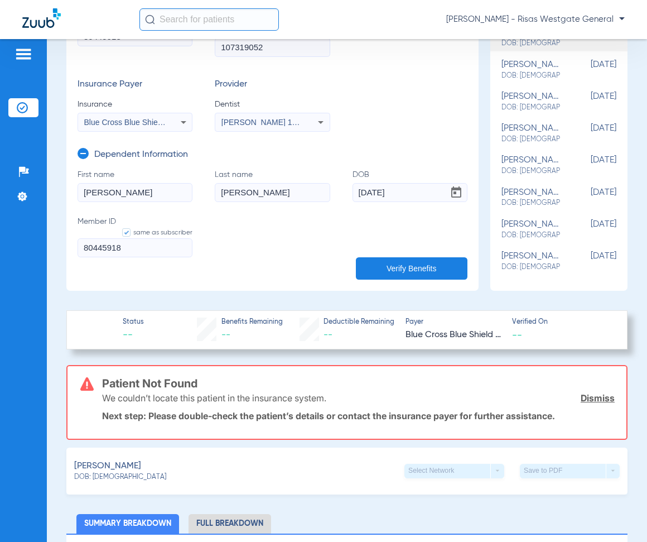
scroll to position [279, 0]
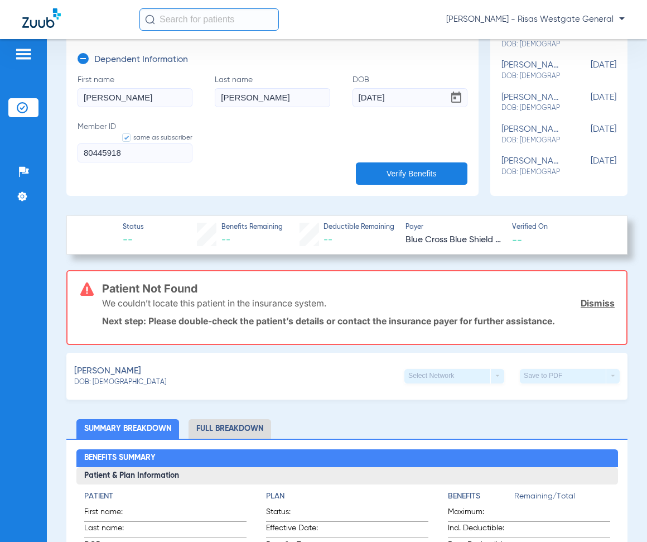
click at [403, 169] on button "Verify Benefits" at bounding box center [412, 173] width 112 height 22
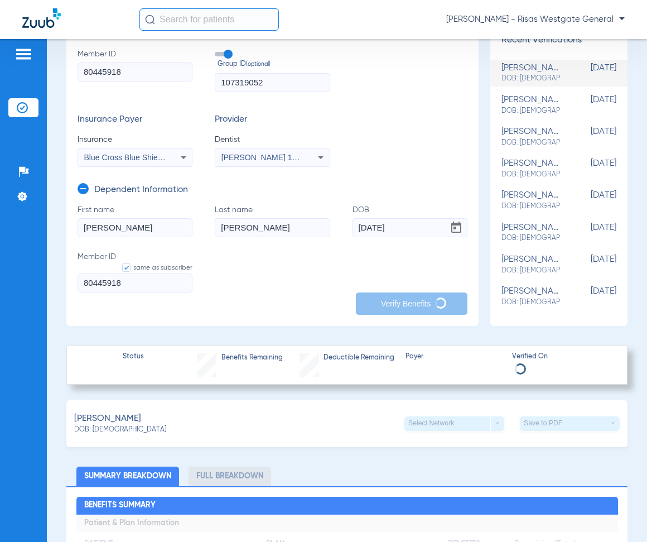
scroll to position [112, 0]
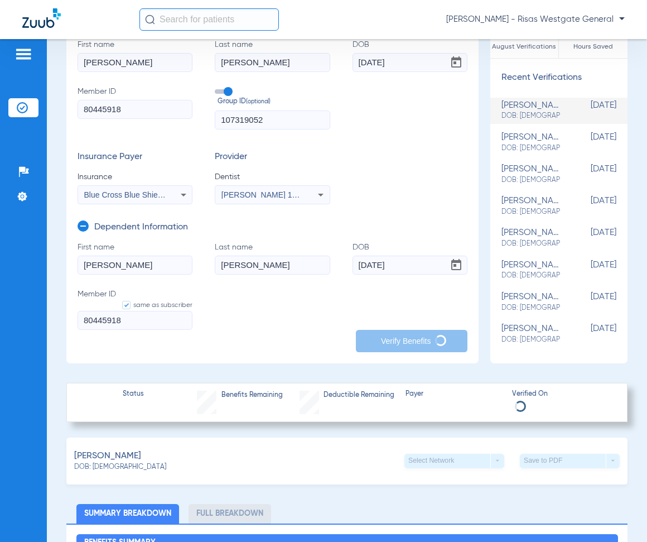
click at [392, 60] on input "[DATE]" at bounding box center [410, 62] width 115 height 19
click at [400, 60] on input "[DATE]" at bounding box center [410, 62] width 115 height 19
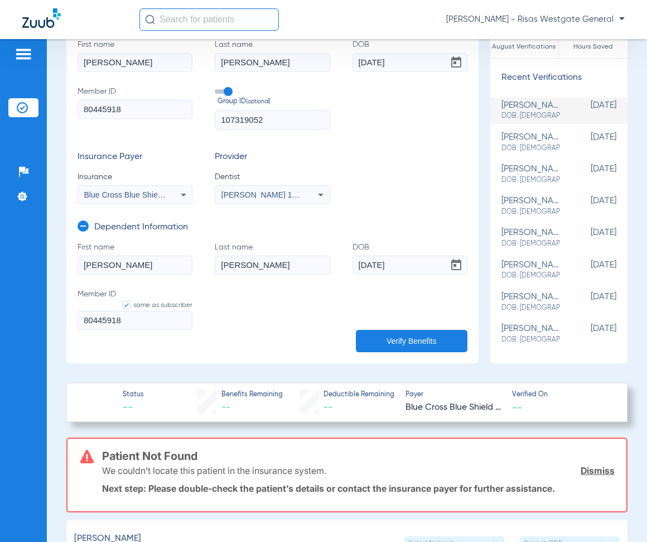
click at [376, 337] on button "Verify Benefits" at bounding box center [412, 341] width 112 height 22
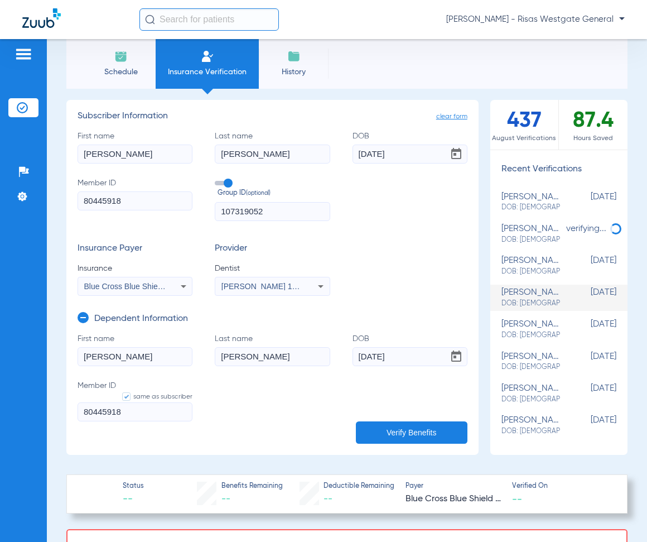
scroll to position [0, 0]
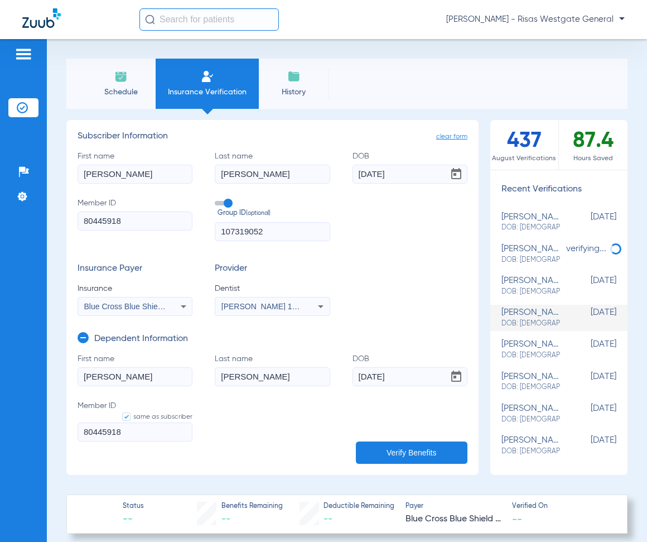
drag, startPoint x: 390, startPoint y: 171, endPoint x: 398, endPoint y: 171, distance: 7.8
click at [391, 171] on input "[DATE]" at bounding box center [410, 174] width 115 height 19
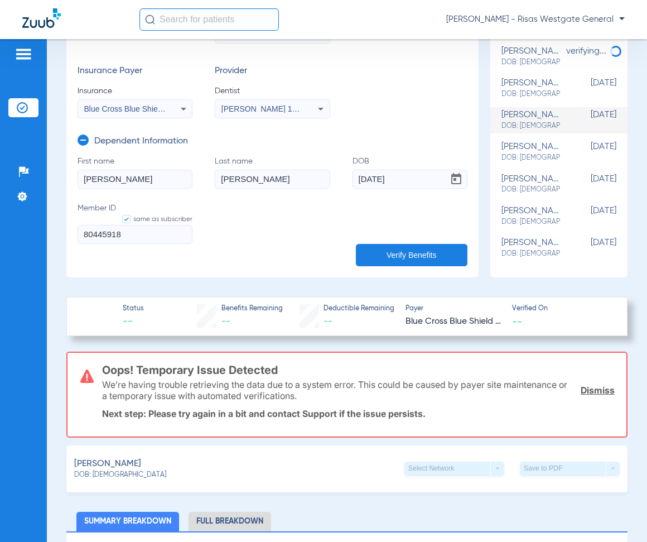
scroll to position [223, 0]
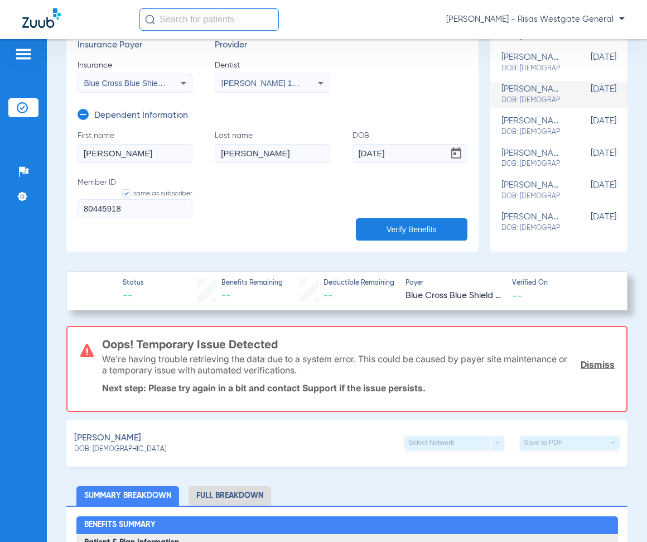
type input "[DATE]"
click at [394, 233] on button "Verify Benefits" at bounding box center [412, 229] width 112 height 22
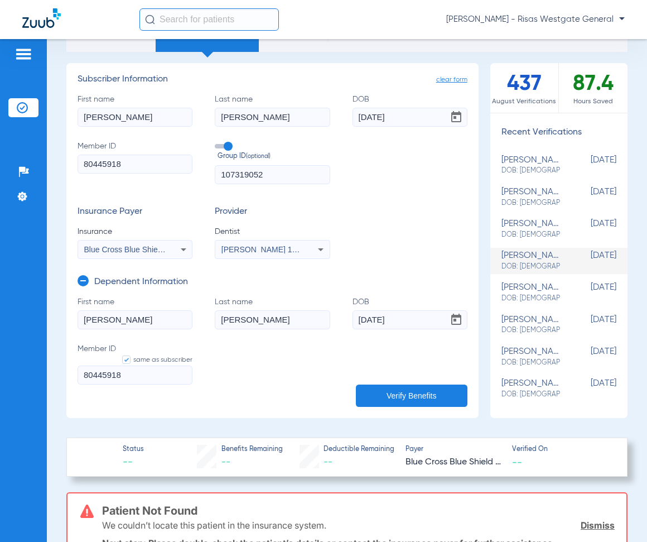
scroll to position [56, 0]
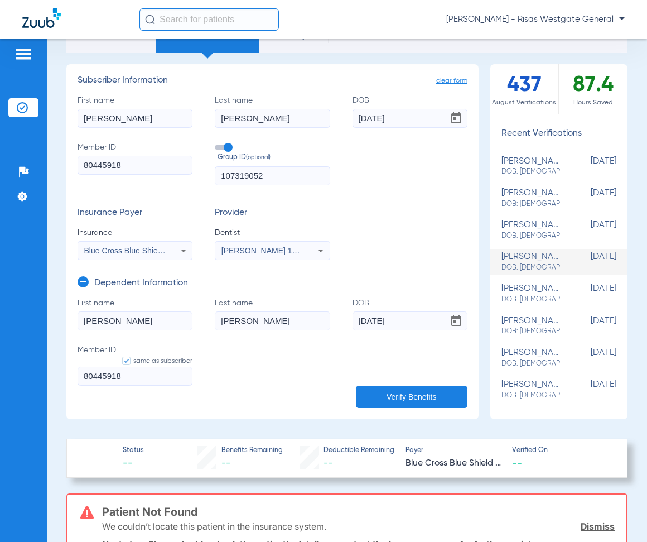
click at [392, 119] on input "[DATE]" at bounding box center [410, 118] width 115 height 19
click at [401, 119] on input "[DATE]" at bounding box center [410, 118] width 115 height 19
click at [421, 392] on button "Verify Benefits" at bounding box center [412, 396] width 112 height 22
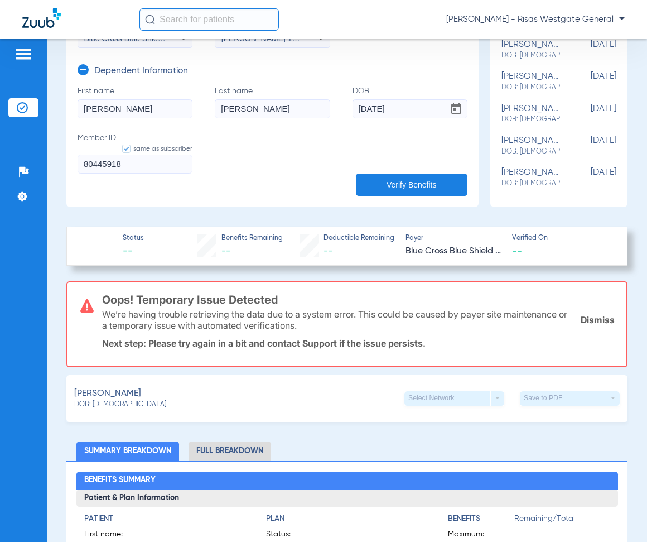
scroll to position [205, 0]
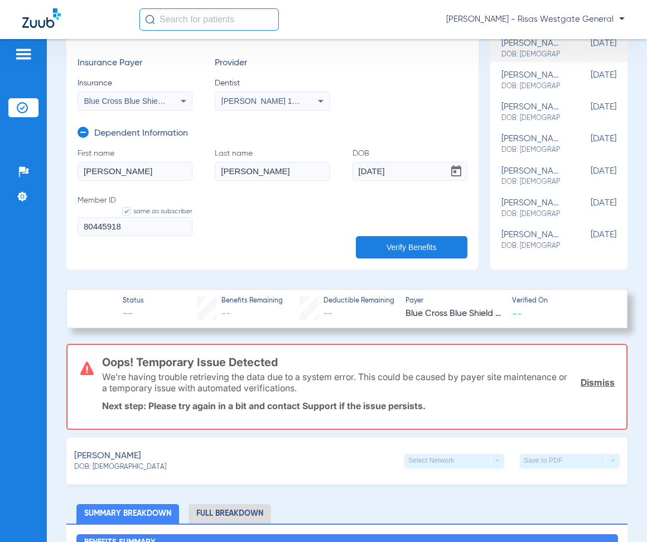
click at [85, 228] on input "80445918" at bounding box center [135, 226] width 115 height 19
click at [426, 244] on button "Verify Benefits" at bounding box center [412, 247] width 112 height 22
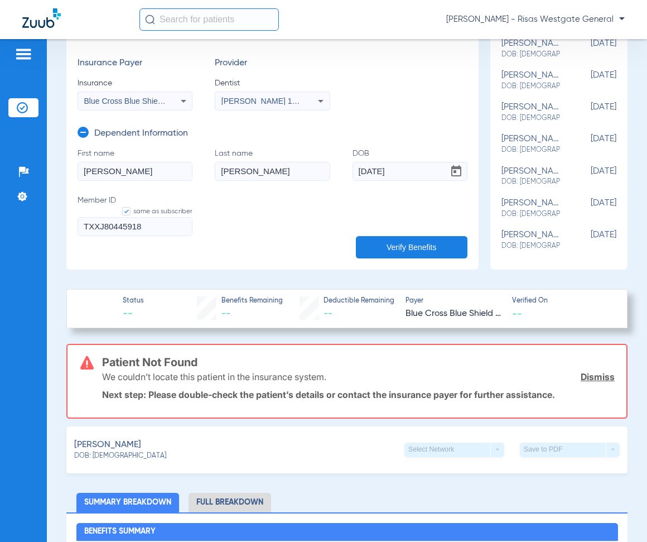
drag, startPoint x: 102, startPoint y: 223, endPoint x: 92, endPoint y: 224, distance: 9.5
click at [86, 223] on input "TXXJ80445918" at bounding box center [135, 226] width 115 height 19
drag, startPoint x: 103, startPoint y: 224, endPoint x: 38, endPoint y: 215, distance: 65.3
click at [38, 215] on div "Patients Insurance Verification Setup Help Center Settings Schedule Insurance V…" at bounding box center [323, 310] width 647 height 542
type input "XXA80445918"
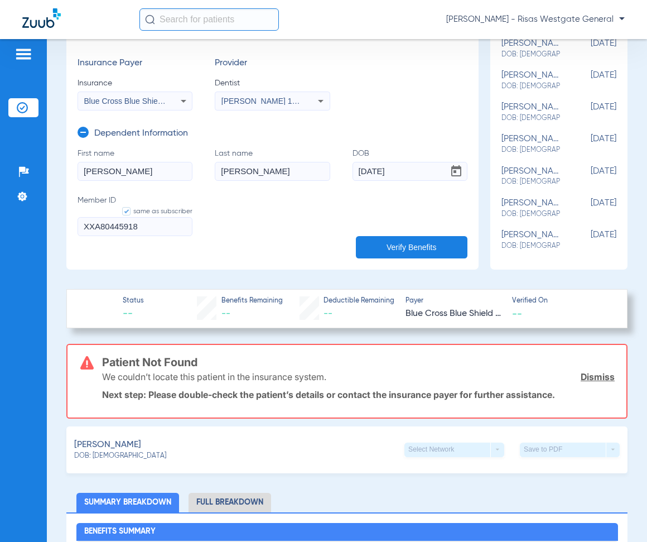
click at [414, 247] on button "Verify Benefits" at bounding box center [412, 247] width 112 height 22
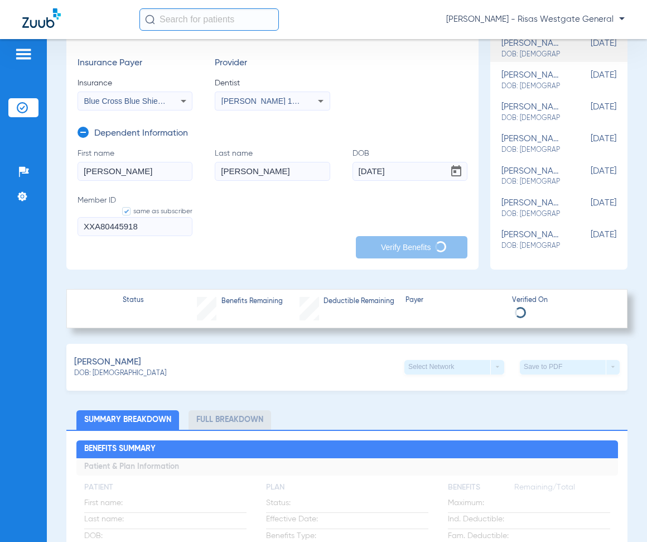
click at [149, 96] on span "Blue Cross Blue Shield Of [US_STATE]" at bounding box center [152, 100] width 136 height 9
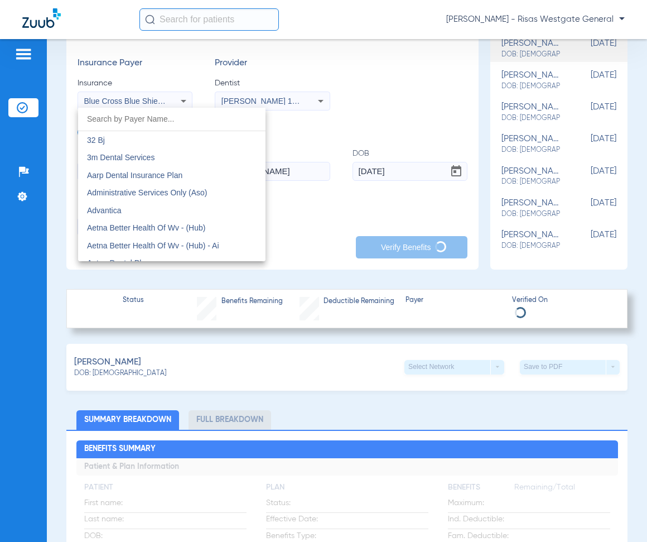
scroll to position [995, 0]
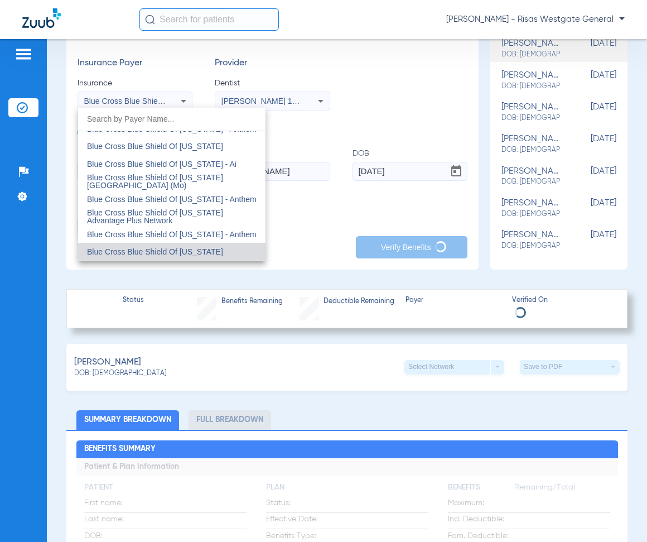
click at [428, 89] on div at bounding box center [323, 271] width 647 height 542
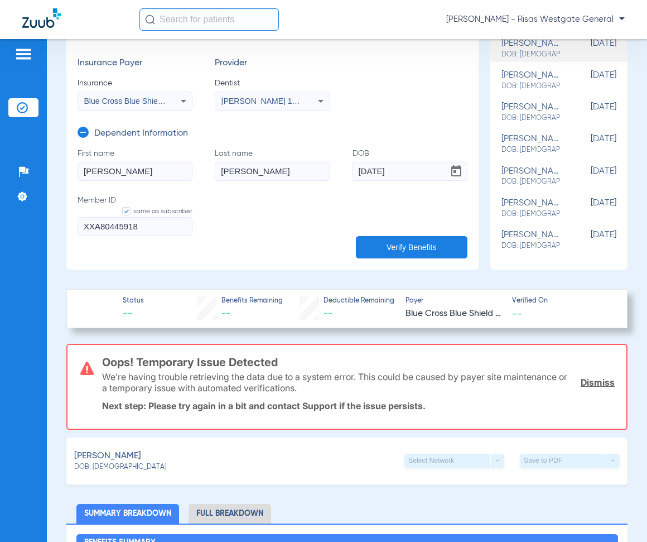
click at [374, 242] on button "Verify Benefits" at bounding box center [412, 247] width 112 height 22
